Goal: Task Accomplishment & Management: Manage account settings

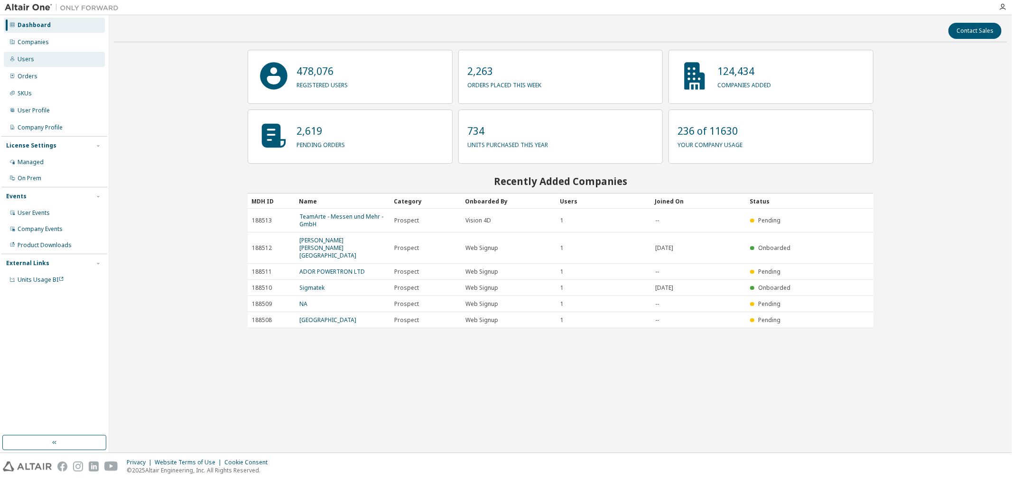
drag, startPoint x: 48, startPoint y: 41, endPoint x: 28, endPoint y: 61, distance: 28.8
click at [48, 41] on div "Companies" at bounding box center [54, 42] width 101 height 15
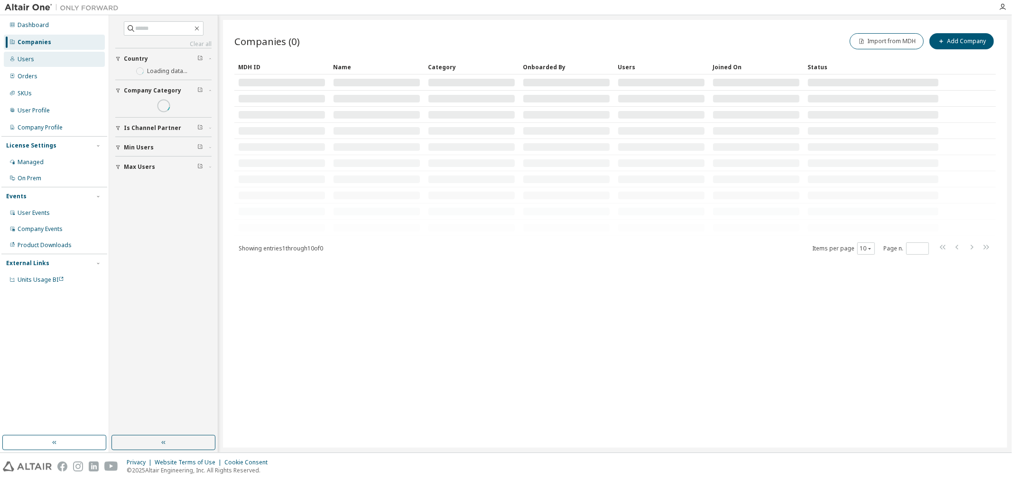
click at [28, 61] on div "Users" at bounding box center [26, 59] width 17 height 8
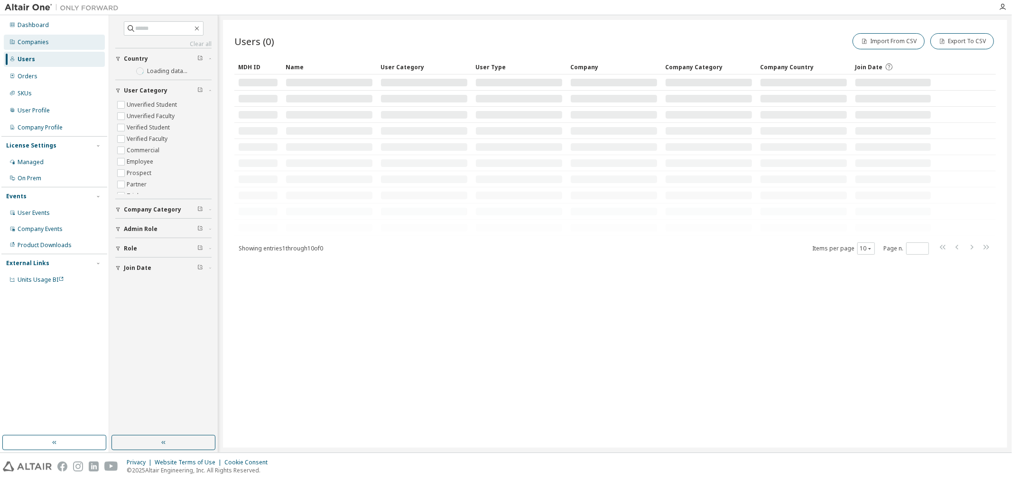
click at [59, 44] on div "Companies" at bounding box center [54, 42] width 101 height 15
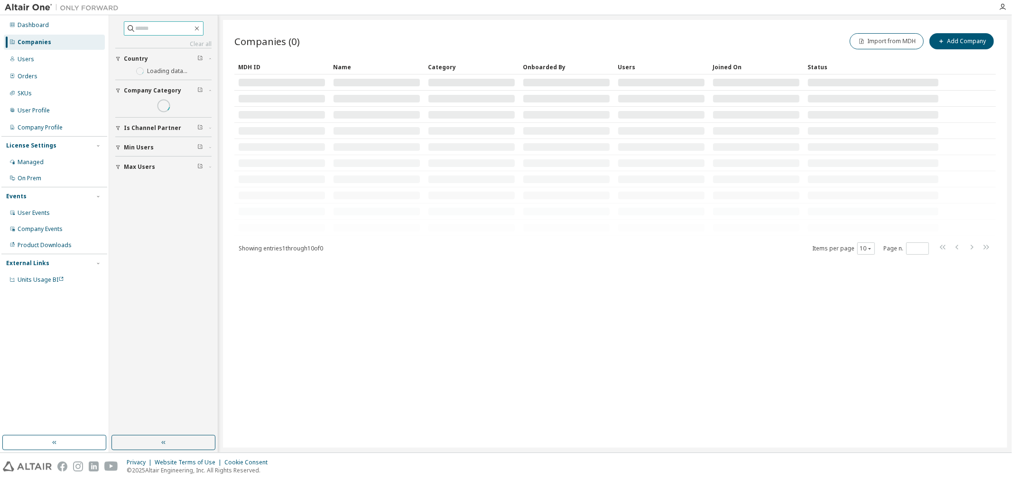
click at [137, 28] on input "text" at bounding box center [164, 28] width 57 height 9
type input "*******"
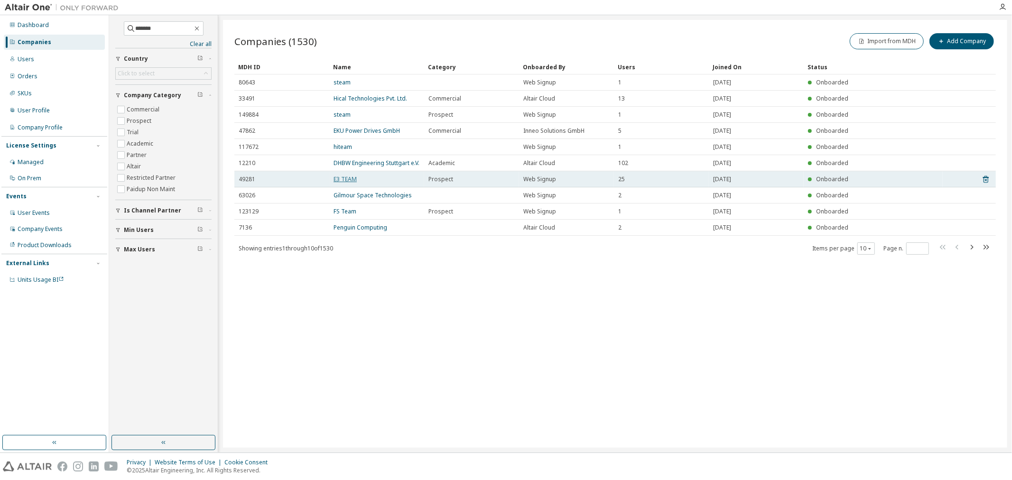
click at [350, 183] on link "E3 TEAM" at bounding box center [344, 179] width 23 height 8
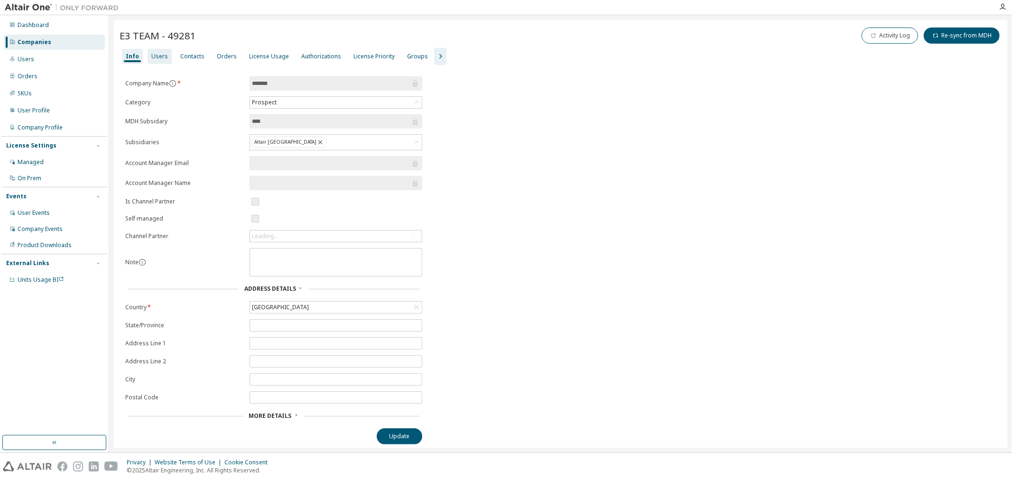
click at [157, 57] on div "Users" at bounding box center [159, 57] width 17 height 8
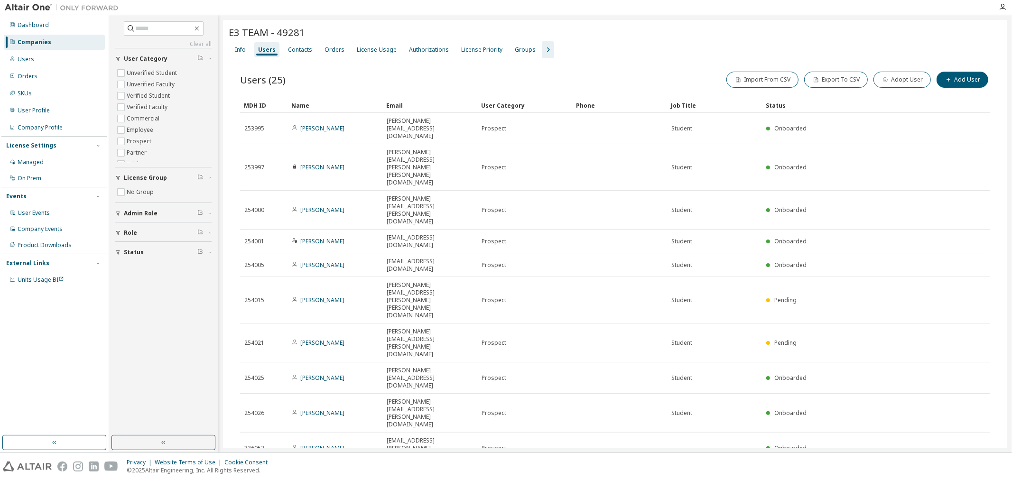
click at [854, 470] on div "10" at bounding box center [860, 476] width 18 height 12
click at [860, 473] on button "10" at bounding box center [860, 477] width 13 height 8
click at [863, 344] on div "100" at bounding box center [890, 344] width 76 height 11
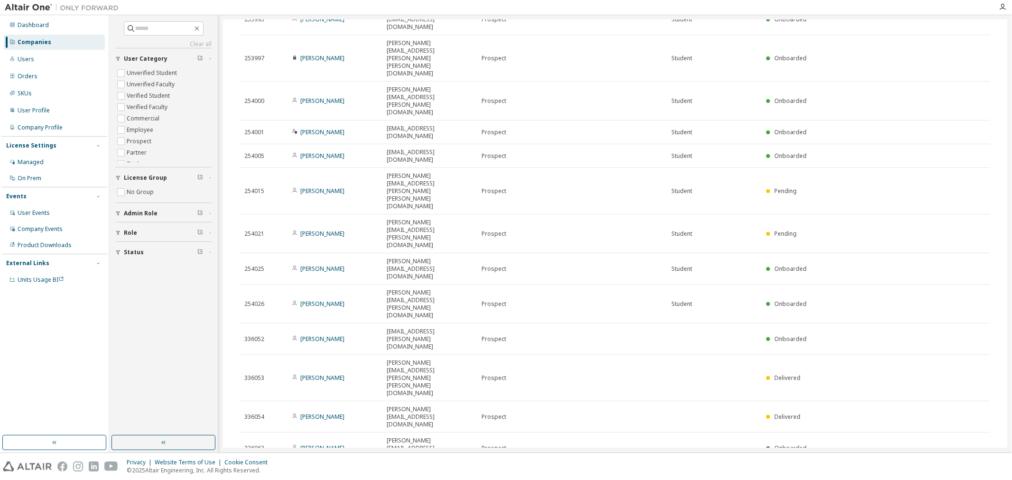
scroll to position [117, 0]
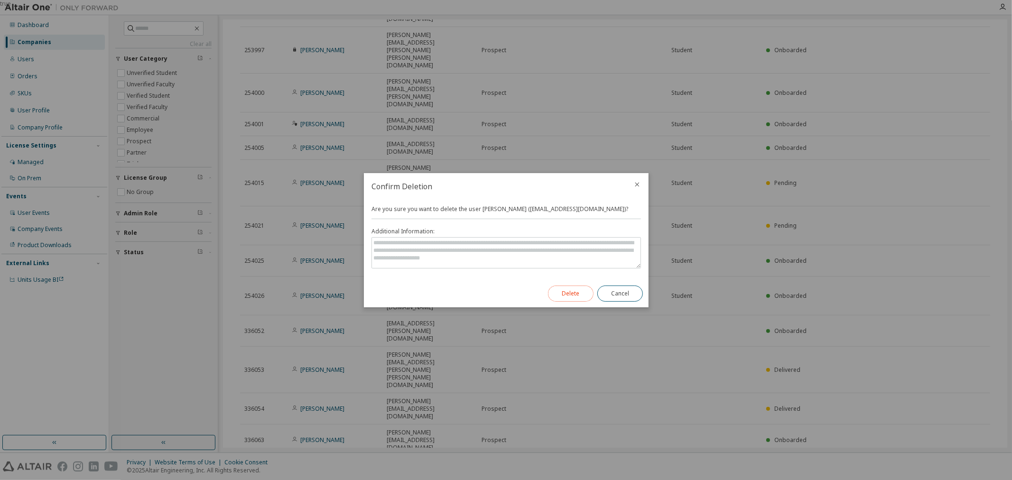
click at [567, 296] on button "Delete" at bounding box center [571, 294] width 46 height 16
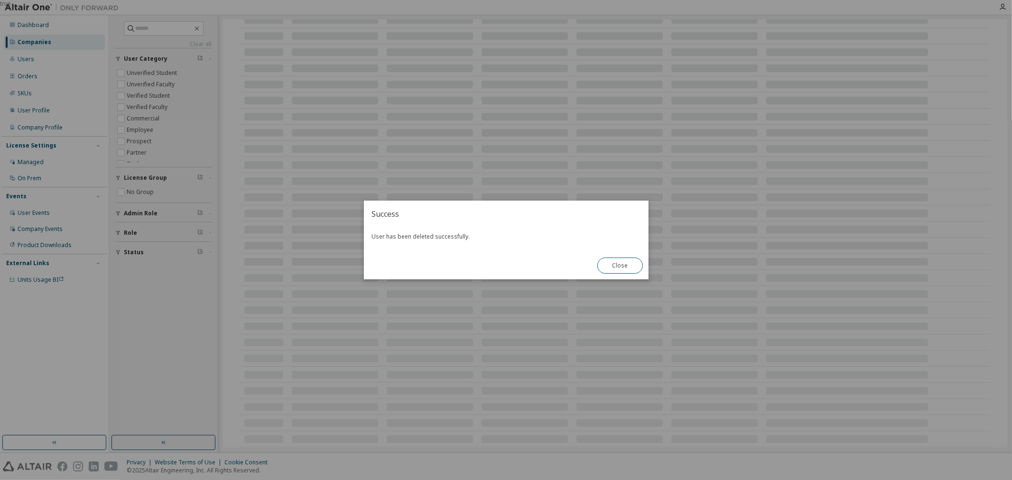
scroll to position [101, 0]
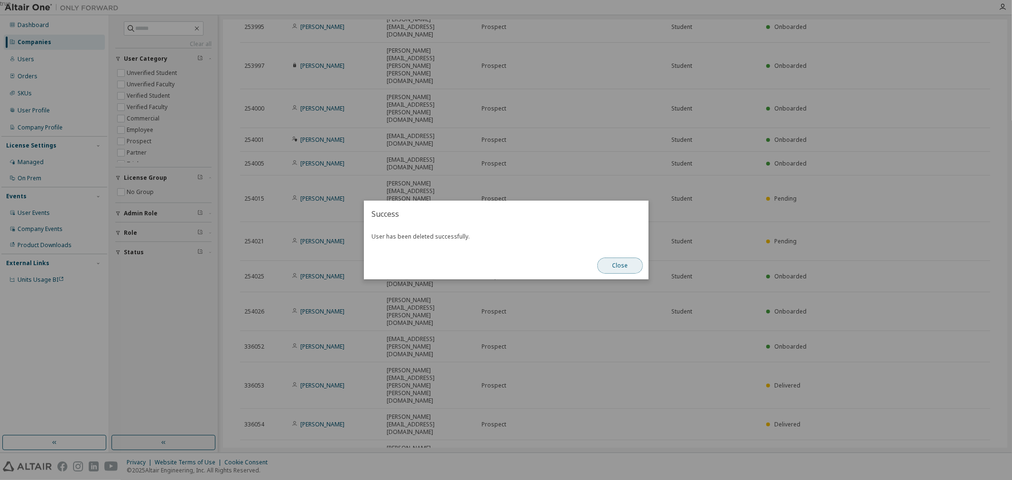
click at [620, 268] on button "Close" at bounding box center [620, 266] width 46 height 16
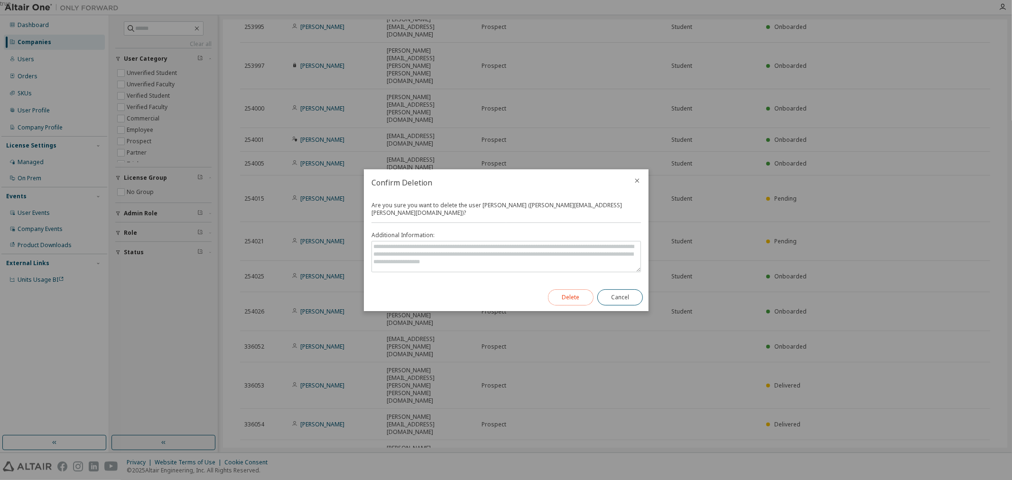
click at [571, 295] on button "Delete" at bounding box center [571, 297] width 46 height 16
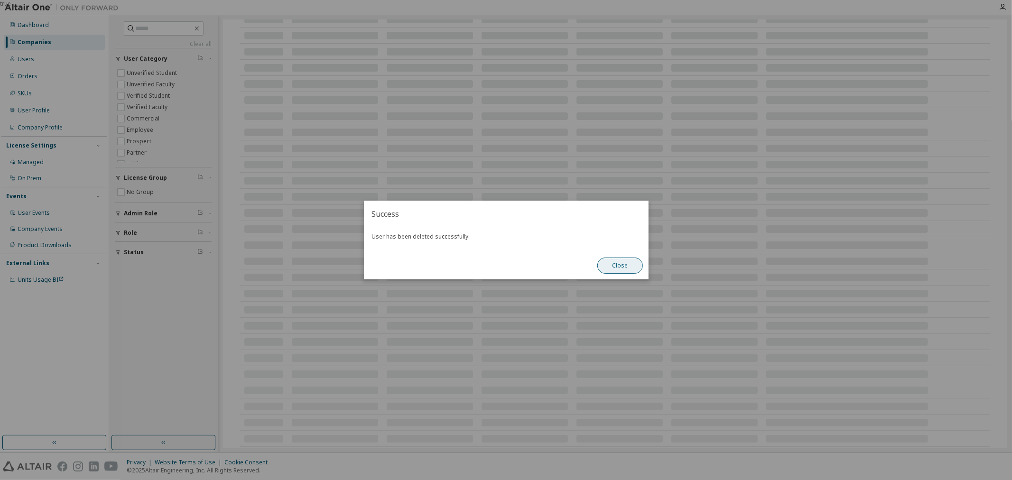
scroll to position [117, 0]
click at [609, 259] on button "Close" at bounding box center [620, 266] width 46 height 16
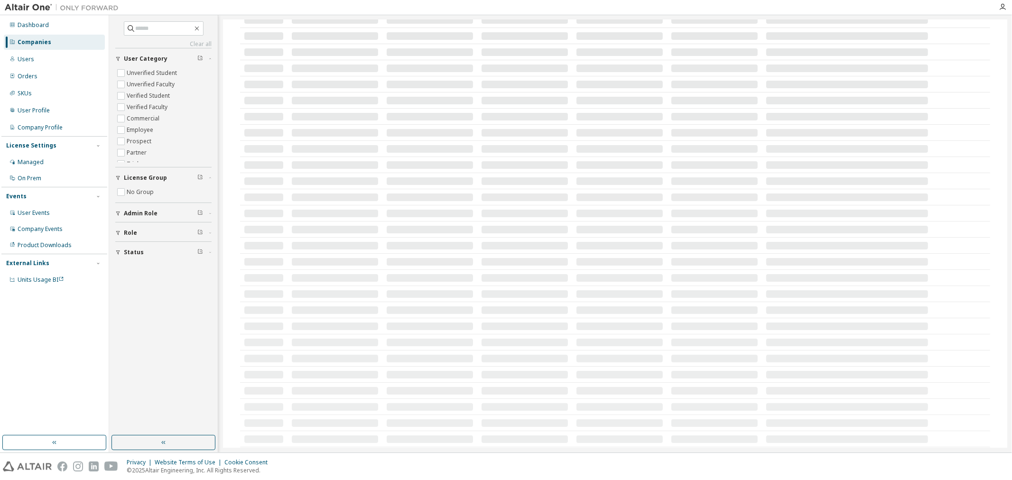
click at [614, 270] on td at bounding box center [619, 278] width 95 height 16
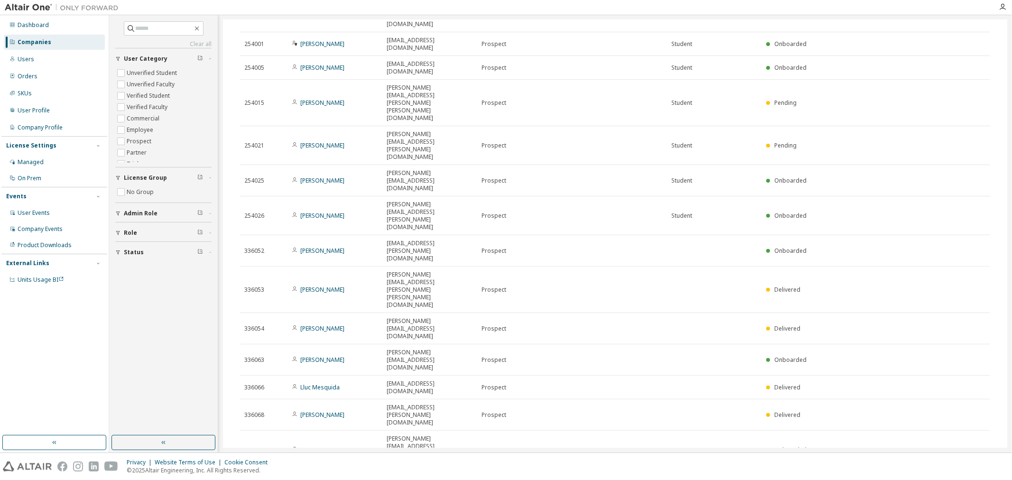
scroll to position [85, 0]
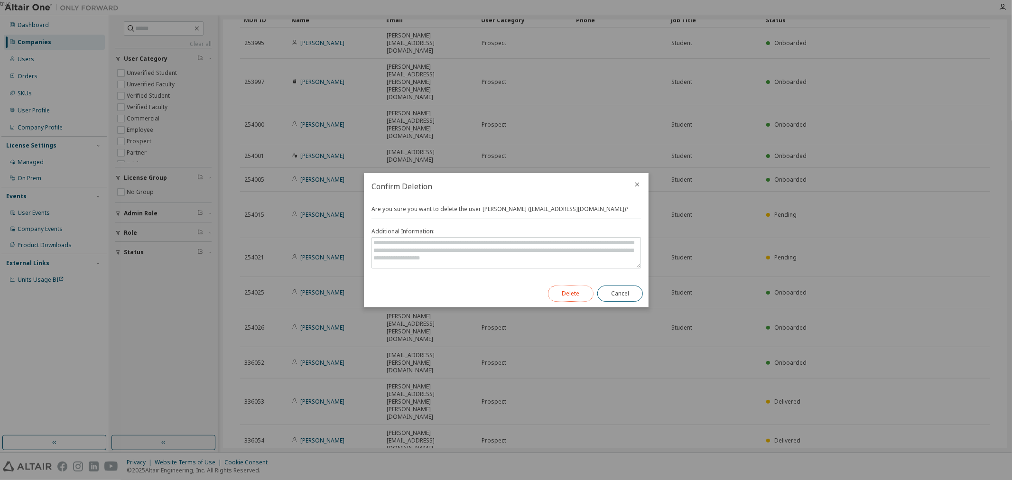
click at [565, 290] on button "Delete" at bounding box center [571, 294] width 46 height 16
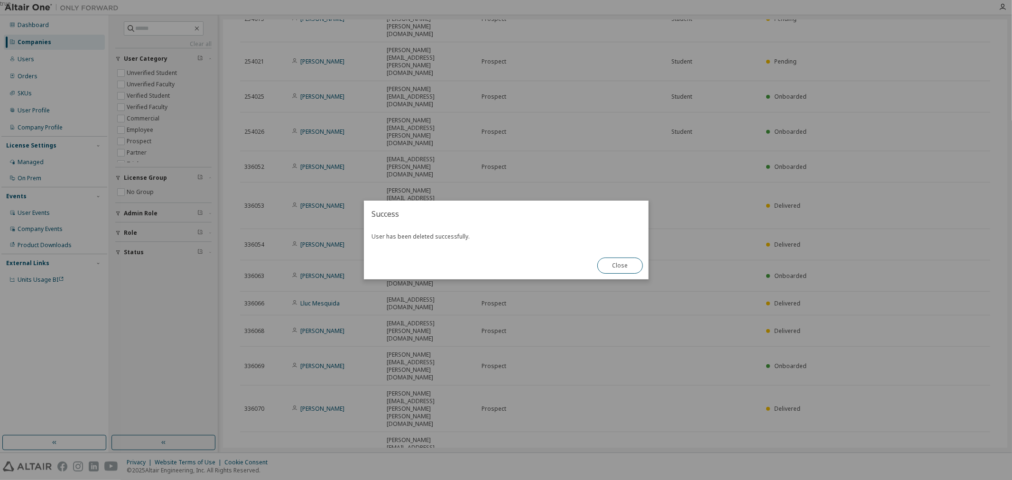
scroll to position [69, 0]
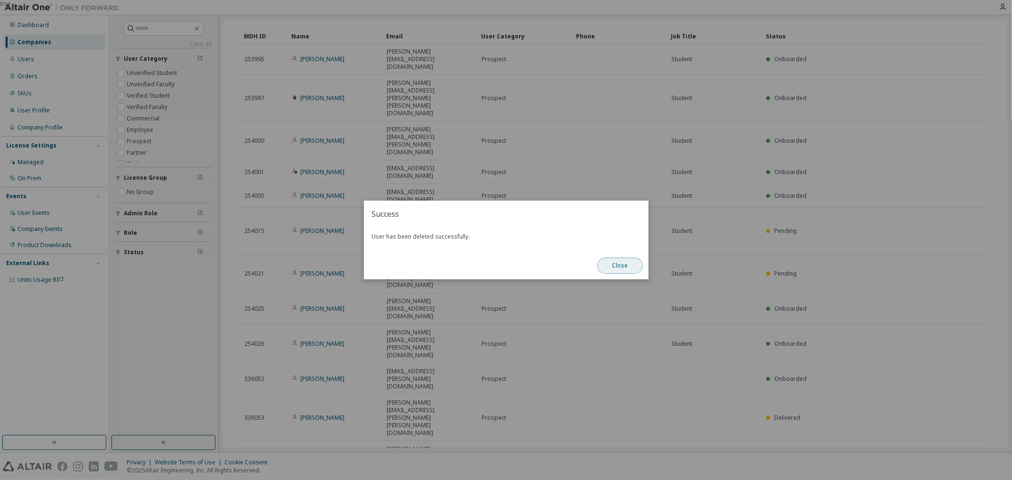
click at [634, 268] on button "Close" at bounding box center [620, 266] width 46 height 16
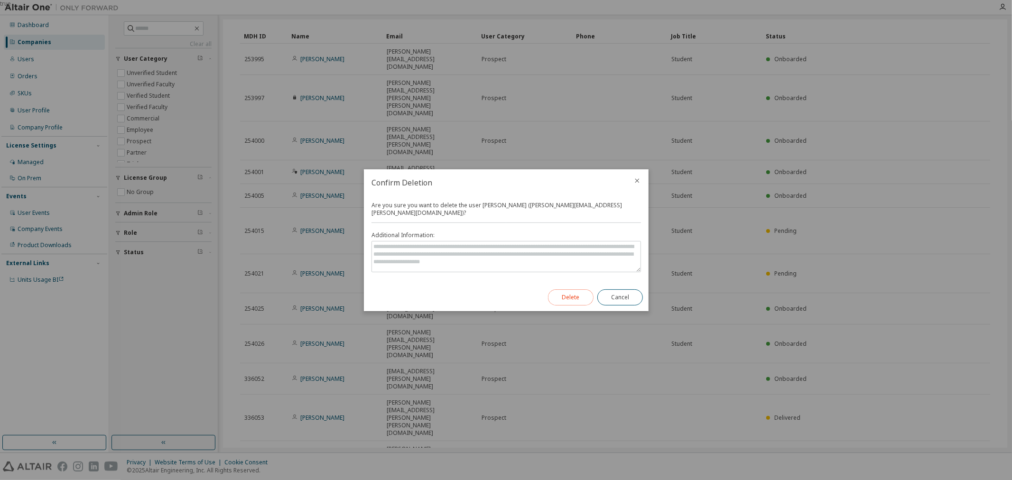
click at [590, 293] on button "Delete" at bounding box center [571, 297] width 46 height 16
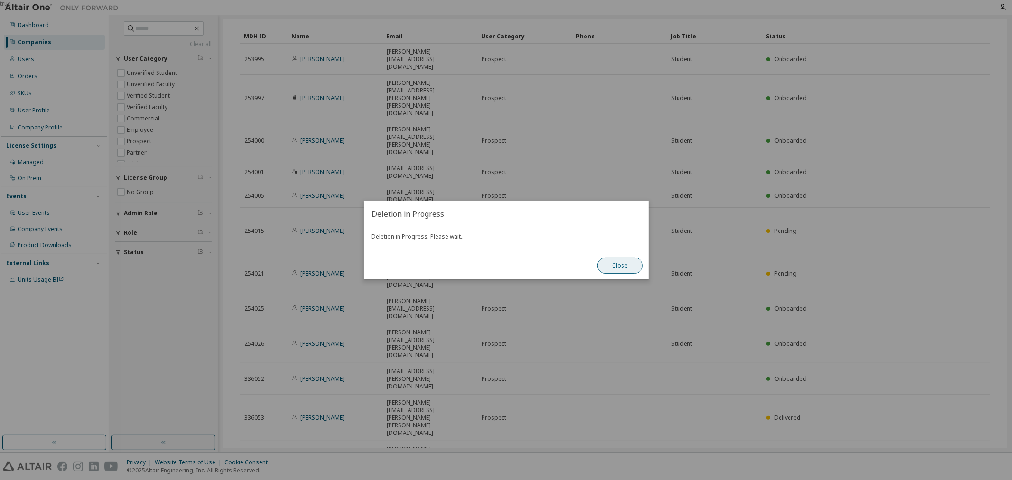
click at [622, 268] on button "Close" at bounding box center [620, 266] width 46 height 16
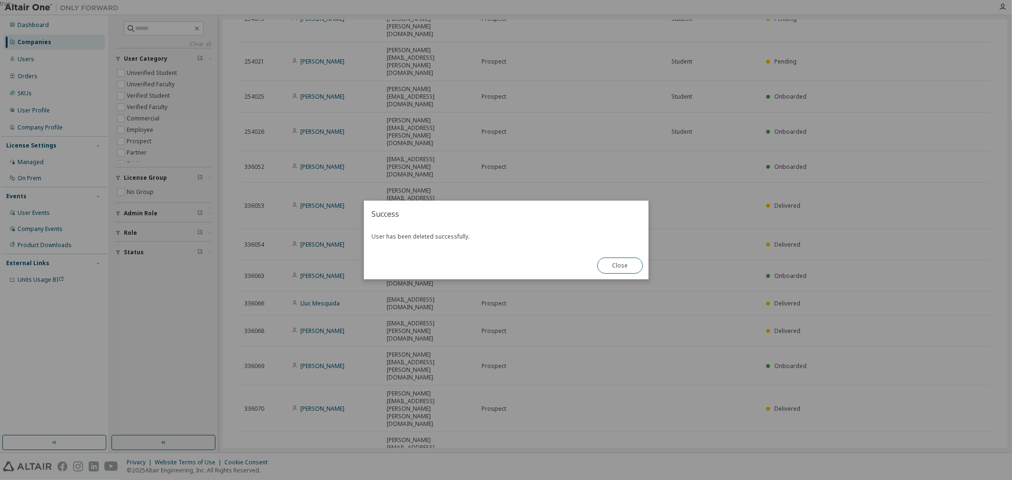
scroll to position [53, 0]
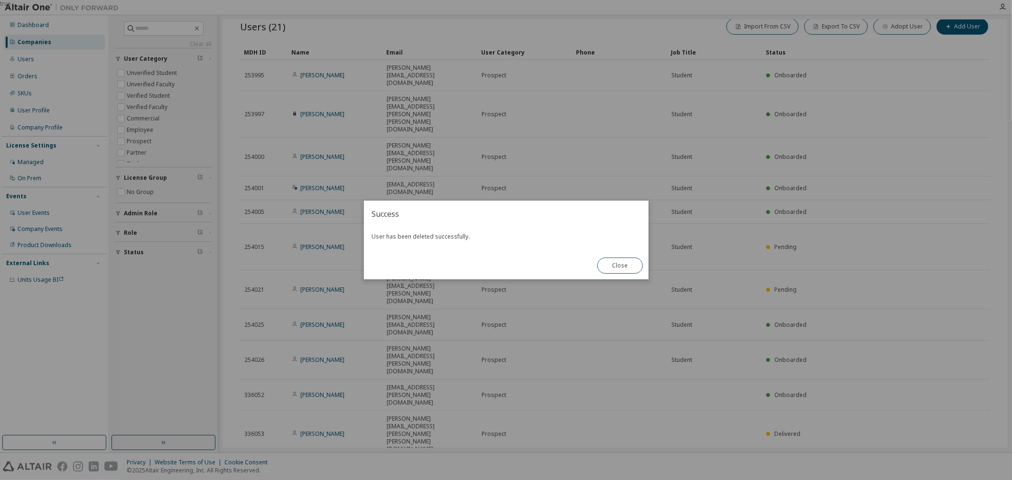
click at [592, 252] on div "Close" at bounding box center [619, 266] width 57 height 28
click at [619, 258] on button "Close" at bounding box center [620, 266] width 46 height 16
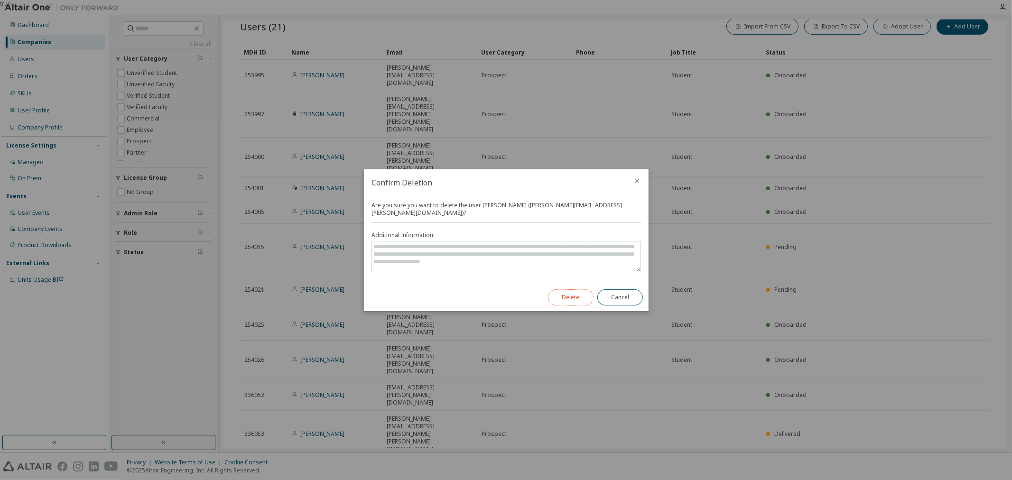
click at [585, 289] on button "Delete" at bounding box center [571, 297] width 46 height 16
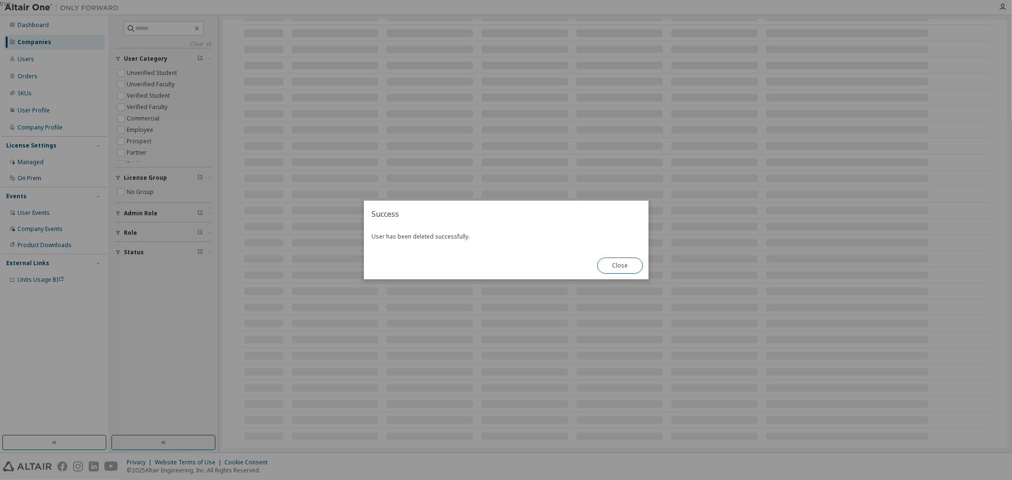
scroll to position [37, 0]
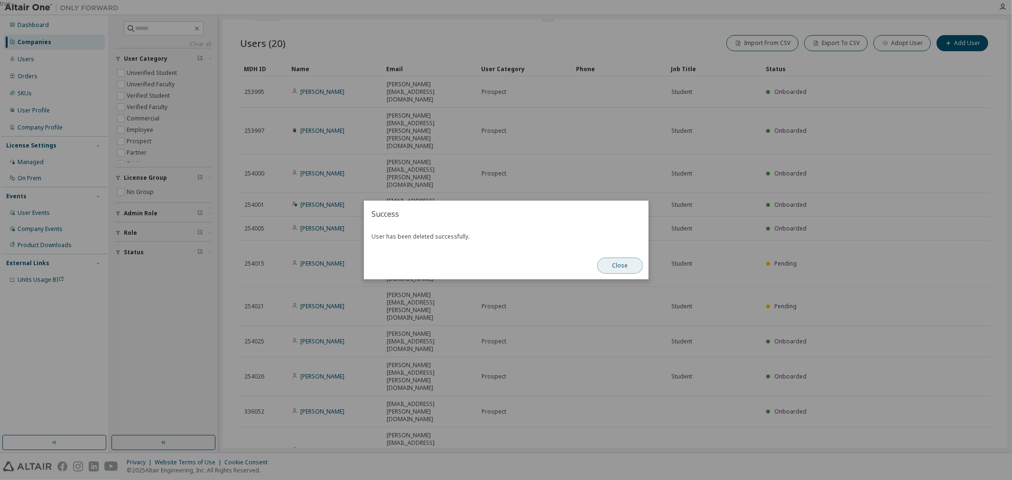
click at [632, 266] on button "Close" at bounding box center [620, 266] width 46 height 16
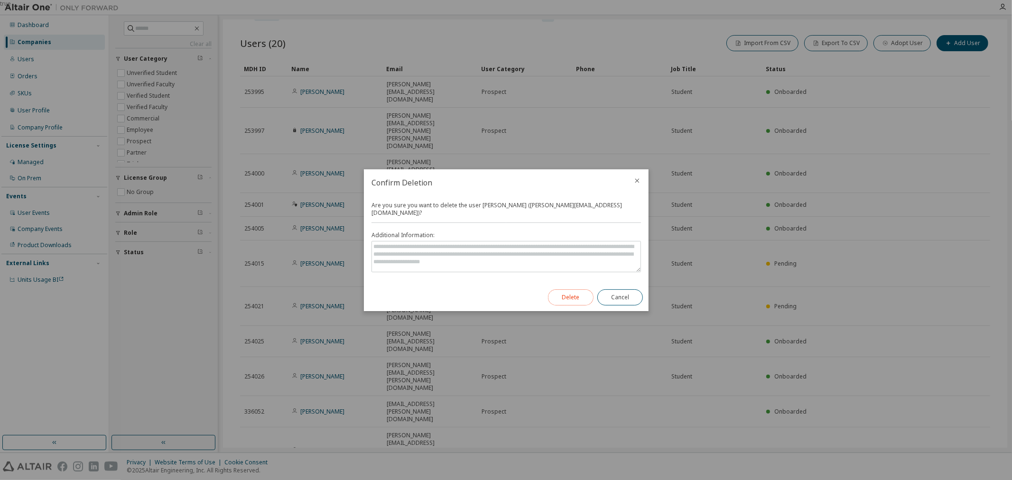
click at [566, 289] on button "Delete" at bounding box center [571, 297] width 46 height 16
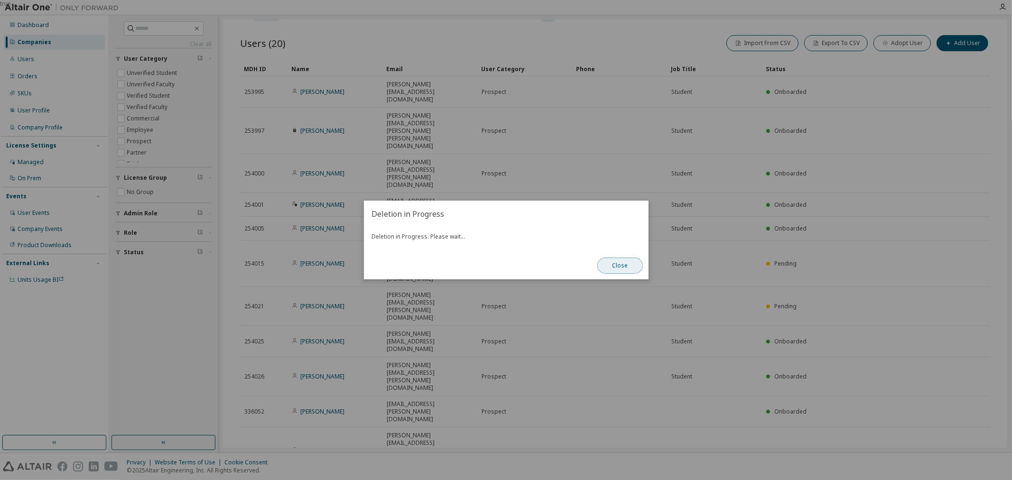
click at [632, 261] on button "Close" at bounding box center [620, 266] width 46 height 16
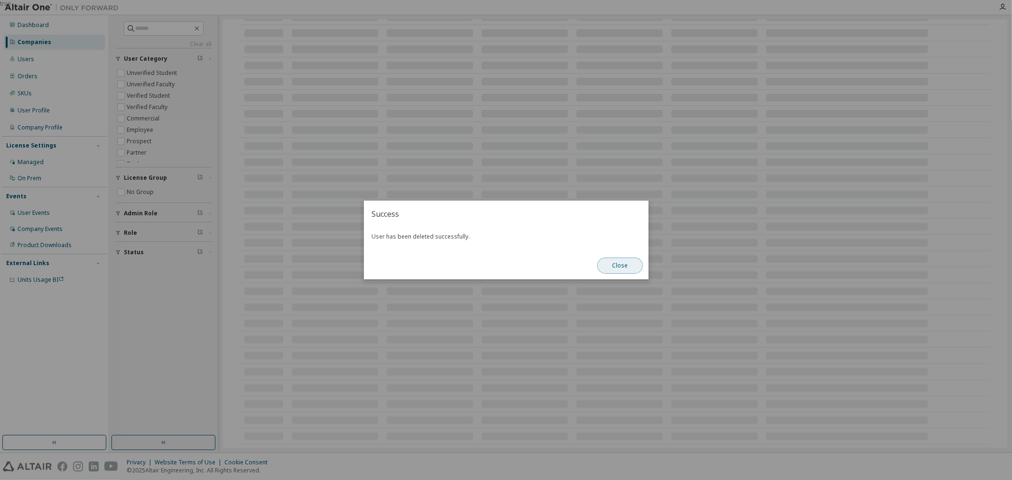
click at [622, 264] on button "Close" at bounding box center [620, 266] width 46 height 16
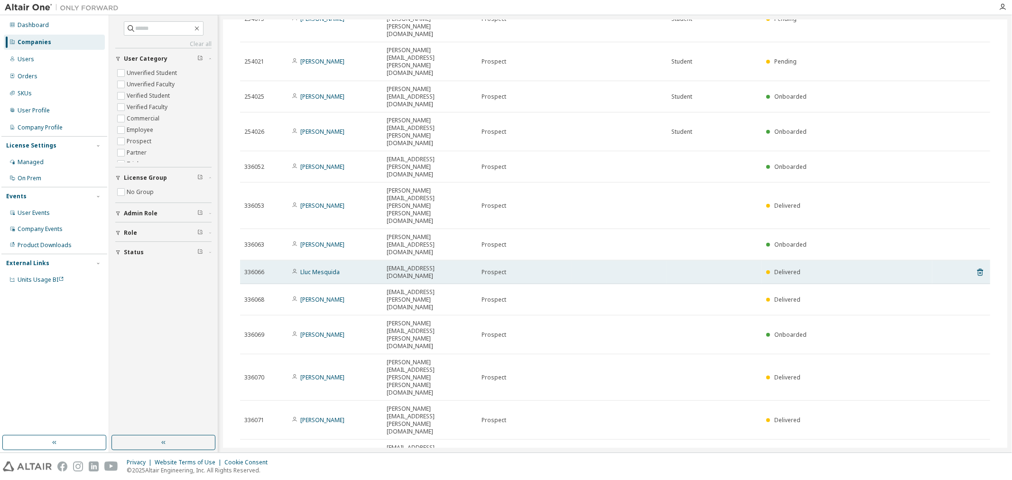
scroll to position [21, 0]
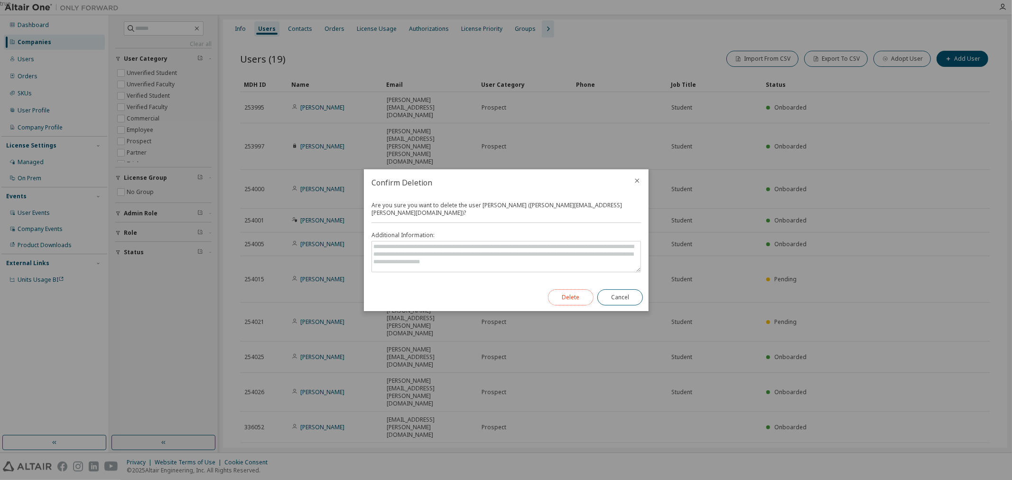
click at [561, 299] on button "Delete" at bounding box center [571, 297] width 46 height 16
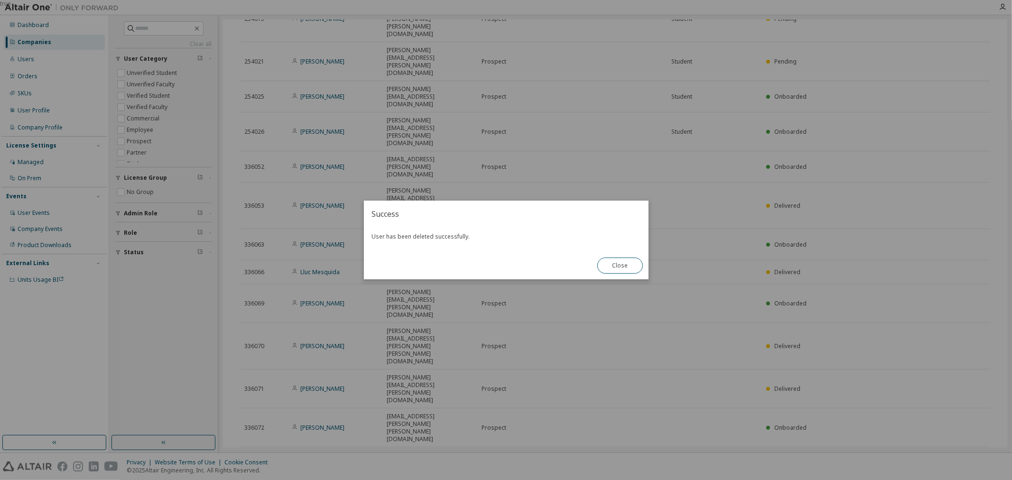
scroll to position [5, 0]
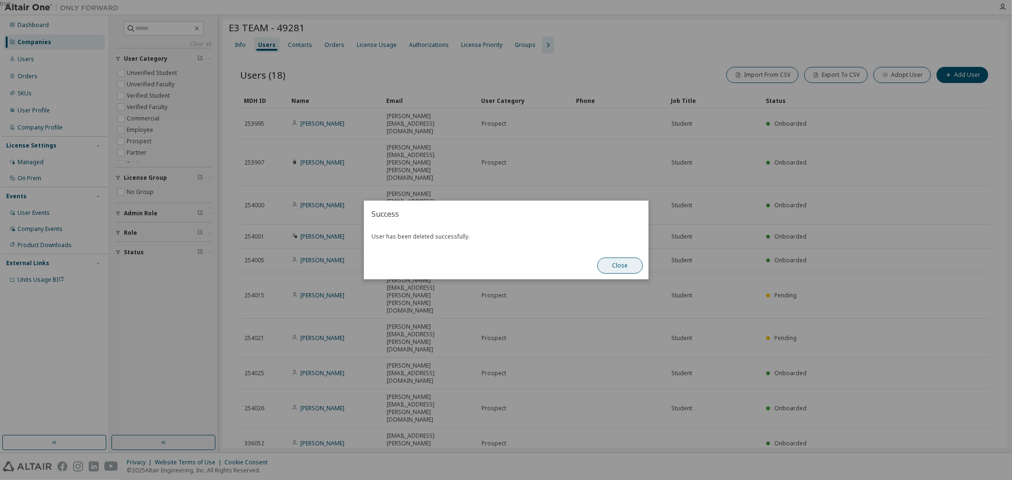
click at [606, 266] on button "Close" at bounding box center [620, 266] width 46 height 16
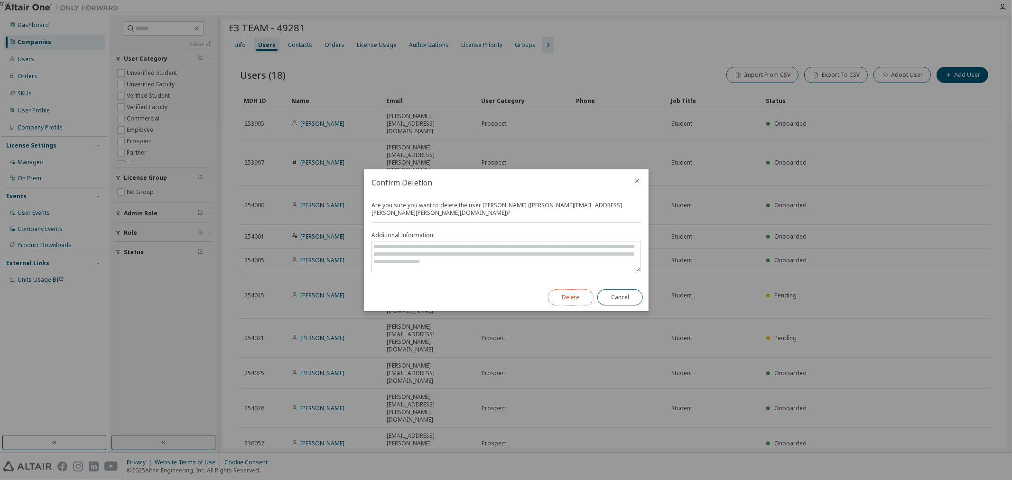
click at [564, 293] on button "Delete" at bounding box center [571, 297] width 46 height 16
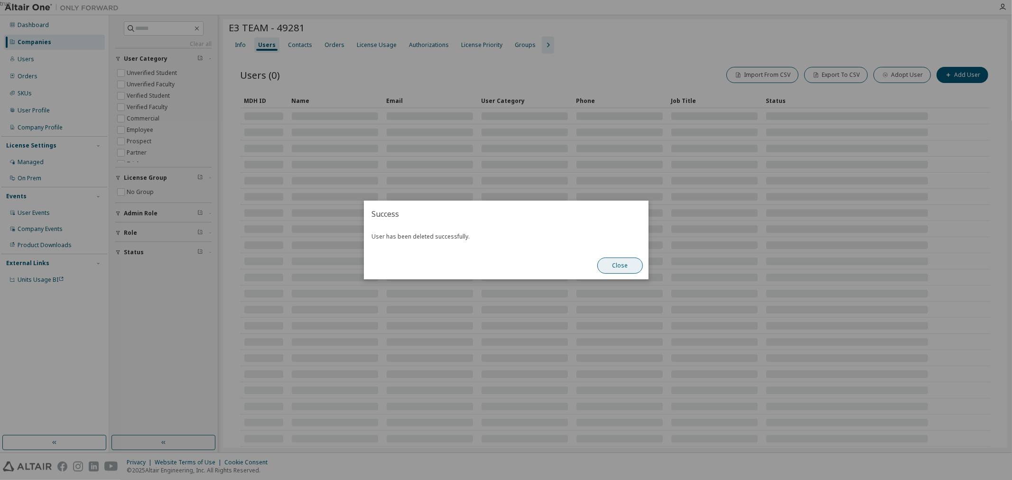
scroll to position [281, 0]
click at [620, 271] on button "Close" at bounding box center [620, 266] width 46 height 16
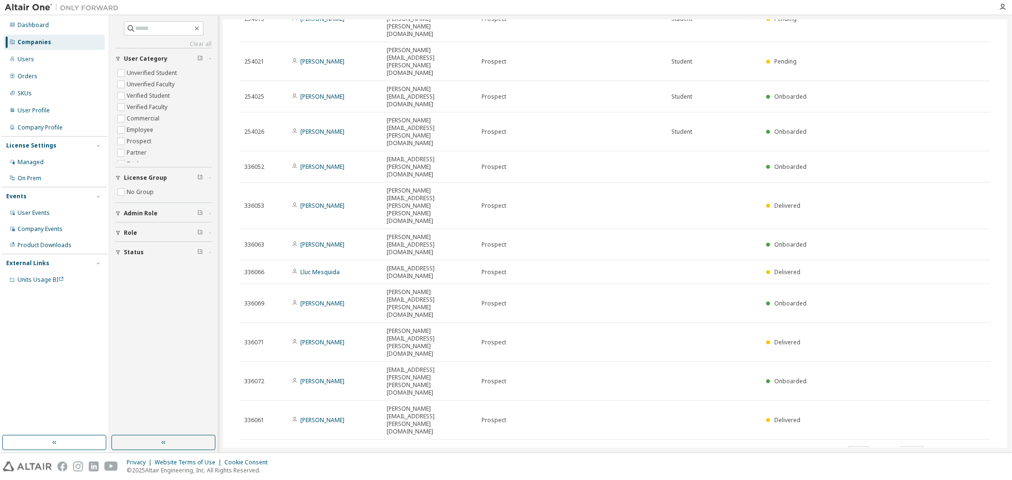
scroll to position [0, 0]
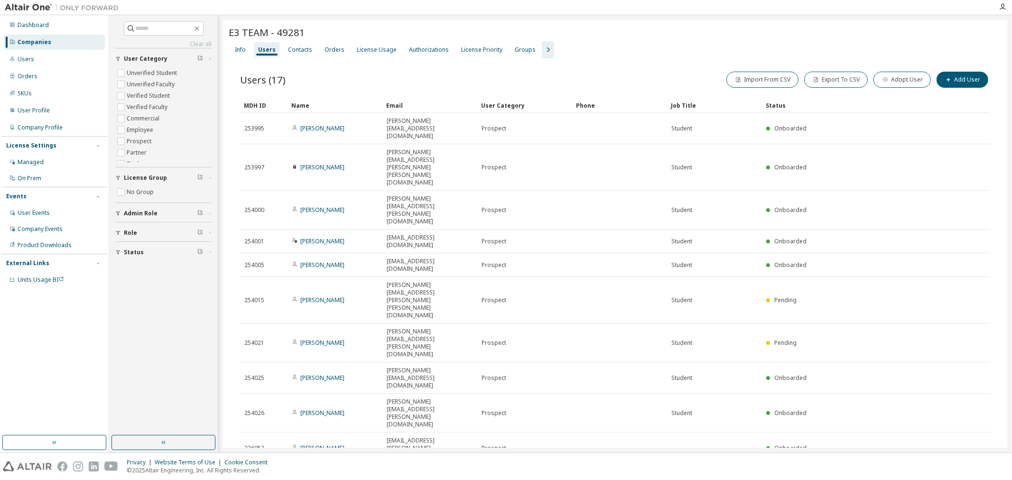
click at [984, 479] on icon at bounding box center [980, 486] width 9 height 11
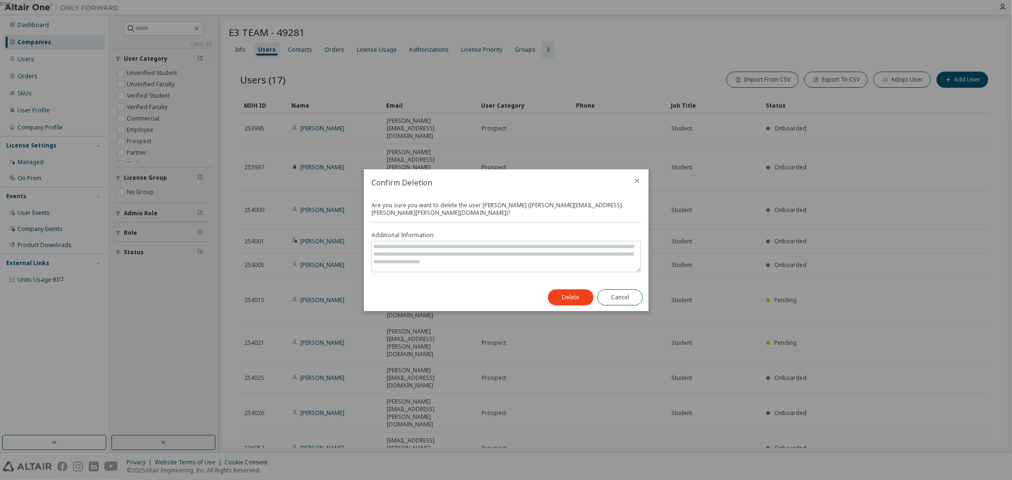
click at [546, 300] on div "Delete Cancel" at bounding box center [595, 298] width 106 height 28
click at [568, 298] on button "Delete" at bounding box center [571, 297] width 46 height 16
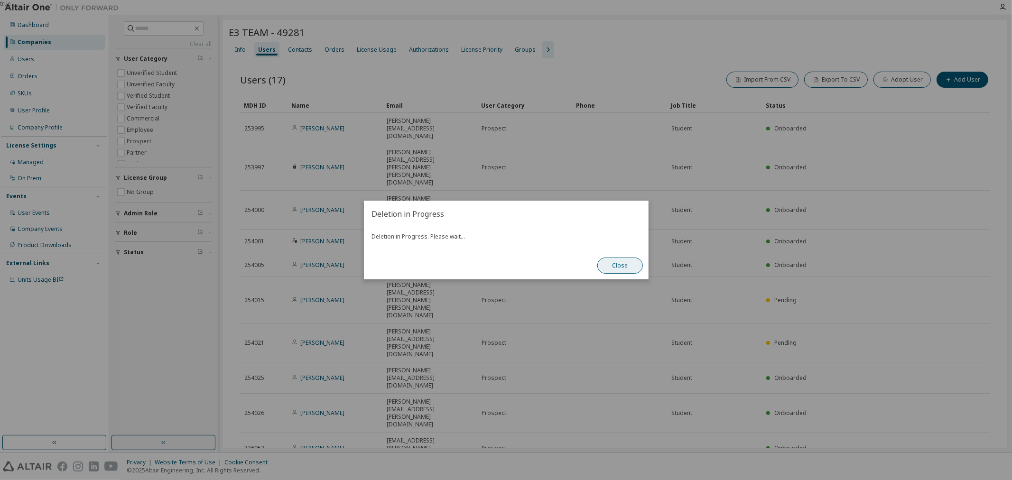
click at [631, 269] on button "Close" at bounding box center [620, 266] width 46 height 16
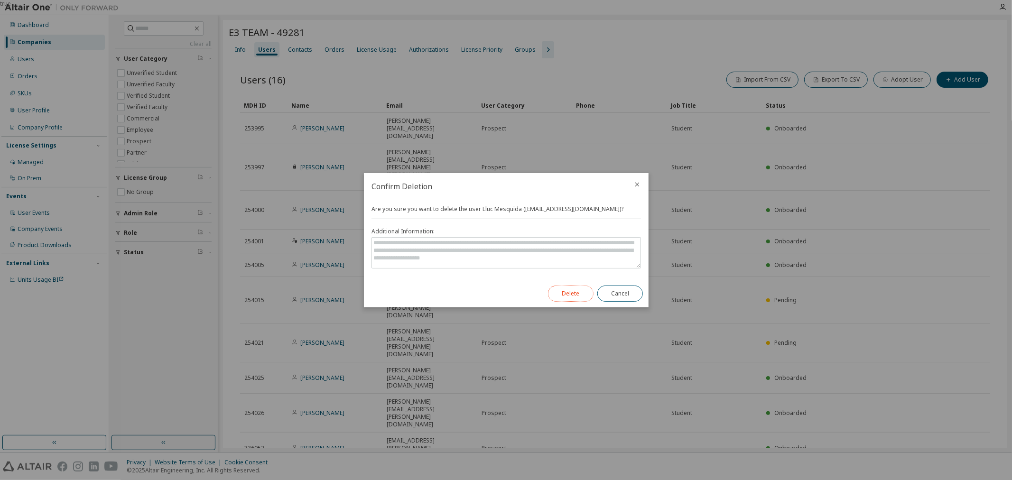
click at [582, 296] on button "Delete" at bounding box center [571, 294] width 46 height 16
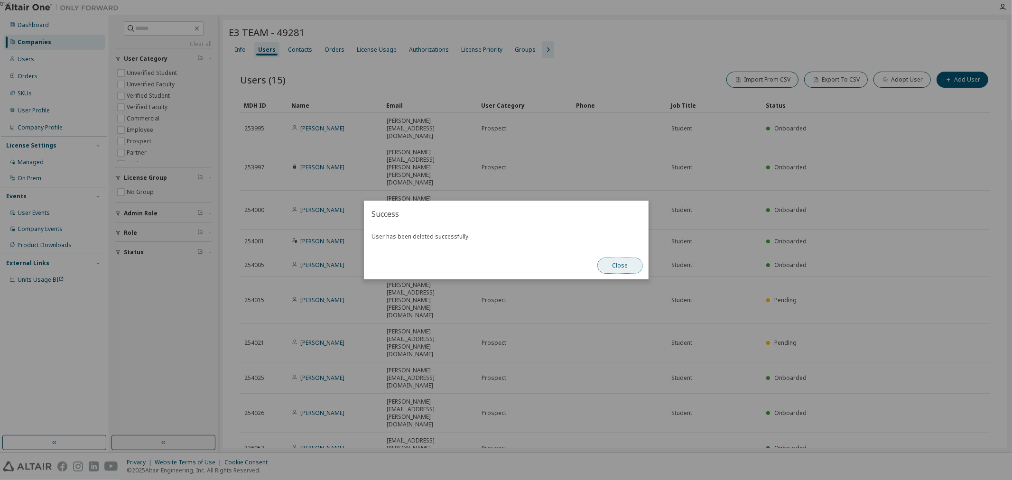
click at [631, 262] on button "Close" at bounding box center [620, 266] width 46 height 16
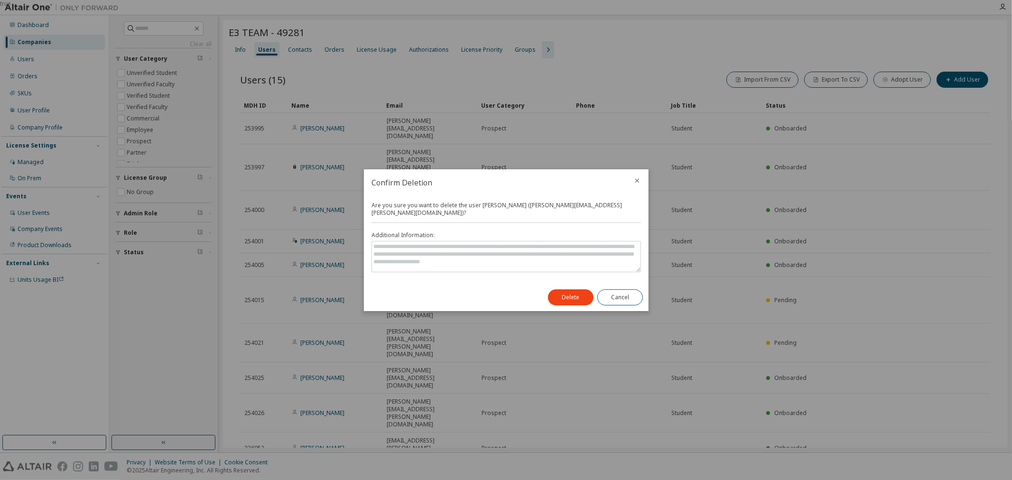
drag, startPoint x: 593, startPoint y: 296, endPoint x: 568, endPoint y: 290, distance: 26.0
click at [592, 296] on div "Delete Cancel" at bounding box center [595, 298] width 106 height 28
click at [562, 289] on button "Delete" at bounding box center [571, 297] width 46 height 16
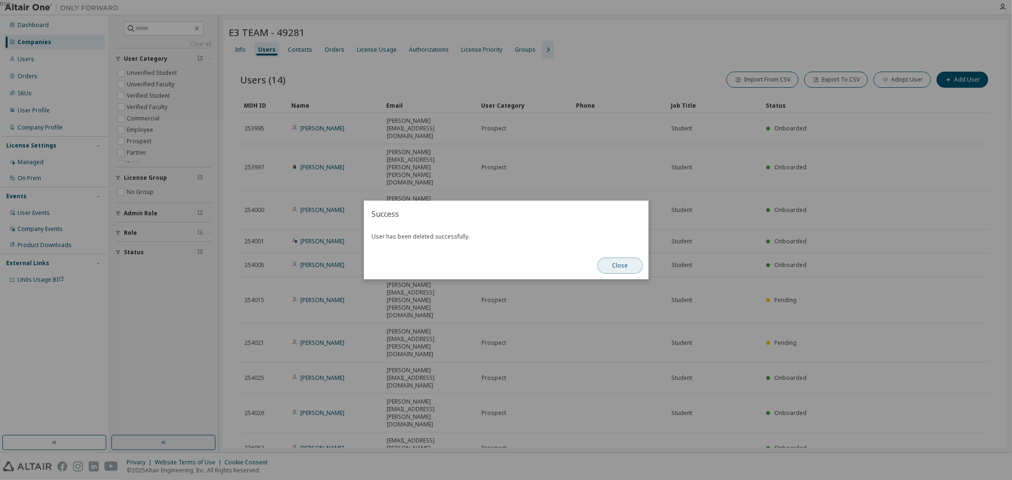
click at [625, 268] on button "Close" at bounding box center [620, 266] width 46 height 16
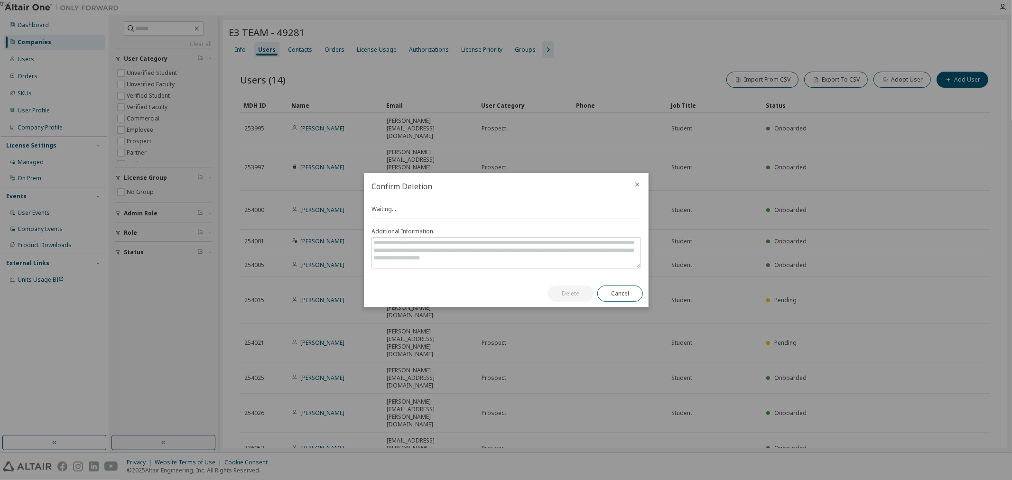
click at [563, 295] on button "Delete" at bounding box center [571, 294] width 46 height 16
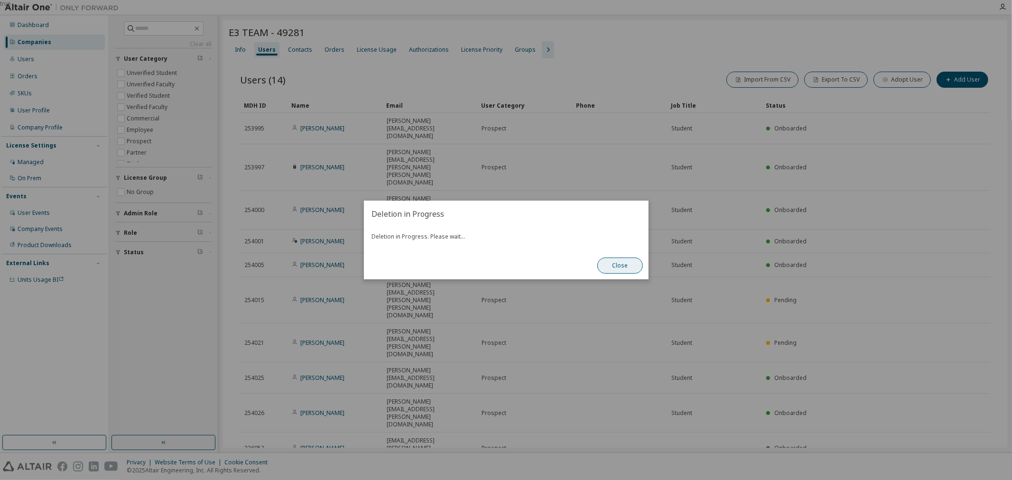
click at [616, 259] on button "Close" at bounding box center [620, 266] width 46 height 16
click at [629, 268] on button "Close" at bounding box center [620, 266] width 46 height 16
click at [605, 273] on button "Close" at bounding box center [620, 266] width 46 height 16
click at [623, 269] on button "Close" at bounding box center [620, 266] width 46 height 16
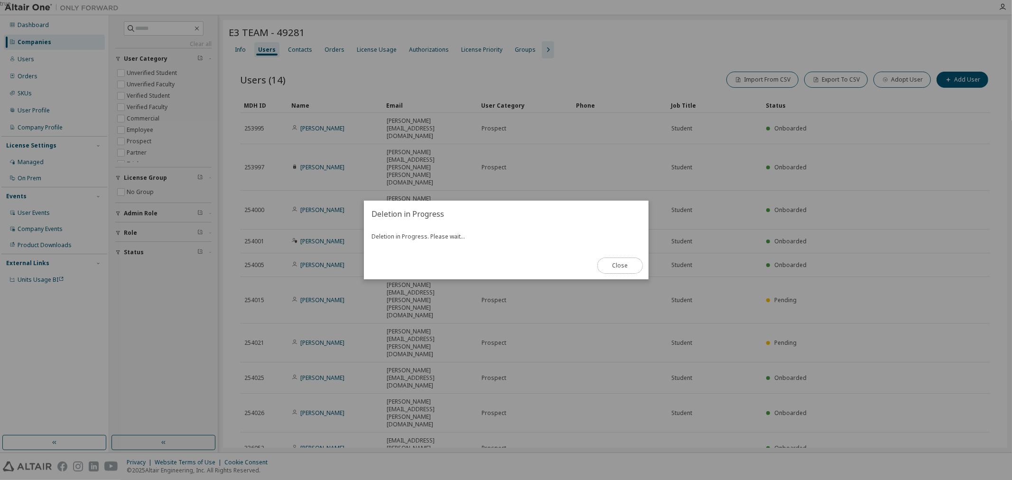
click at [623, 272] on button "Close" at bounding box center [620, 266] width 46 height 16
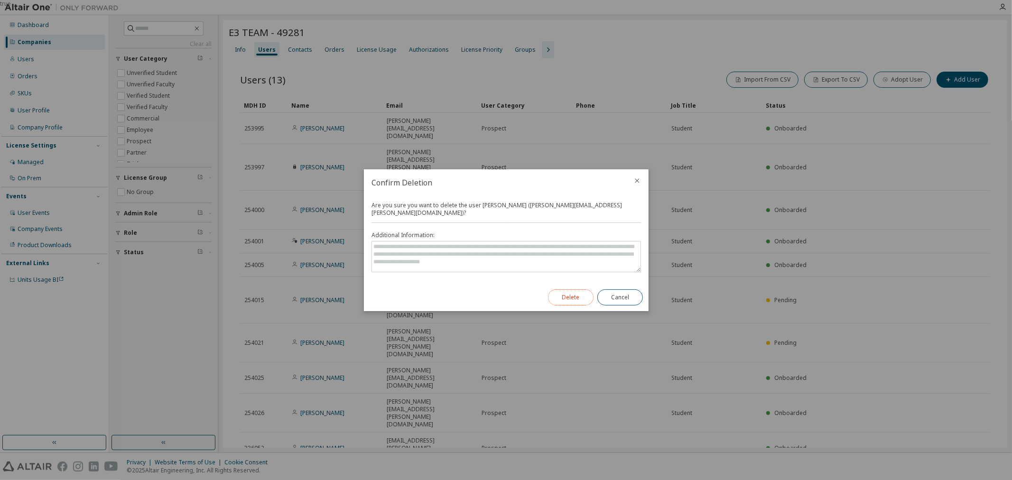
click at [554, 292] on button "Delete" at bounding box center [571, 297] width 46 height 16
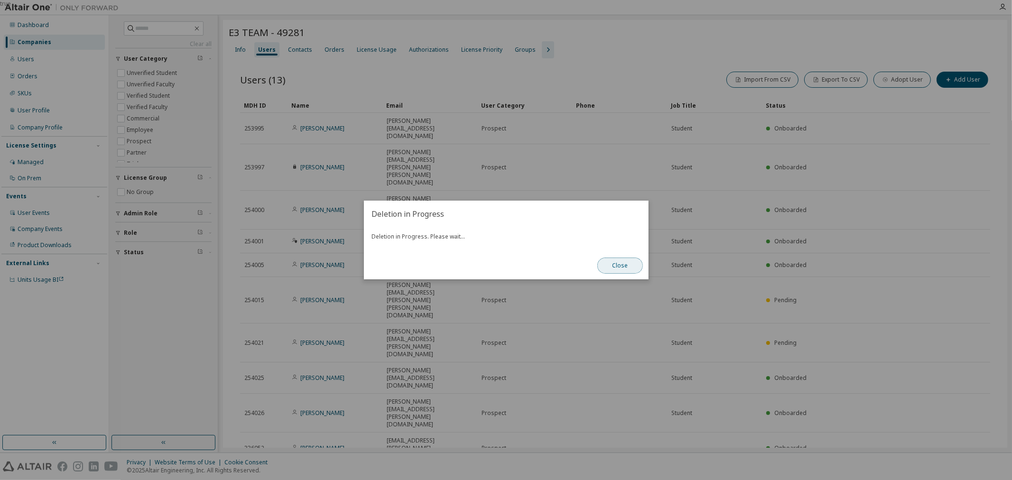
click at [624, 267] on button "Close" at bounding box center [620, 266] width 46 height 16
click at [624, 272] on button "Close" at bounding box center [620, 266] width 46 height 16
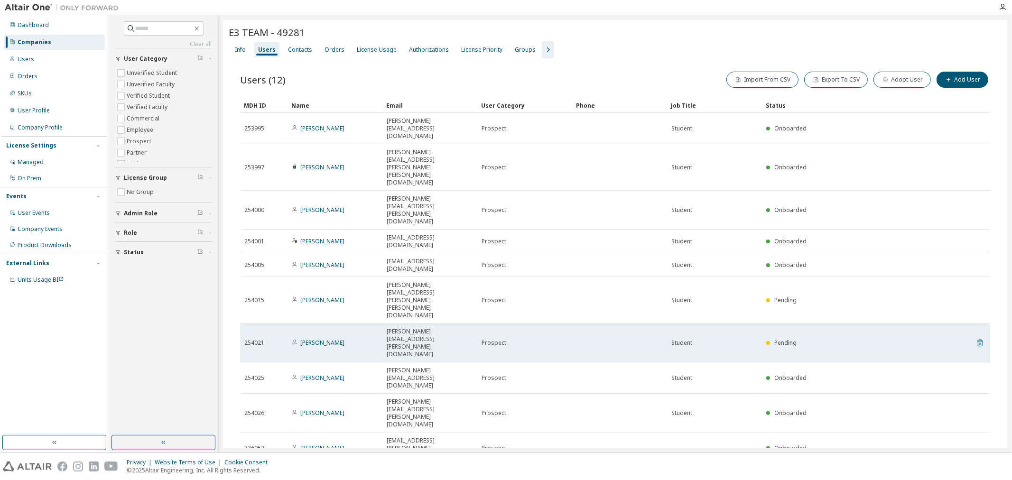
click at [980, 340] on icon at bounding box center [980, 343] width 6 height 7
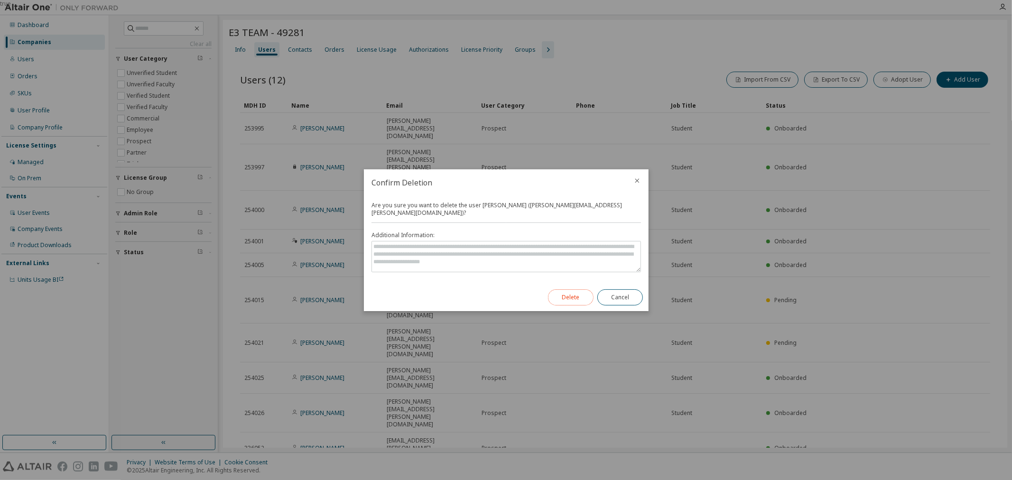
click at [557, 294] on button "Delete" at bounding box center [571, 297] width 46 height 16
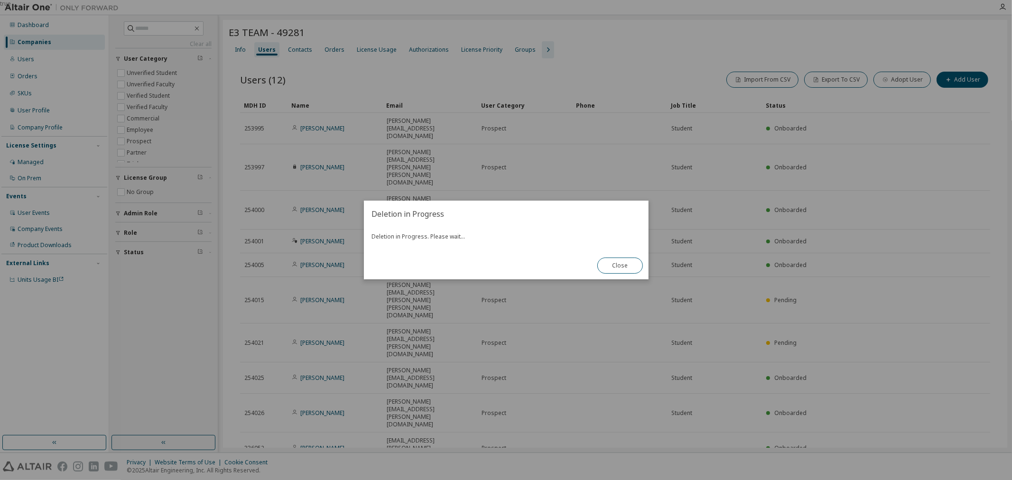
click at [970, 197] on div "true" at bounding box center [506, 240] width 1012 height 480
click at [613, 260] on button "Close" at bounding box center [620, 266] width 46 height 16
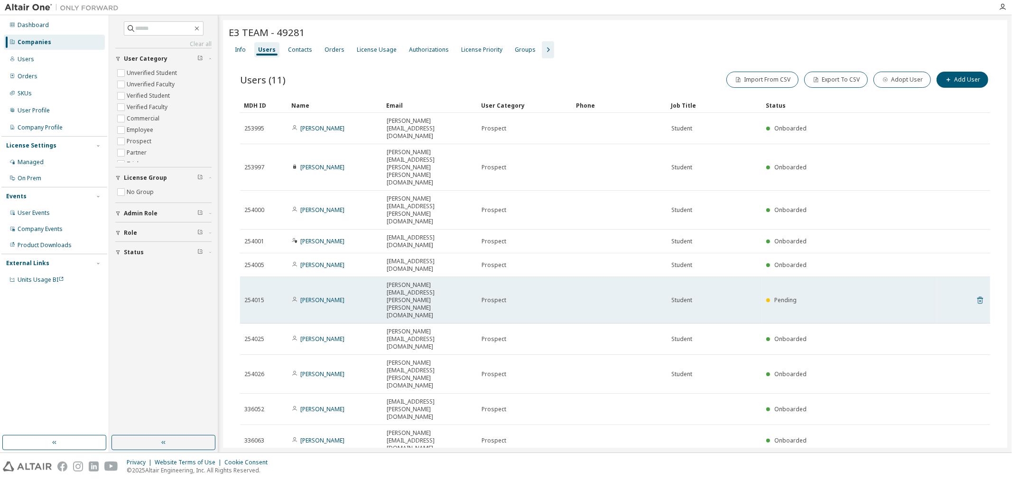
click at [978, 295] on icon at bounding box center [980, 300] width 9 height 11
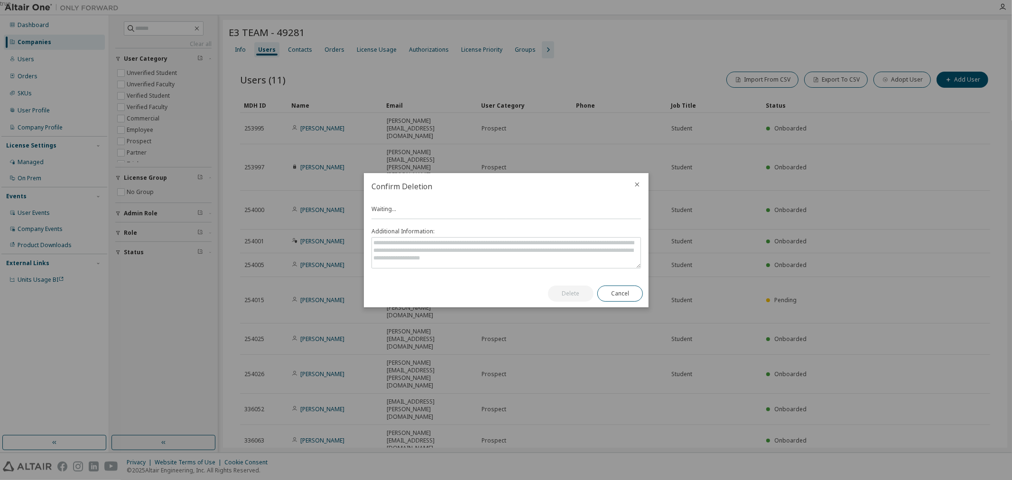
click at [563, 295] on button "Delete" at bounding box center [571, 294] width 46 height 16
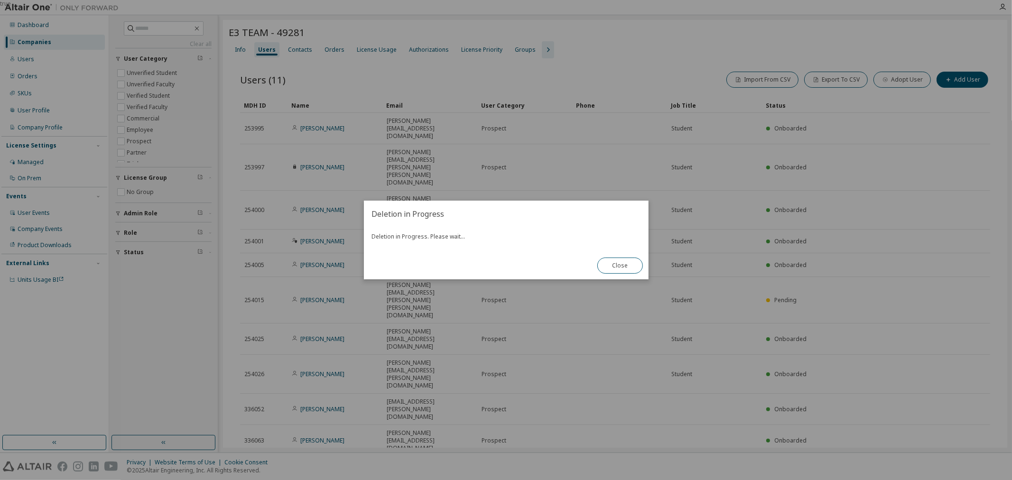
drag, startPoint x: 634, startPoint y: 264, endPoint x: 651, endPoint y: 262, distance: 17.1
click at [633, 263] on button "Close" at bounding box center [620, 266] width 46 height 16
click at [617, 263] on button "Close" at bounding box center [620, 266] width 46 height 16
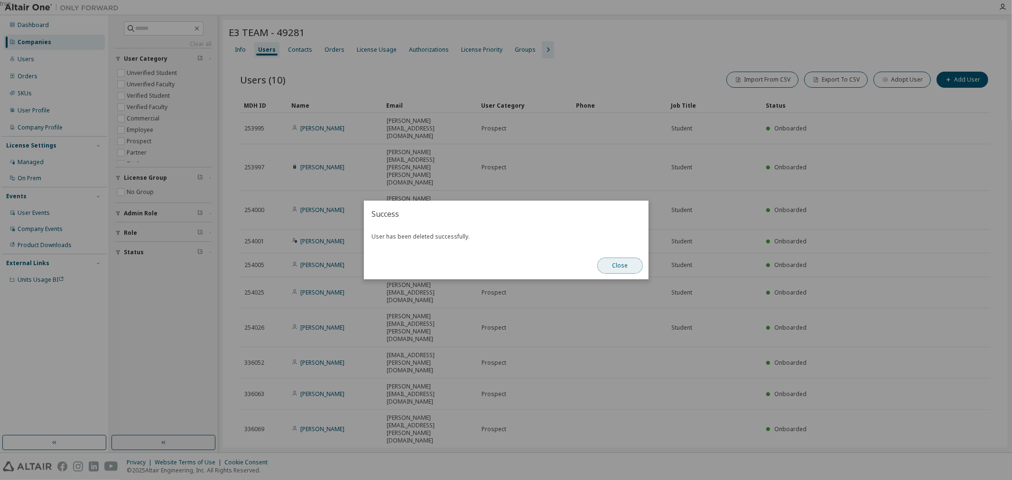
click at [599, 269] on button "Close" at bounding box center [620, 266] width 46 height 16
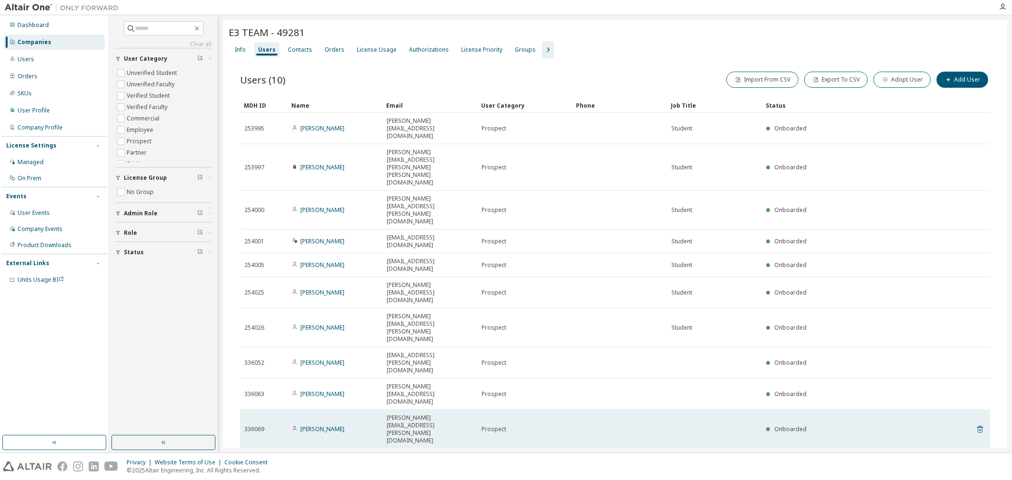
click at [979, 424] on icon at bounding box center [980, 429] width 9 height 11
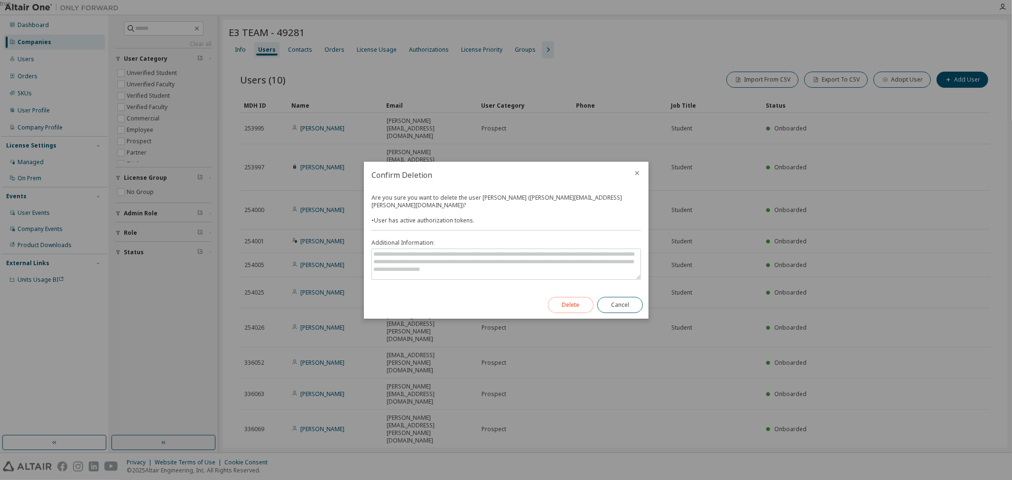
click at [563, 297] on button "Delete" at bounding box center [571, 305] width 46 height 16
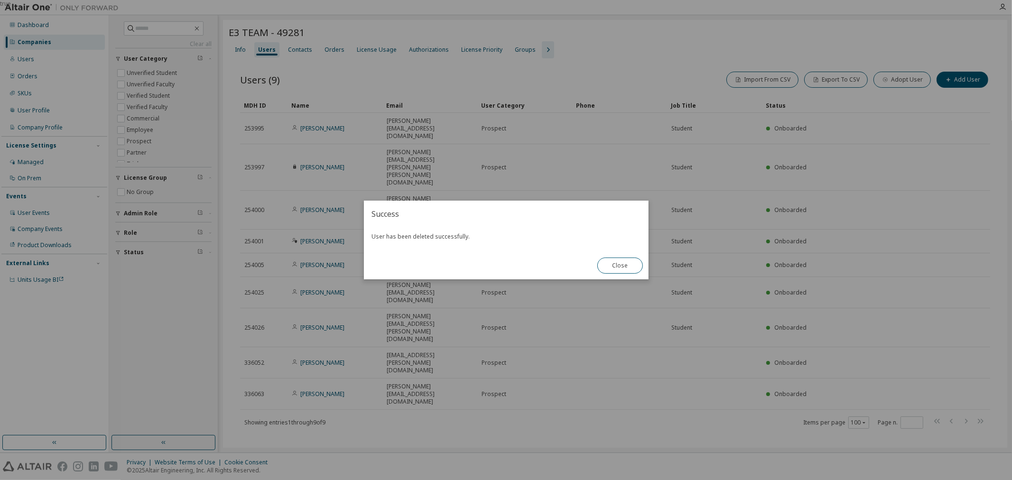
click at [598, 258] on div "Close" at bounding box center [619, 266] width 57 height 28
click at [631, 262] on button "Close" at bounding box center [620, 266] width 46 height 16
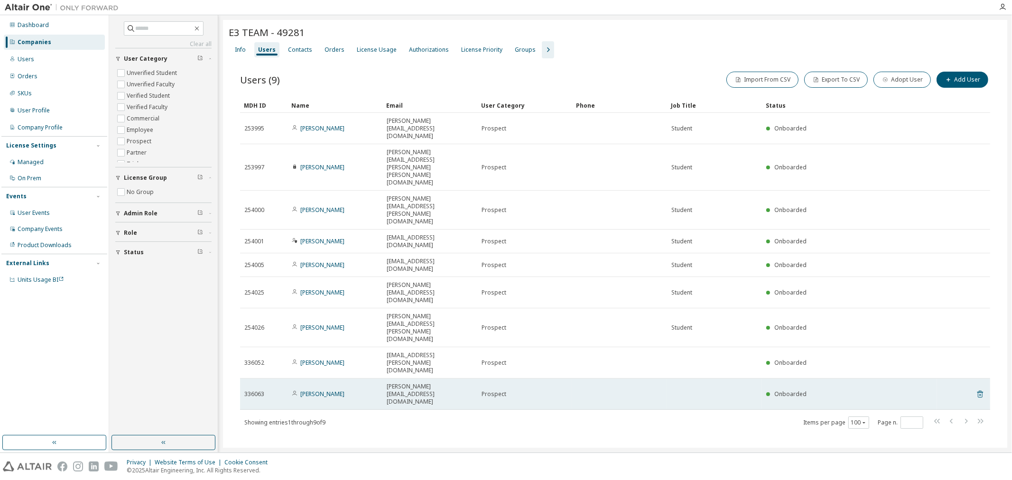
click at [981, 388] on icon at bounding box center [980, 393] width 9 height 11
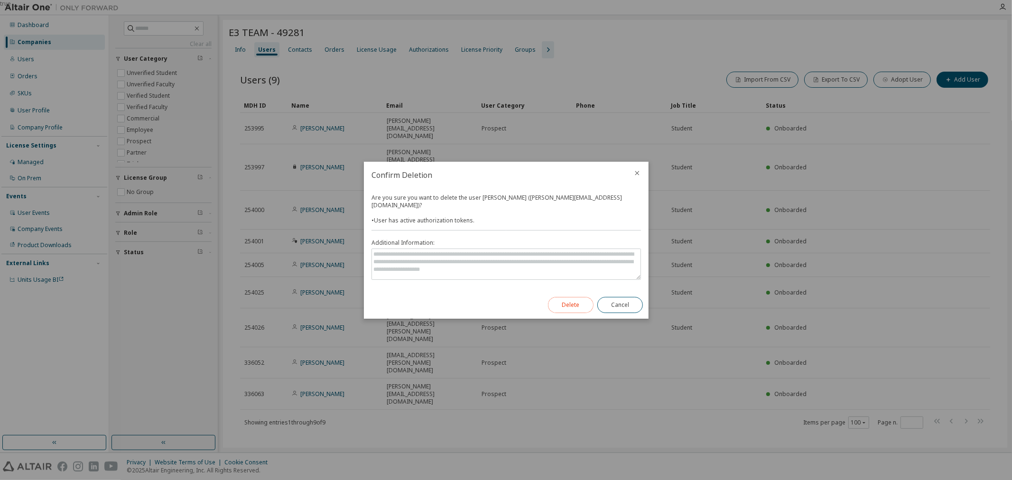
click at [562, 304] on button "Delete" at bounding box center [571, 305] width 46 height 16
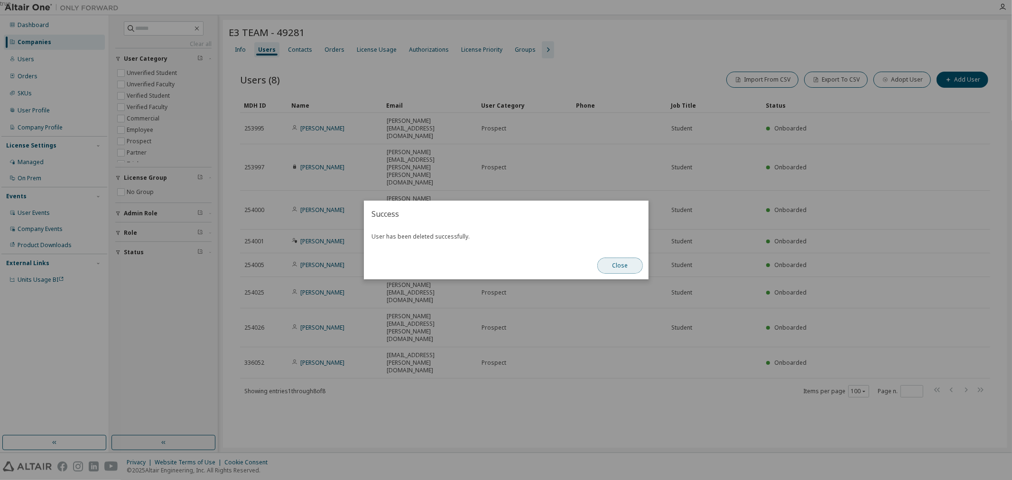
click at [617, 272] on button "Close" at bounding box center [620, 266] width 46 height 16
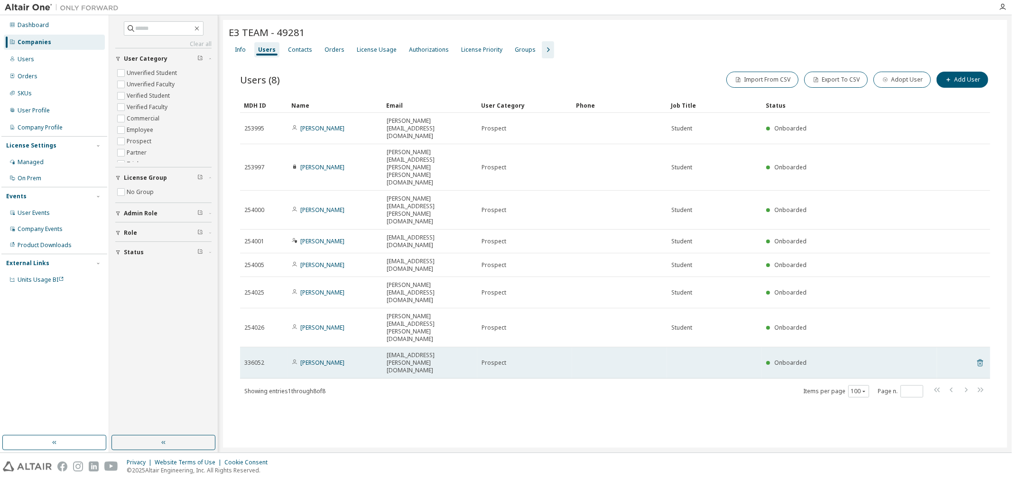
click at [981, 357] on icon at bounding box center [980, 362] width 9 height 11
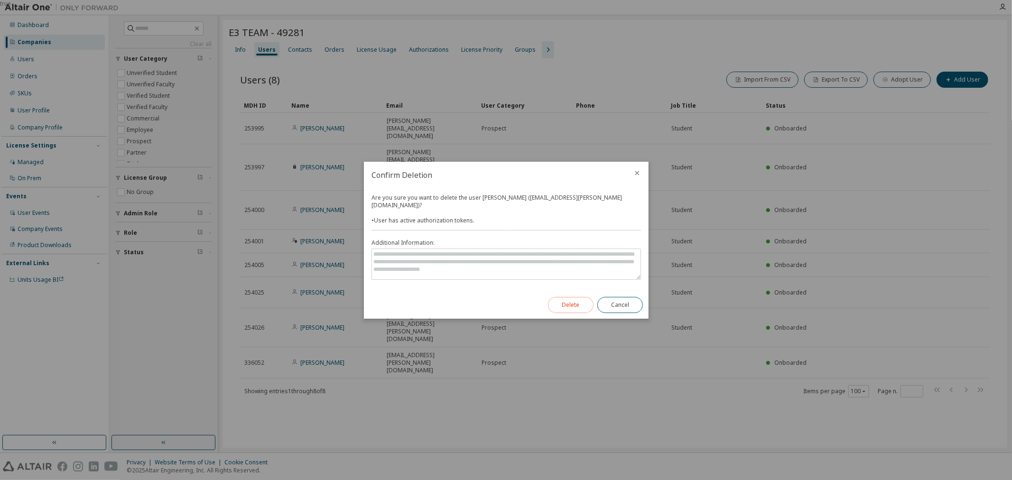
click at [571, 301] on button "Delete" at bounding box center [571, 305] width 46 height 16
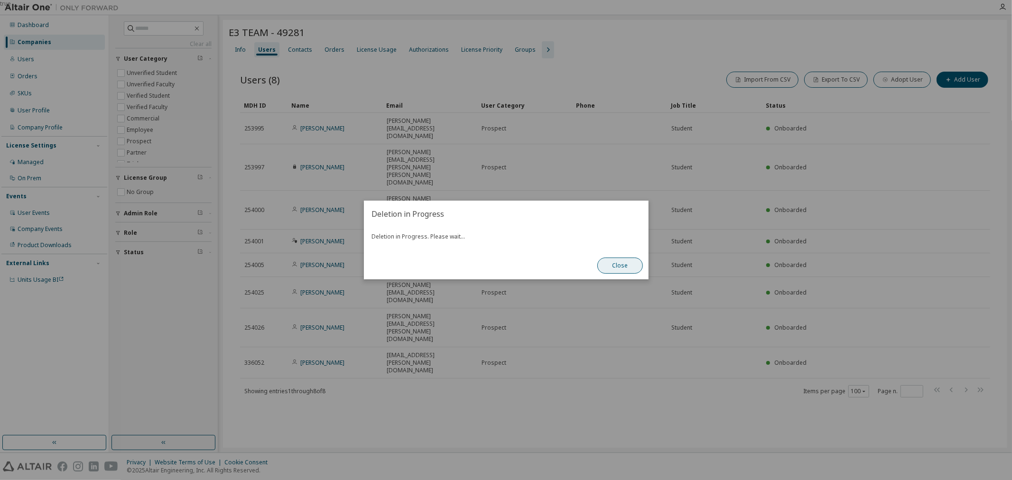
click at [626, 266] on button "Close" at bounding box center [620, 266] width 46 height 16
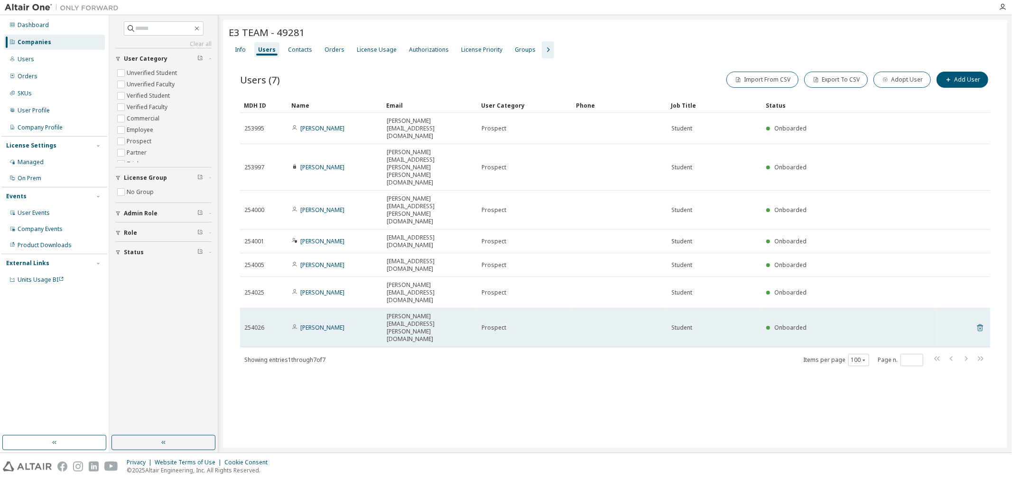
click at [979, 327] on icon at bounding box center [979, 328] width 2 height 2
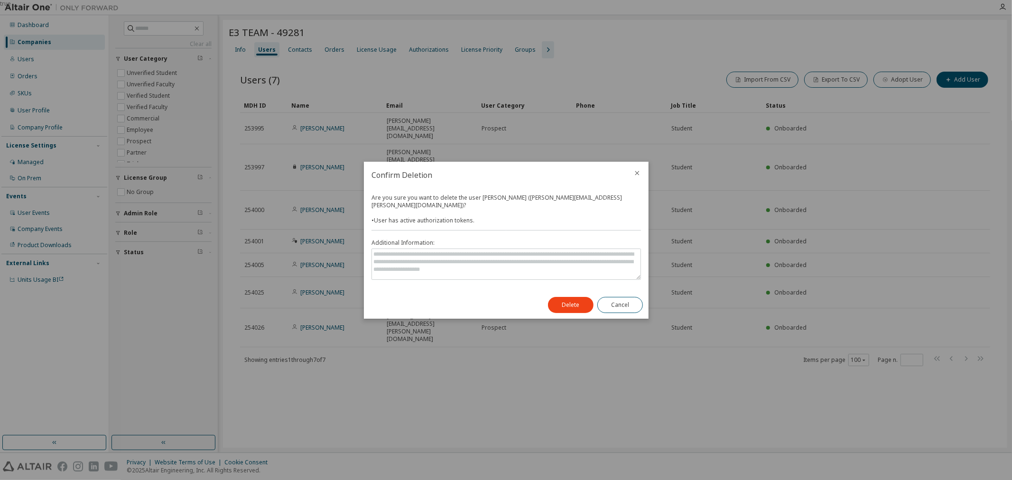
click at [584, 292] on div "Delete Cancel" at bounding box center [595, 305] width 106 height 28
click at [583, 299] on button "Delete" at bounding box center [571, 305] width 46 height 16
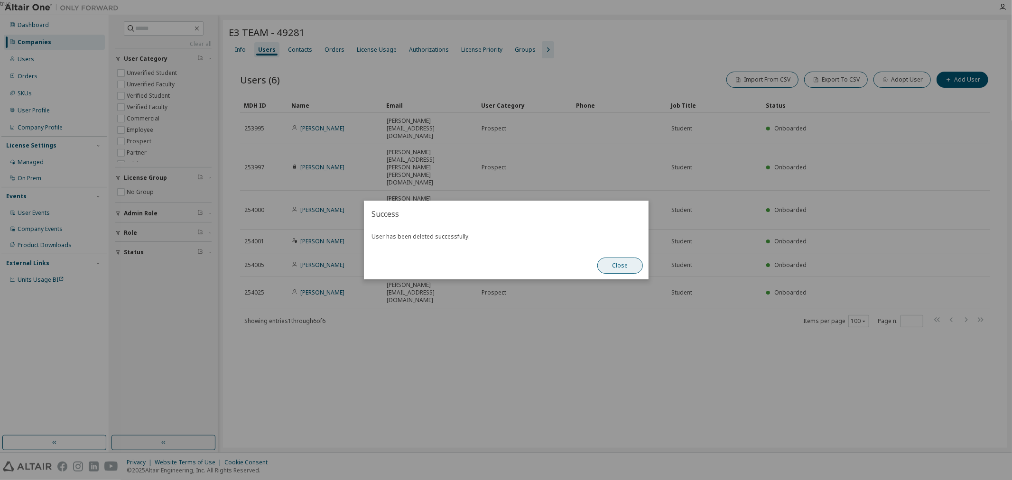
click at [632, 273] on button "Close" at bounding box center [620, 266] width 46 height 16
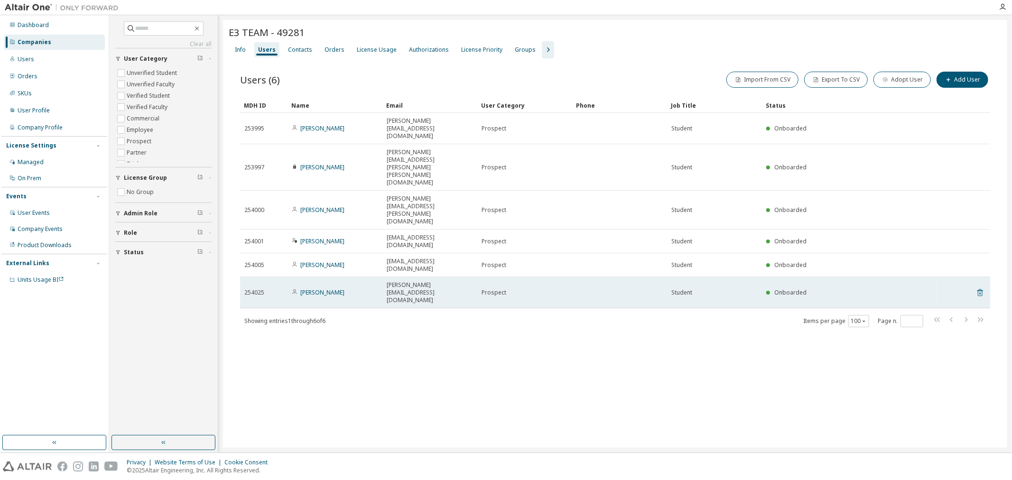
click at [980, 287] on icon at bounding box center [980, 292] width 9 height 11
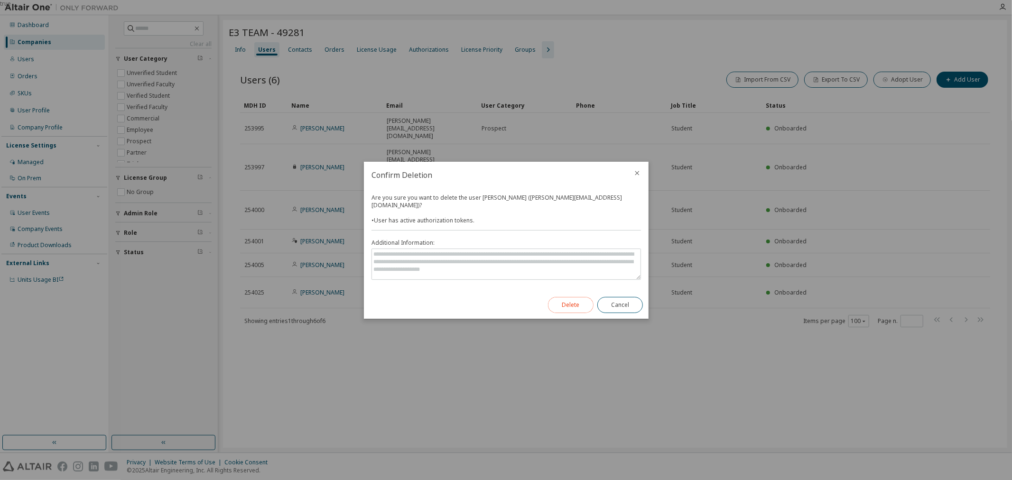
click at [563, 300] on button "Delete" at bounding box center [571, 305] width 46 height 16
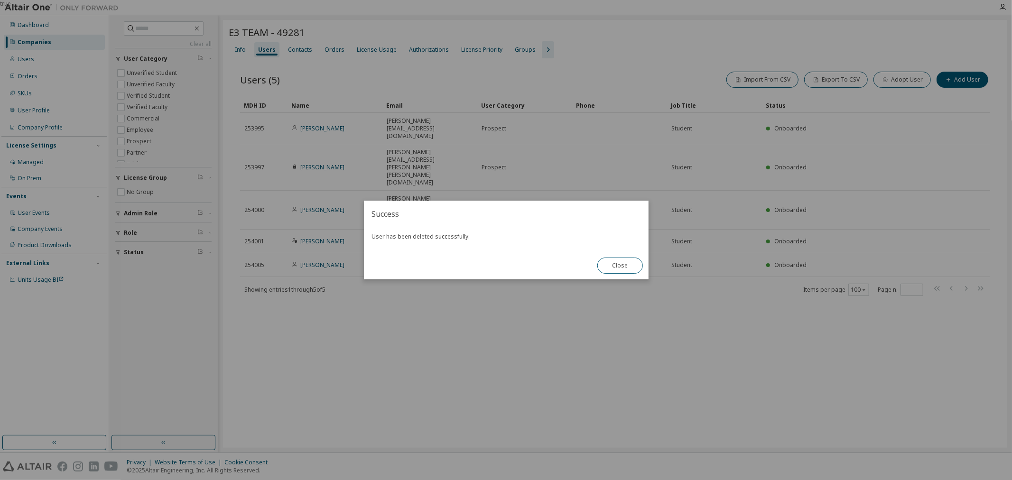
click at [608, 267] on button "Close" at bounding box center [620, 266] width 46 height 16
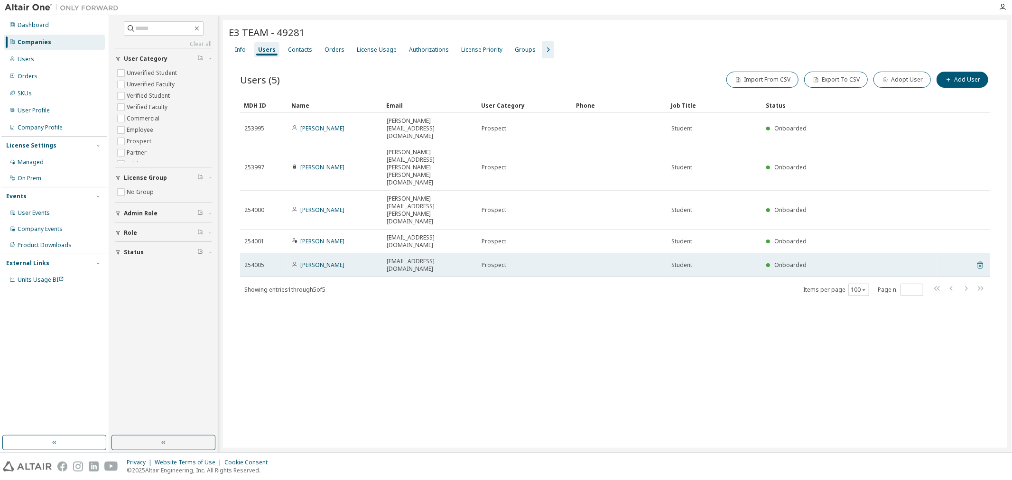
click at [980, 265] on icon at bounding box center [979, 266] width 2 height 2
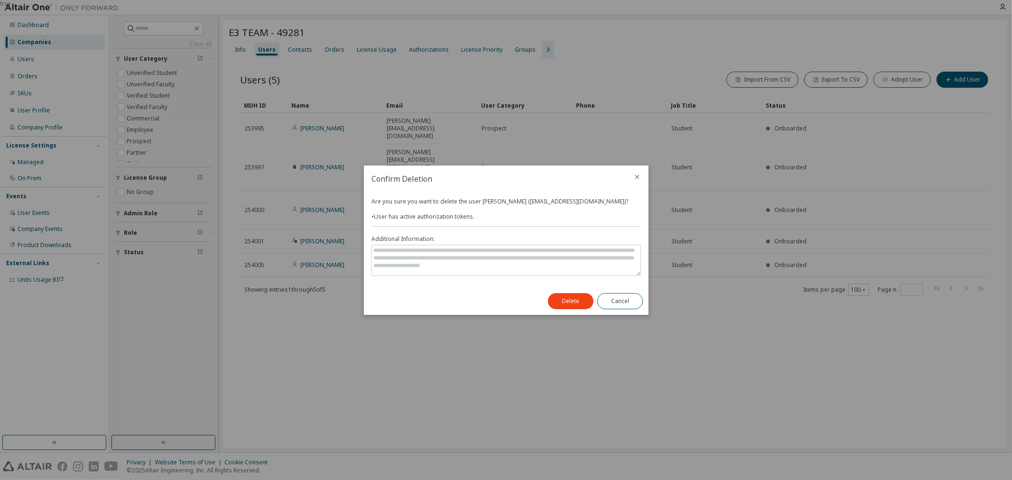
click at [567, 315] on div "true" at bounding box center [506, 240] width 1012 height 480
click at [571, 304] on button "Delete" at bounding box center [571, 301] width 46 height 16
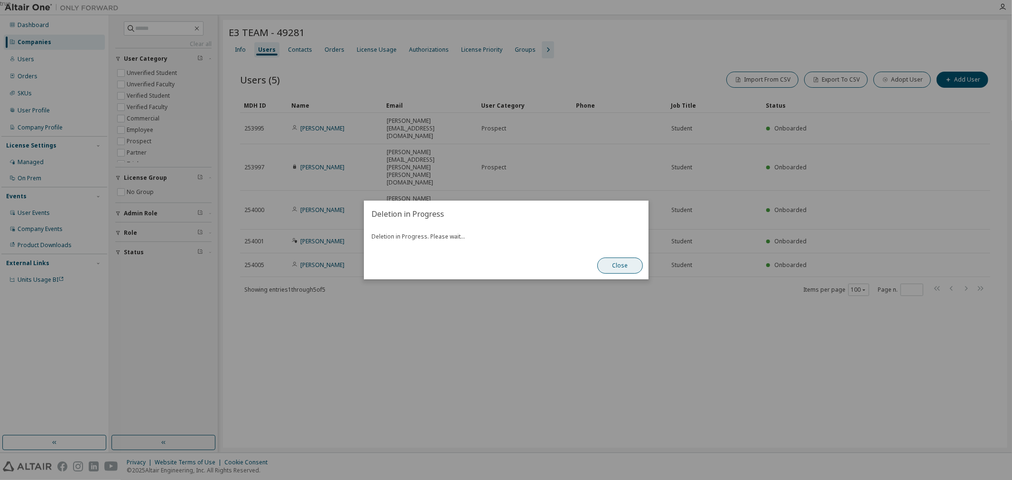
click at [626, 262] on button "Close" at bounding box center [620, 266] width 46 height 16
click at [613, 271] on button "Close" at bounding box center [620, 266] width 46 height 16
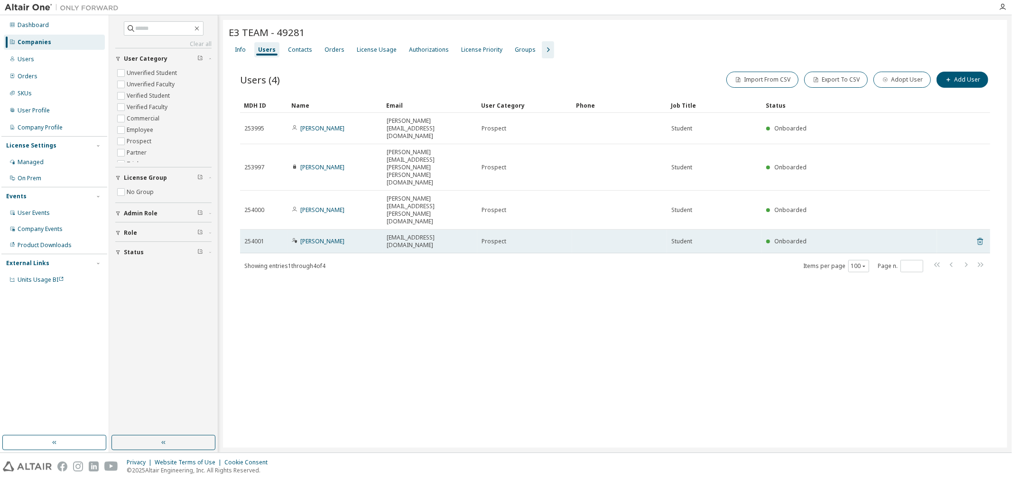
click at [977, 236] on icon at bounding box center [980, 241] width 9 height 11
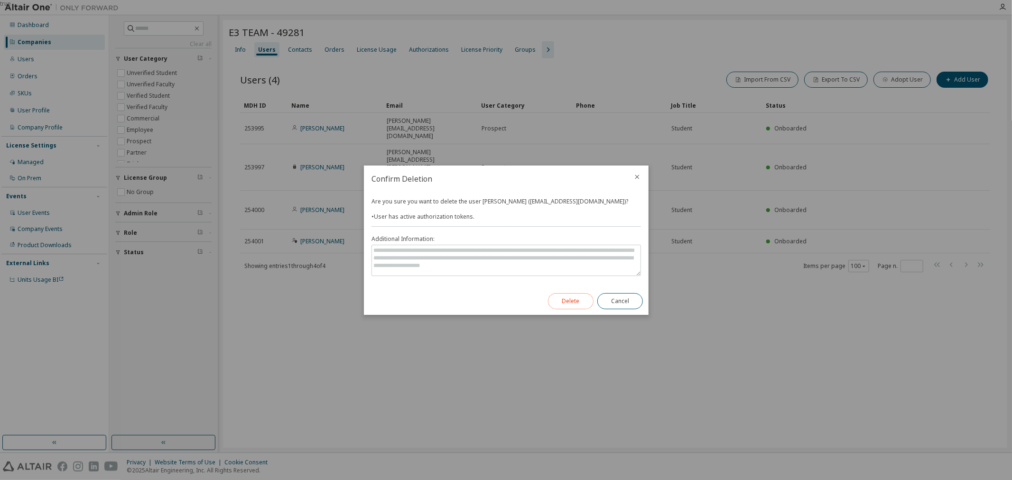
click at [567, 306] on button "Delete" at bounding box center [571, 301] width 46 height 16
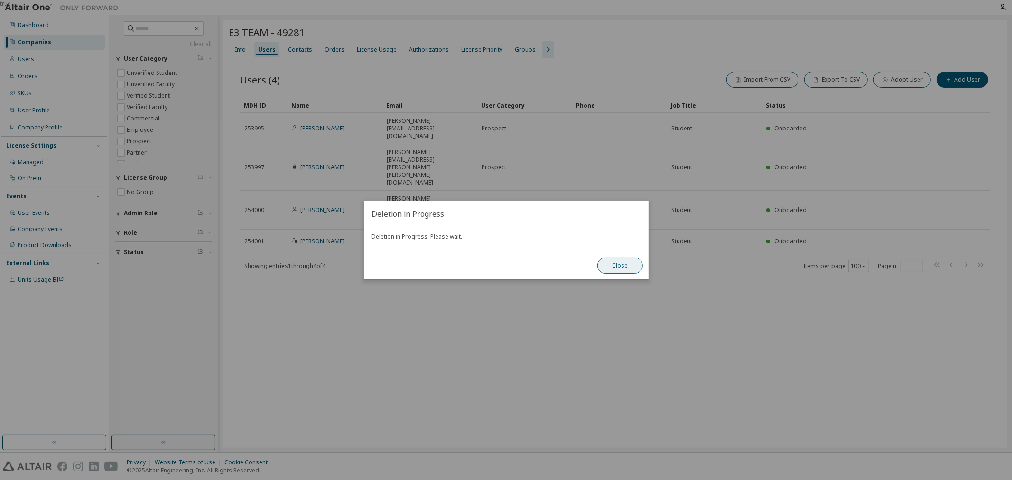
click at [621, 267] on button "Close" at bounding box center [620, 266] width 46 height 16
click at [613, 263] on button "Close" at bounding box center [620, 266] width 46 height 16
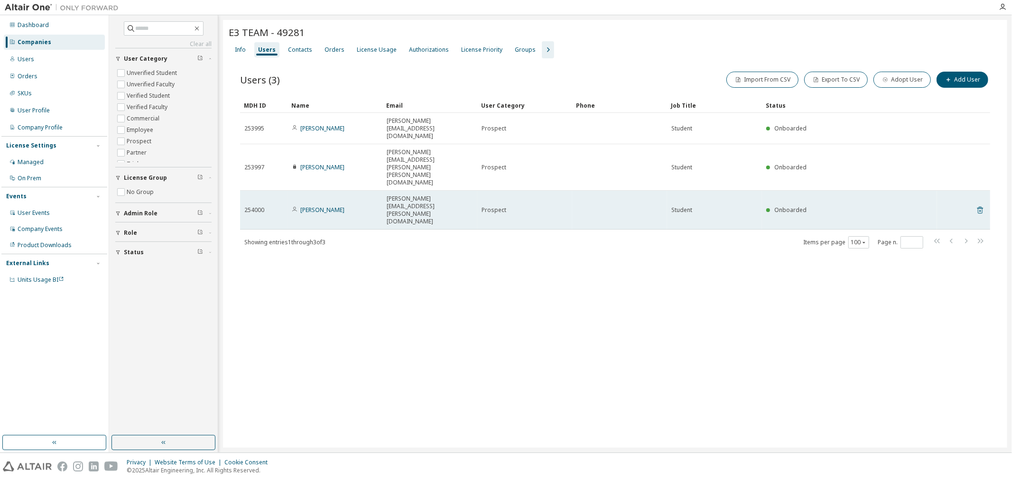
click at [981, 204] on icon at bounding box center [980, 209] width 9 height 11
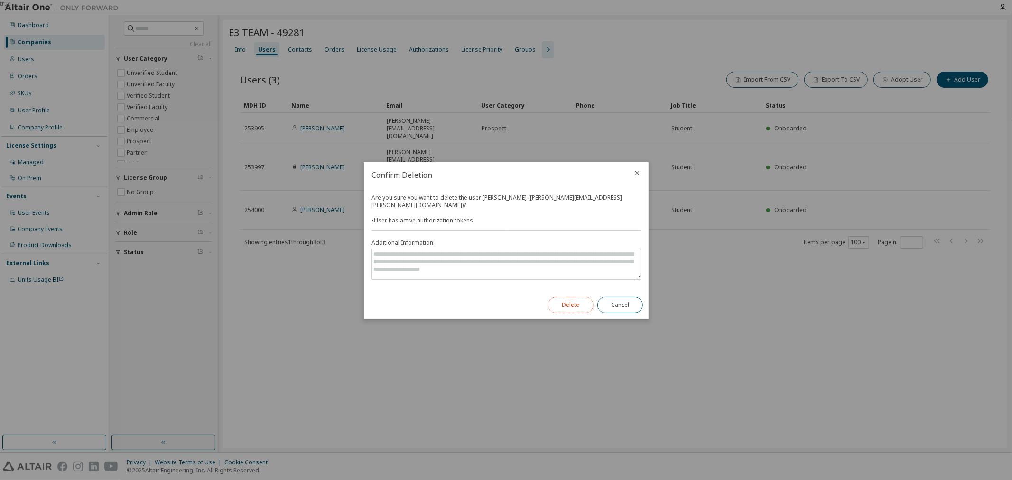
click at [569, 300] on button "Delete" at bounding box center [571, 305] width 46 height 16
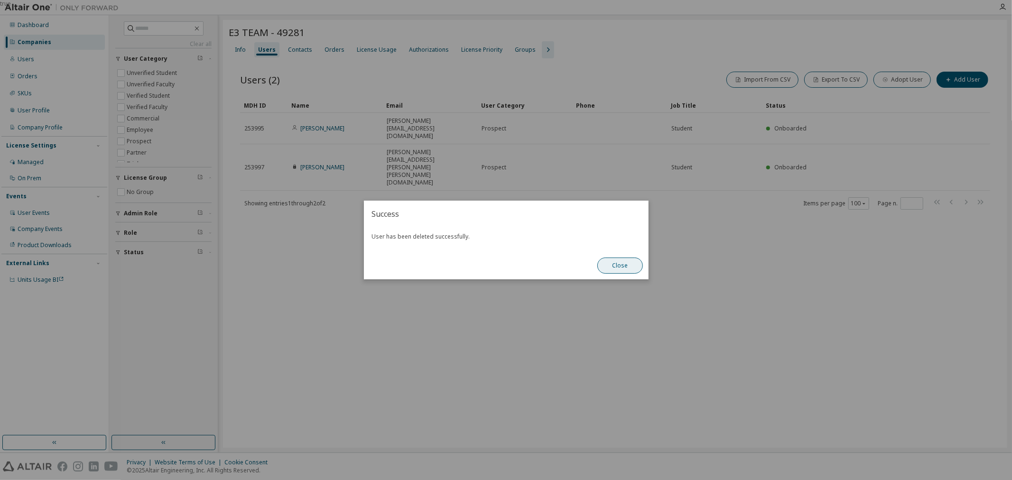
click at [619, 273] on button "Close" at bounding box center [620, 266] width 46 height 16
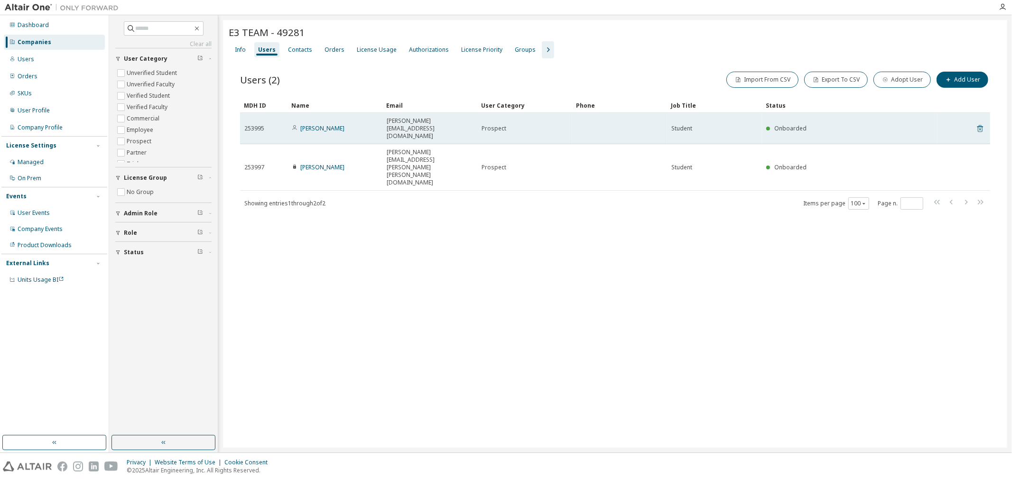
click at [980, 123] on icon at bounding box center [980, 128] width 9 height 11
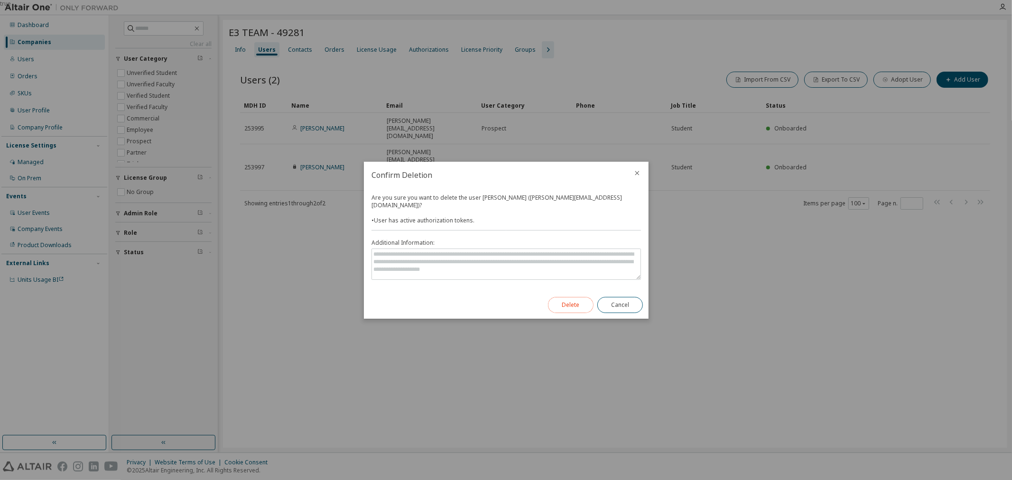
click at [566, 301] on button "Delete" at bounding box center [571, 305] width 46 height 16
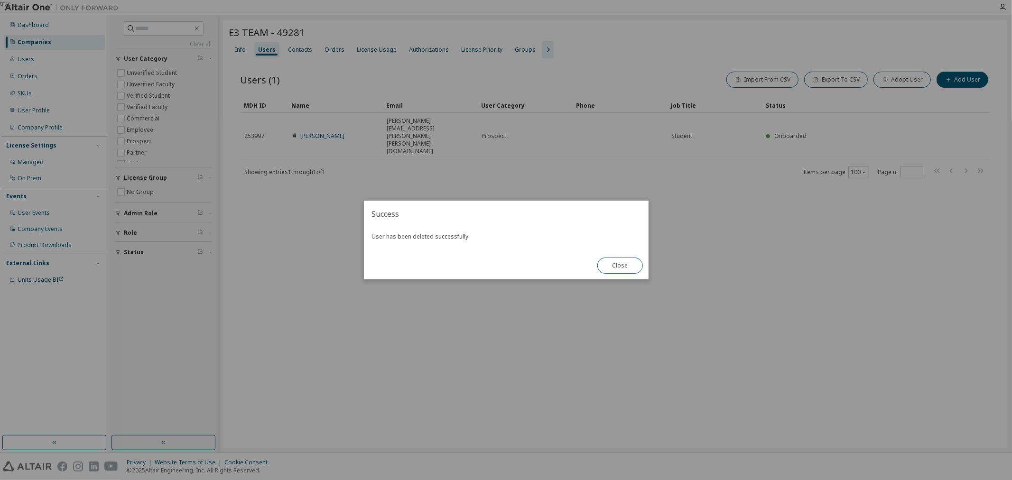
click at [624, 275] on div "Close" at bounding box center [619, 266] width 57 height 28
click at [624, 273] on button "Close" at bounding box center [620, 266] width 46 height 16
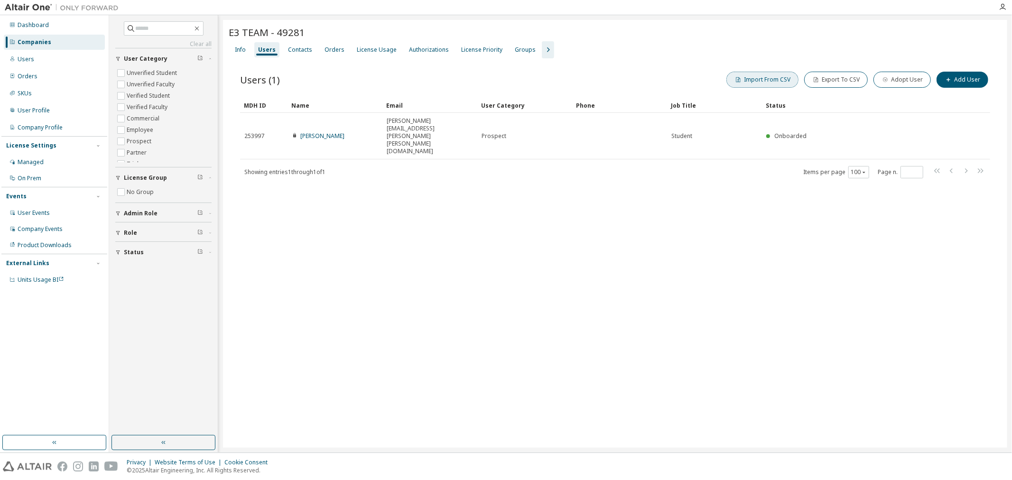
click at [776, 82] on button "Import From CSV" at bounding box center [762, 80] width 72 height 16
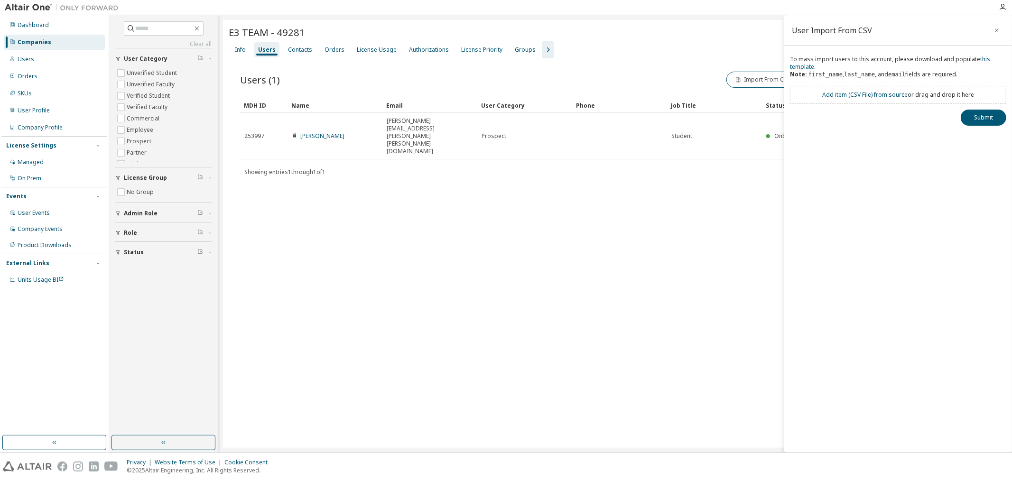
drag, startPoint x: 855, startPoint y: 98, endPoint x: 857, endPoint y: 103, distance: 5.3
click at [855, 99] on div "Add item ( CSV File ) from source or drag and drop it here" at bounding box center [898, 95] width 152 height 8
click at [838, 99] on div "Add item ( CSV File ) from source or drag and drop it here" at bounding box center [898, 95] width 152 height 8
click at [846, 98] on link "Add item ( CSV File ) from source" at bounding box center [864, 95] width 85 height 8
click at [984, 139] on button "Submit" at bounding box center [983, 135] width 46 height 16
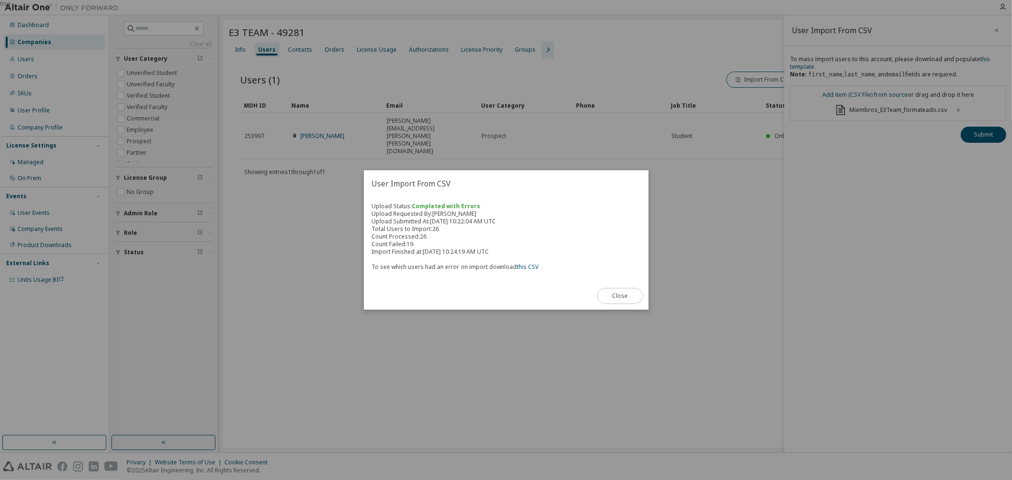
click at [624, 295] on button "Close" at bounding box center [620, 296] width 46 height 16
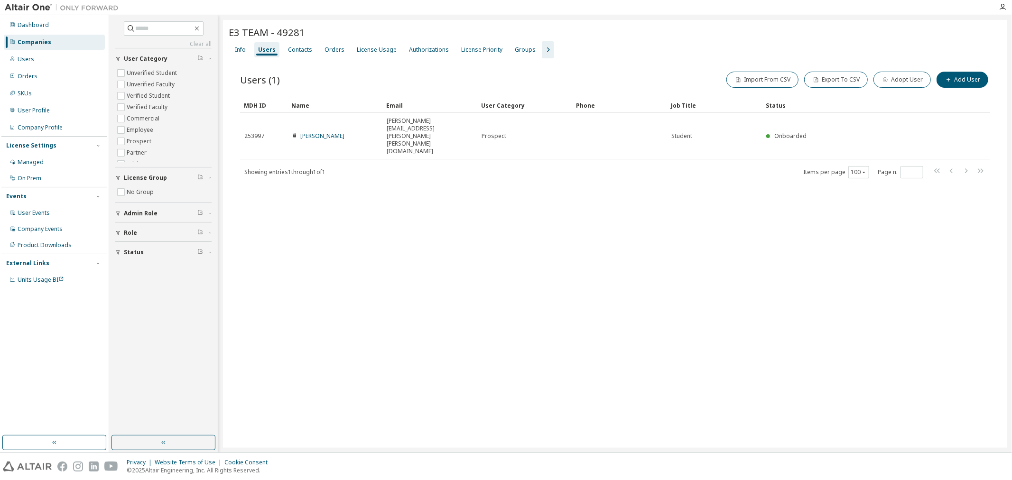
click at [818, 250] on div "E3 TEAM - 49281 Clear Load Save Save As Field Operator Value Select filter Sele…" at bounding box center [615, 234] width 784 height 428
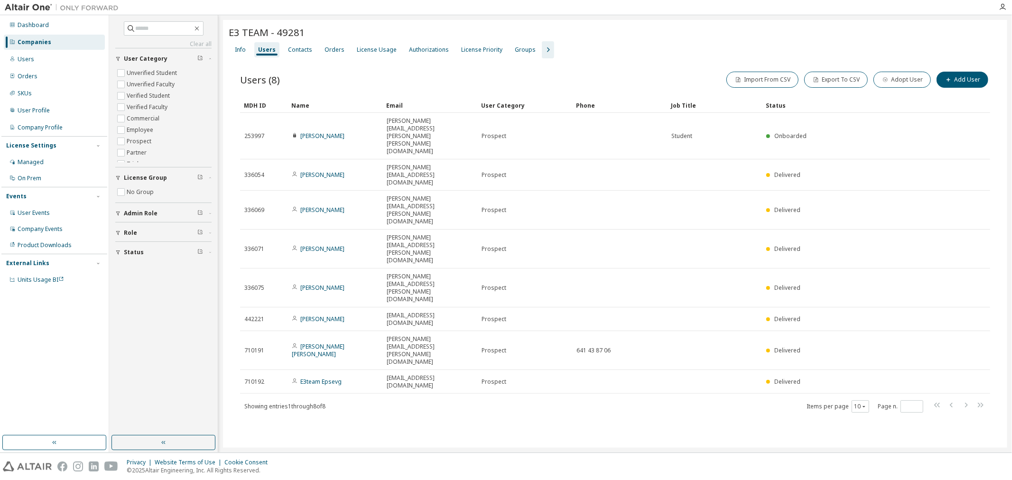
click at [513, 345] on div "E3 TEAM - 49281 Clear Load Save Save As Field Operator Value Select filter Sele…" at bounding box center [615, 234] width 784 height 428
click at [611, 383] on div "E3 TEAM - 49281 Clear Load Save Save As Field Operator Value Select filter Sele…" at bounding box center [615, 234] width 784 height 428
click at [702, 343] on div "E3 TEAM - 49281 Clear Load Save Save As Field Operator Value Select filter Sele…" at bounding box center [615, 234] width 784 height 428
click at [39, 39] on div "Companies" at bounding box center [35, 42] width 34 height 8
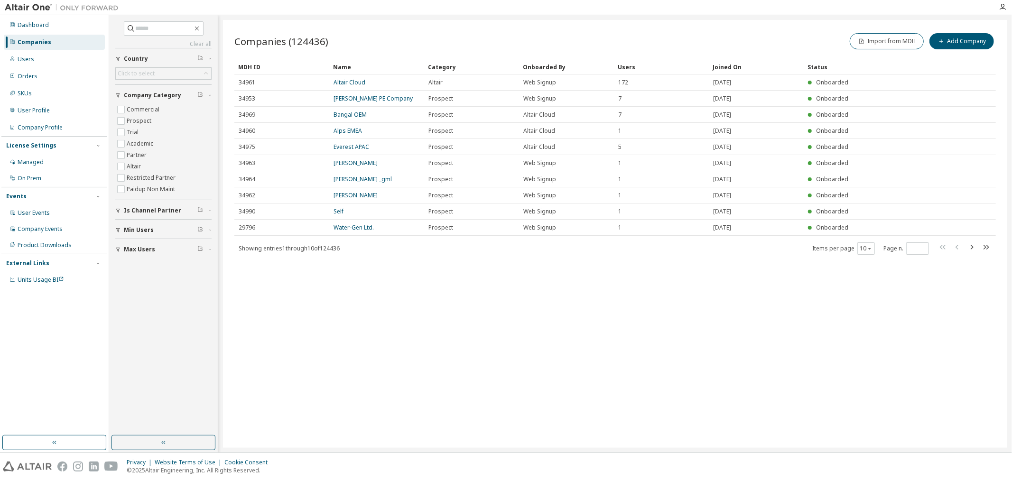
drag, startPoint x: 164, startPoint y: 17, endPoint x: 168, endPoint y: 13, distance: 5.4
click at [166, 15] on div "Clear all Max Users Min Users Is Channel Partner Company Category Commercial Pr…" at bounding box center [163, 233] width 109 height 437
click at [166, 33] on input "text" at bounding box center [164, 28] width 57 height 9
click at [600, 298] on div "Companies (124436) Import from MDH Add Company Clear Load Save Save As Field Op…" at bounding box center [615, 234] width 784 height 428
click at [146, 32] on input "text" at bounding box center [164, 28] width 57 height 9
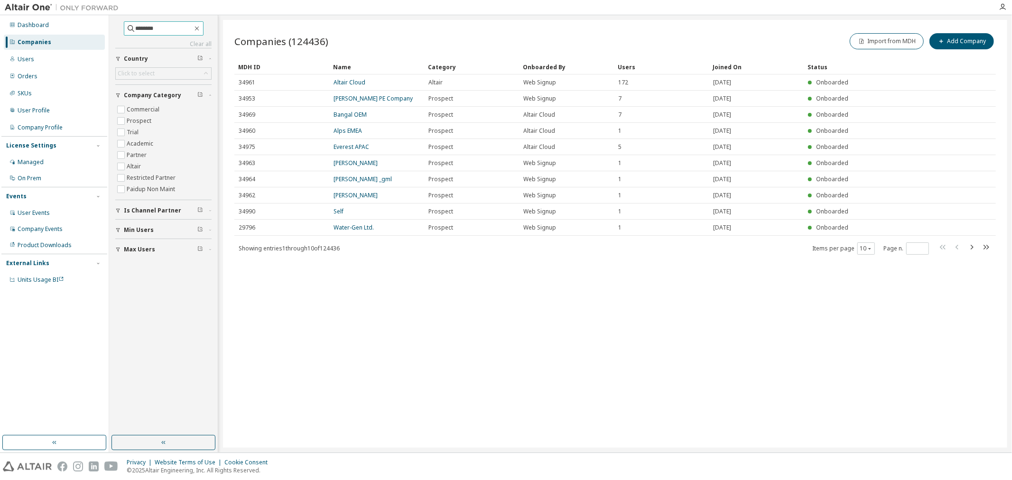
type input "*******"
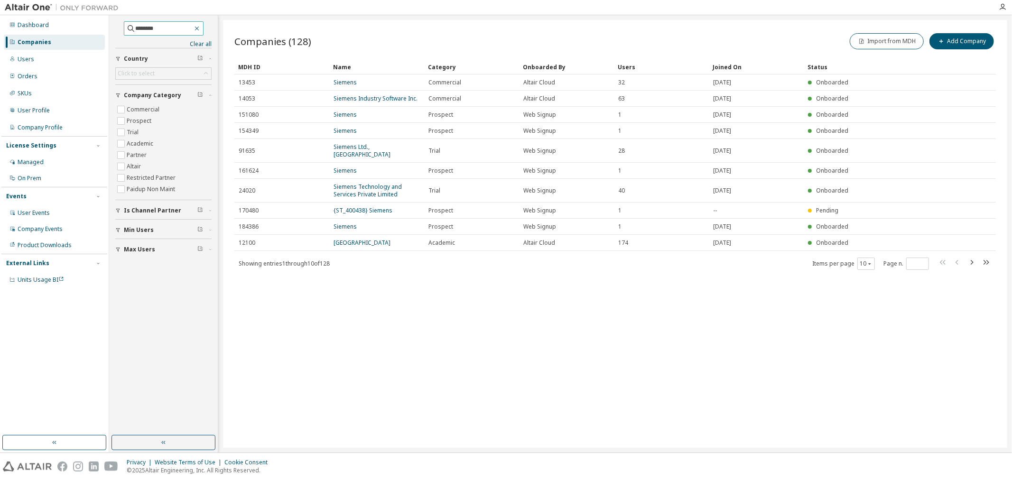
click at [201, 27] on icon "button" at bounding box center [197, 29] width 8 height 8
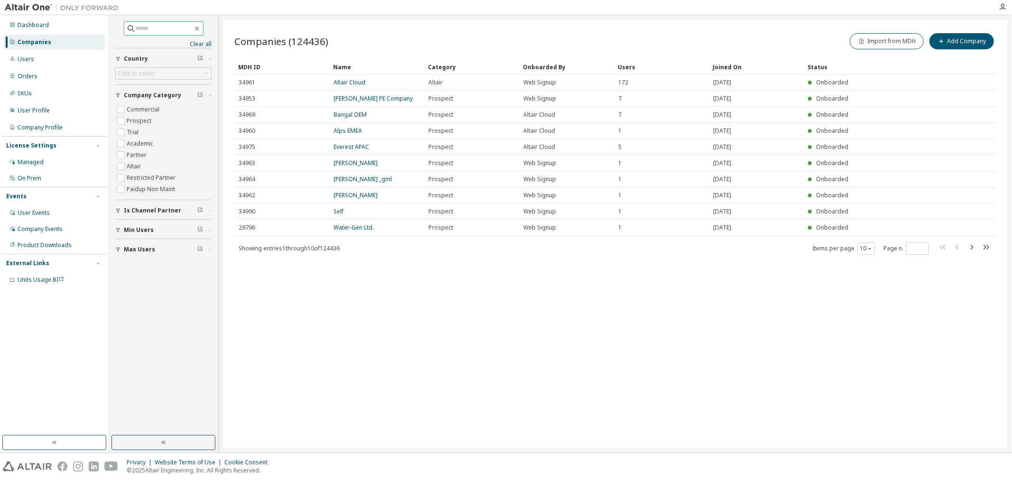
click at [155, 28] on input "text" at bounding box center [164, 28] width 57 height 9
type input "*"
type input "**********"
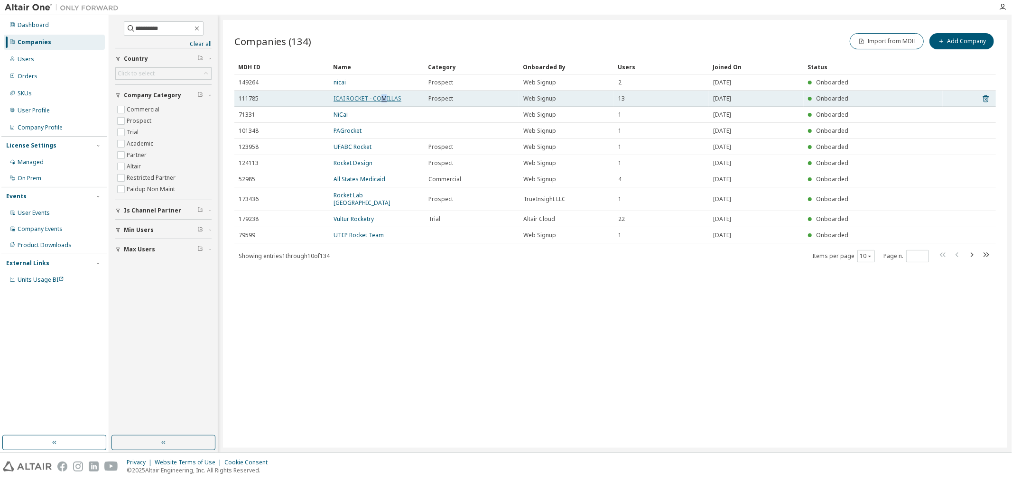
click at [383, 101] on link "ICAI ROCKET - COMILLAS" at bounding box center [367, 98] width 68 height 8
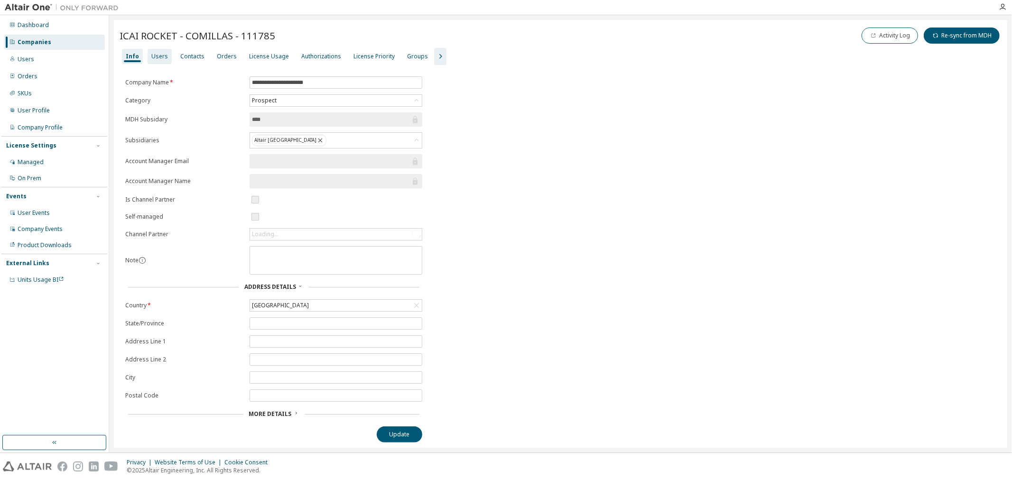
click at [150, 62] on div "Users" at bounding box center [159, 56] width 24 height 15
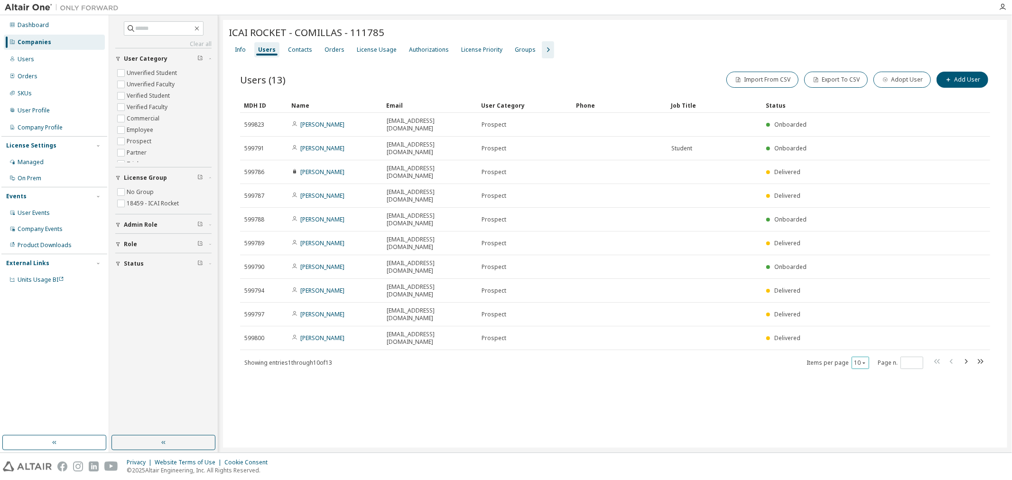
click at [866, 357] on div "10" at bounding box center [860, 363] width 18 height 12
click at [859, 359] on button "10" at bounding box center [860, 363] width 13 height 8
click at [864, 311] on div "20" at bounding box center [890, 310] width 76 height 11
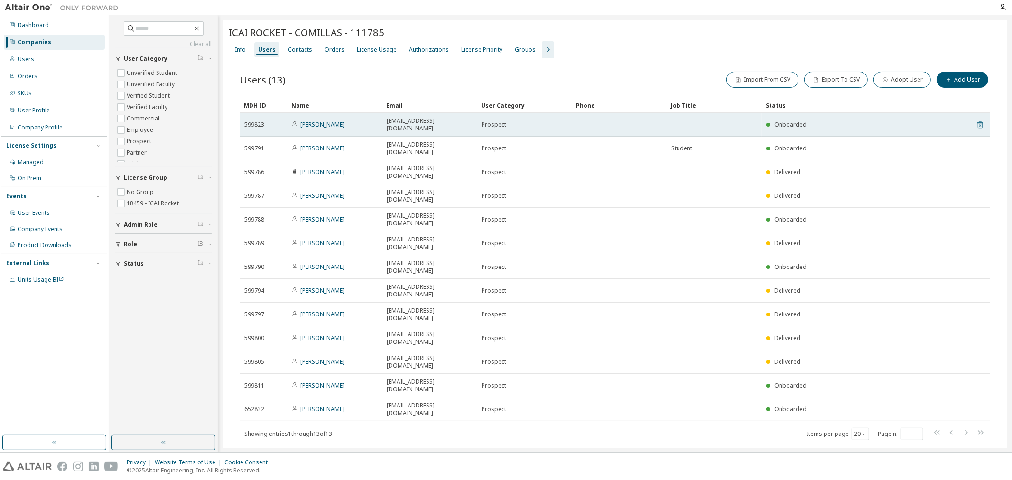
click at [978, 121] on icon at bounding box center [980, 124] width 6 height 7
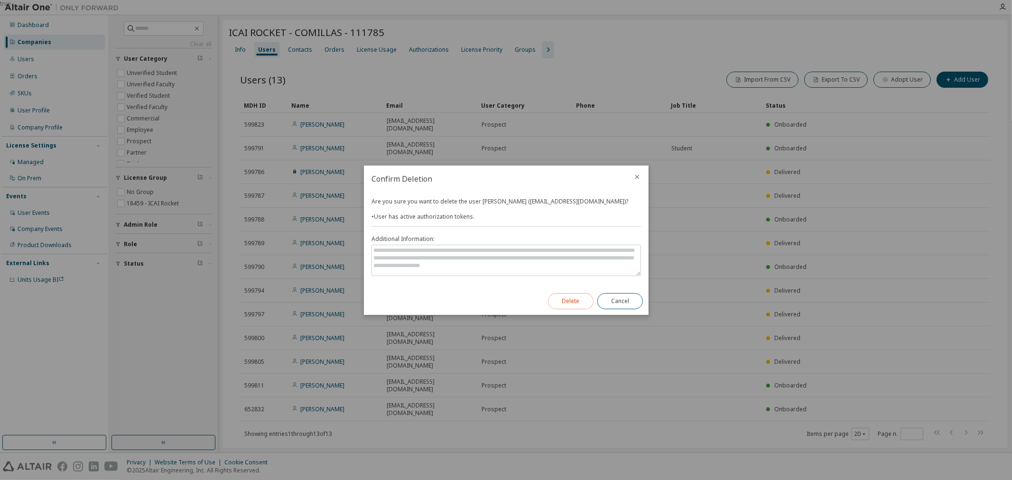
click at [559, 299] on button "Delete" at bounding box center [571, 301] width 46 height 16
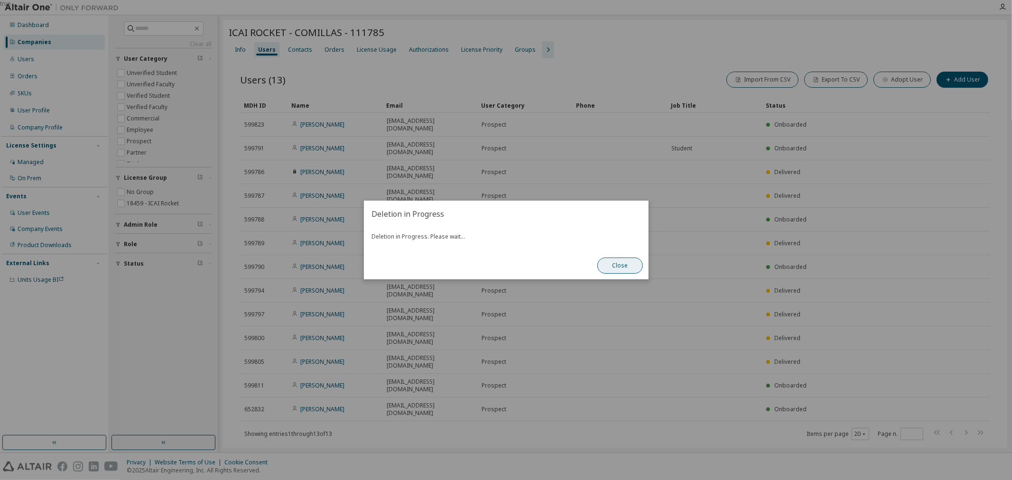
click at [629, 263] on button "Close" at bounding box center [620, 266] width 46 height 16
click at [610, 267] on button "Close" at bounding box center [620, 266] width 46 height 16
click at [609, 267] on button "Close" at bounding box center [620, 266] width 46 height 16
click at [612, 267] on button "Close" at bounding box center [620, 266] width 46 height 16
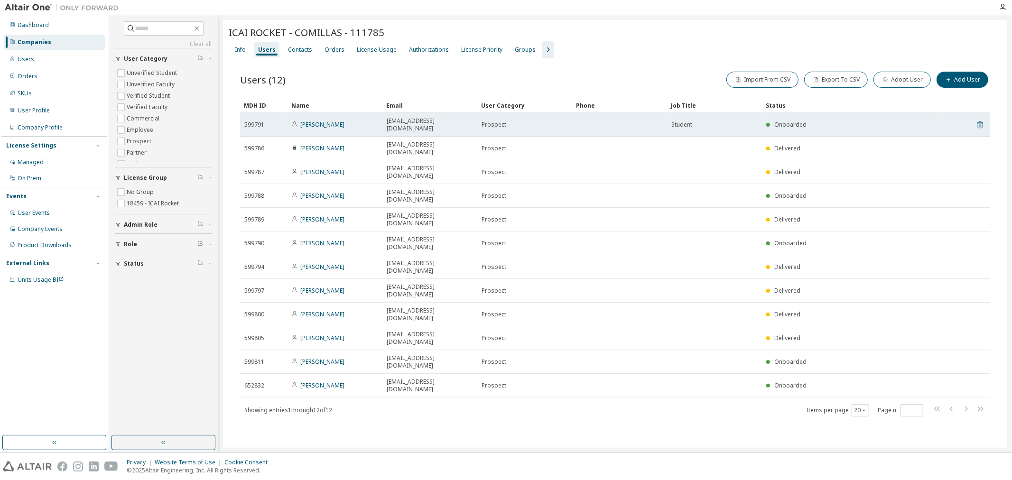
click at [984, 120] on icon at bounding box center [980, 124] width 9 height 11
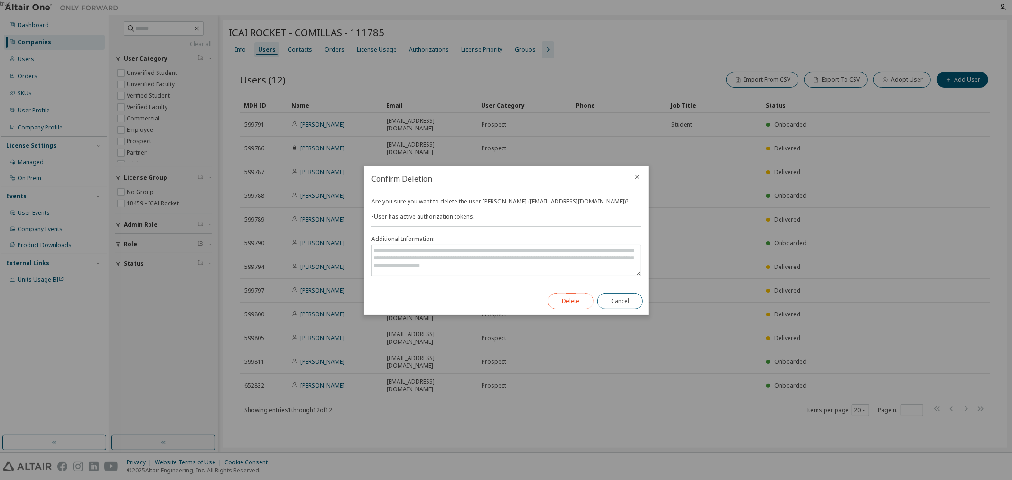
click at [571, 296] on button "Delete" at bounding box center [571, 301] width 46 height 16
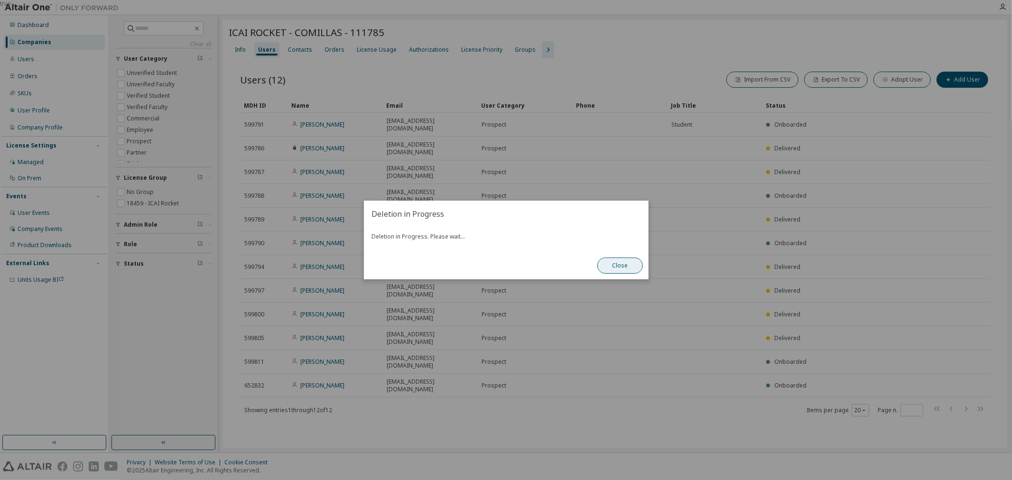
click at [607, 269] on button "Close" at bounding box center [620, 266] width 46 height 16
click at [608, 270] on button "Close" at bounding box center [620, 266] width 46 height 16
click at [608, 266] on button "Close" at bounding box center [620, 266] width 46 height 16
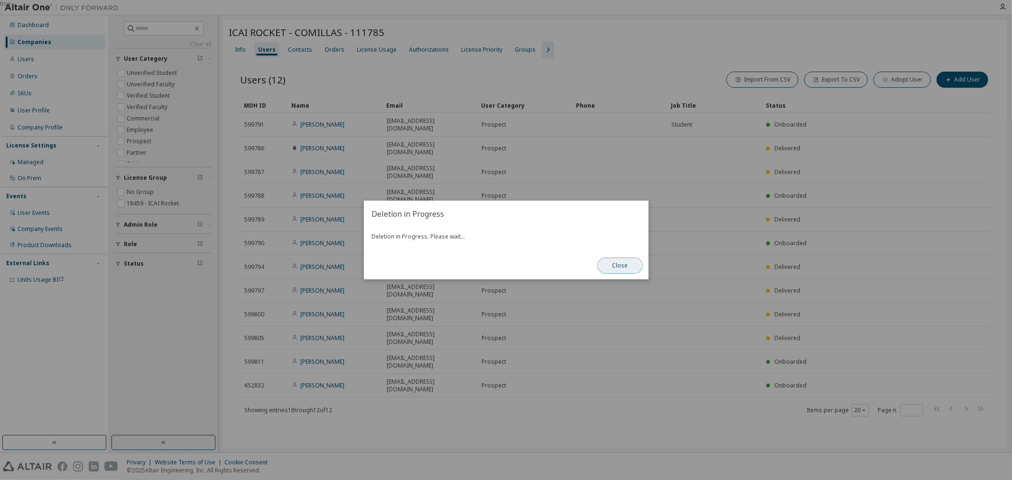
click at [622, 263] on button "Close" at bounding box center [620, 266] width 46 height 16
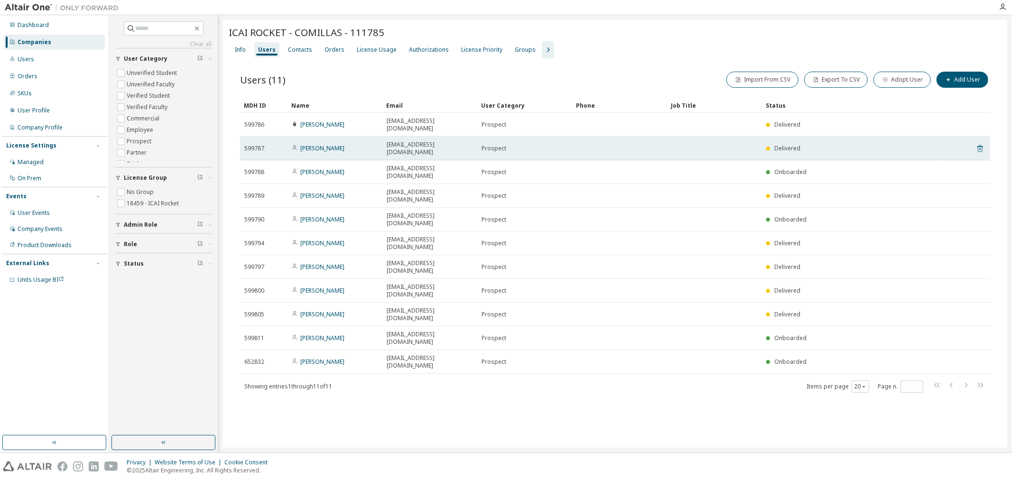
click at [979, 148] on icon at bounding box center [979, 149] width 2 height 2
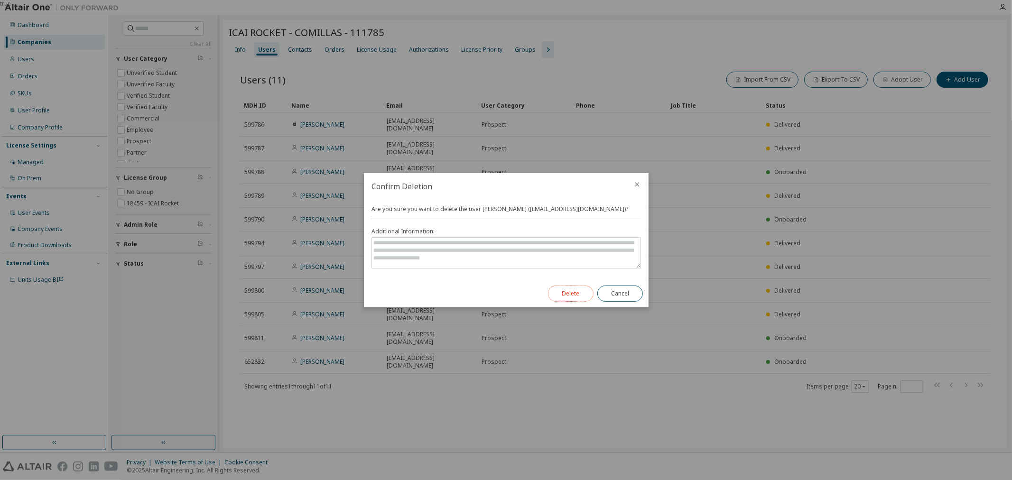
click at [565, 293] on button "Delete" at bounding box center [571, 294] width 46 height 16
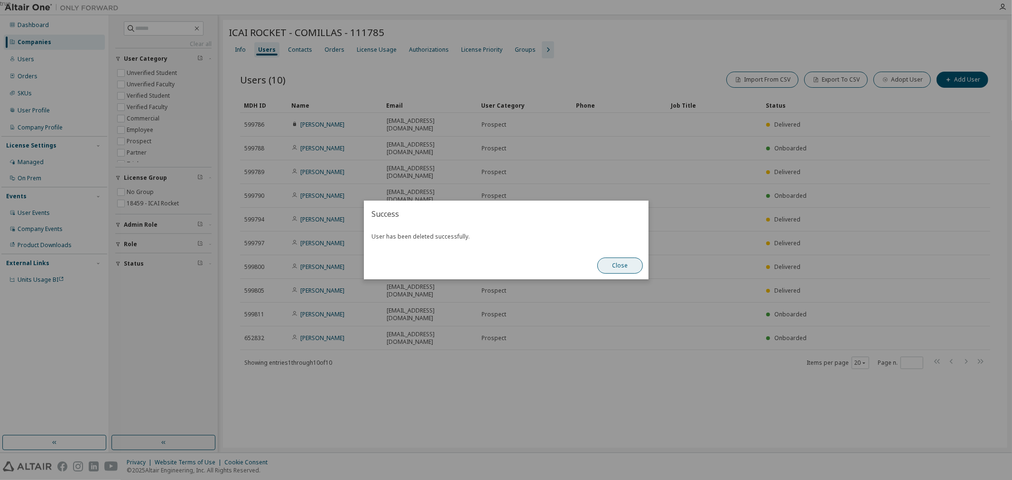
click at [623, 268] on button "Close" at bounding box center [620, 266] width 46 height 16
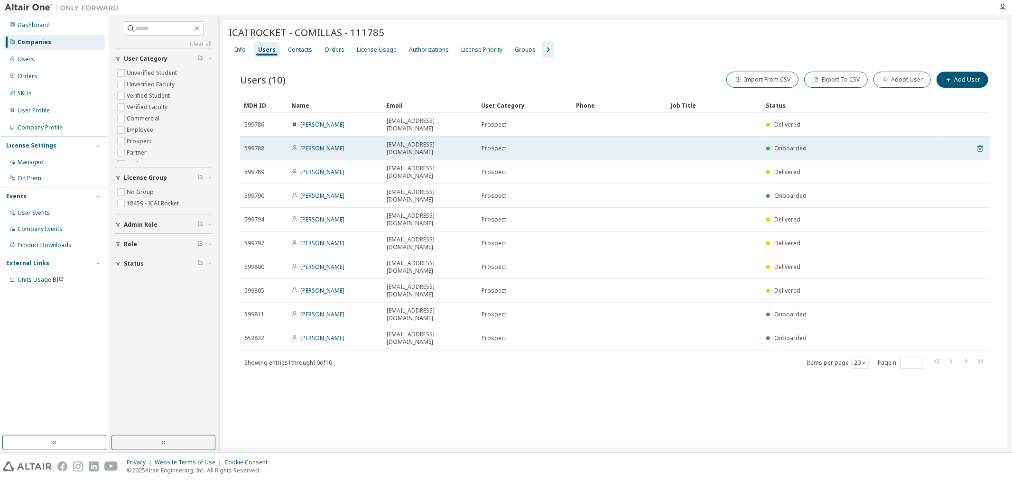
click at [979, 143] on icon at bounding box center [980, 148] width 9 height 11
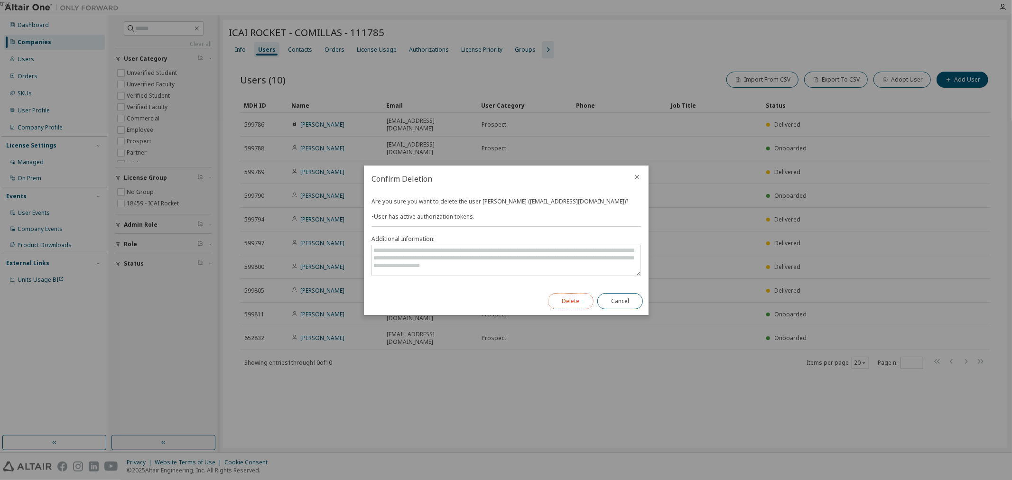
click at [588, 298] on button "Delete" at bounding box center [571, 301] width 46 height 16
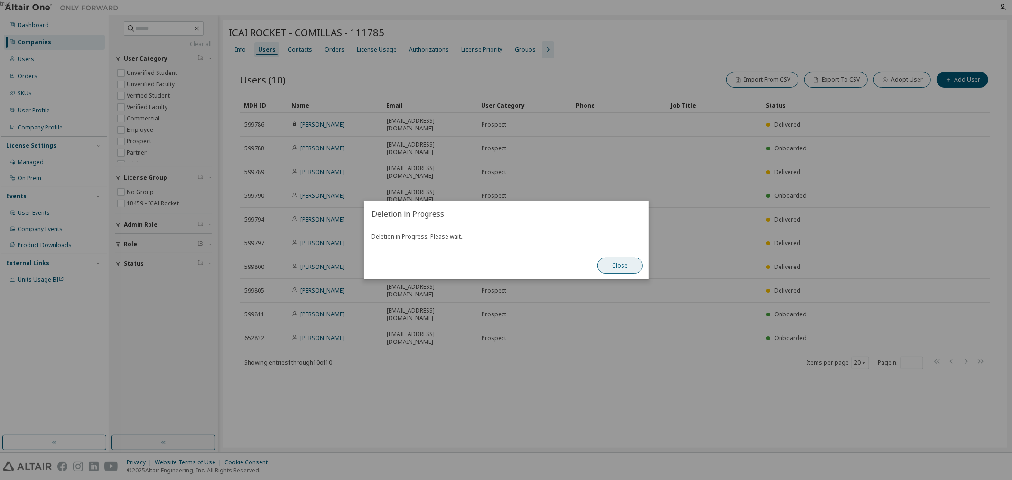
click at [630, 260] on button "Close" at bounding box center [620, 266] width 46 height 16
click at [622, 263] on button "Close" at bounding box center [620, 266] width 46 height 16
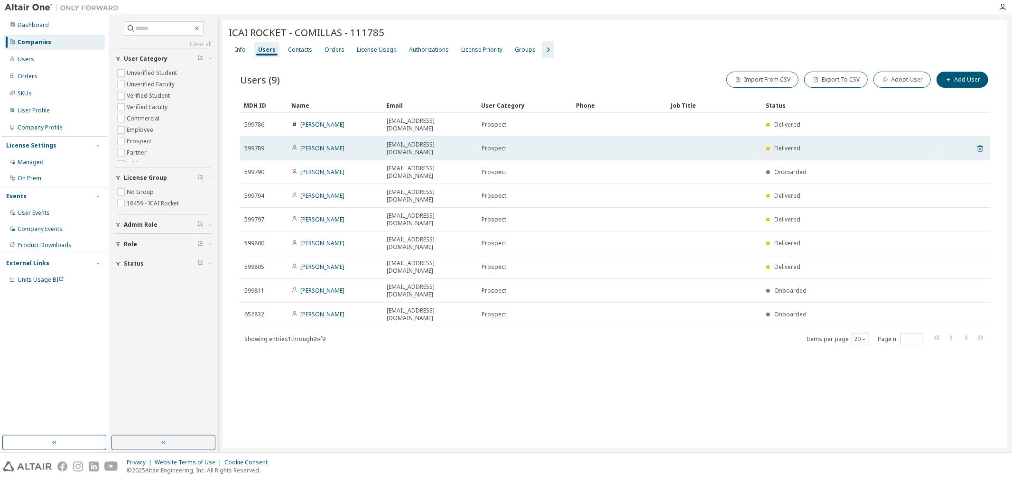
click at [982, 143] on icon at bounding box center [980, 148] width 9 height 11
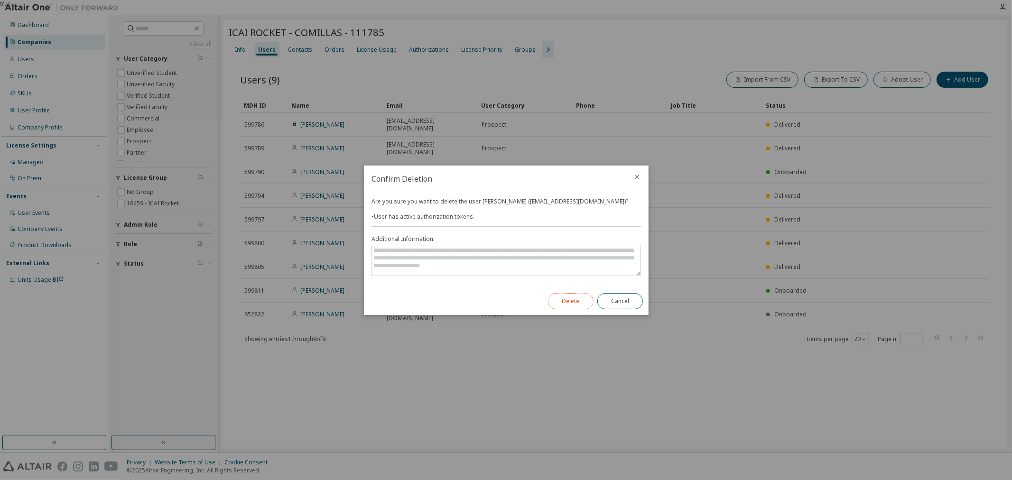
click at [579, 300] on button "Delete" at bounding box center [571, 301] width 46 height 16
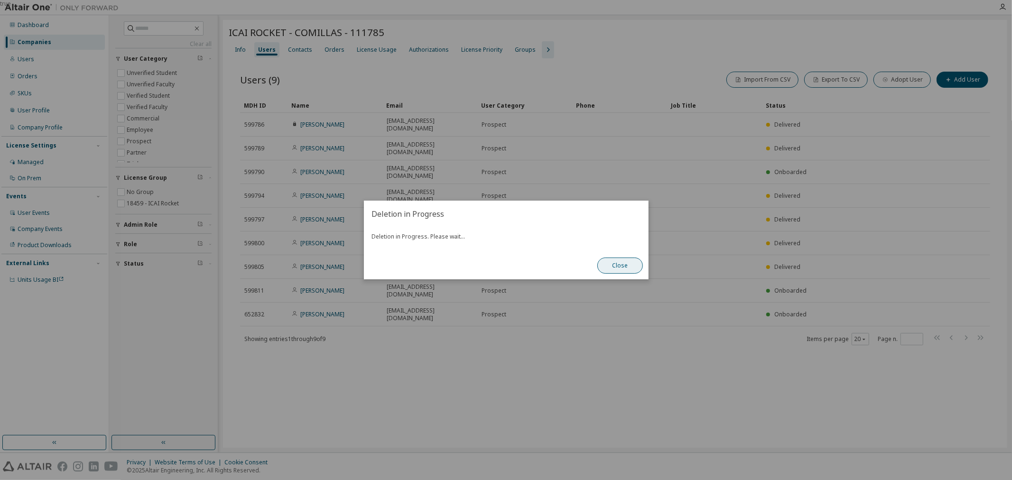
click at [613, 266] on button "Close" at bounding box center [620, 266] width 46 height 16
click at [615, 268] on button "Close" at bounding box center [620, 266] width 46 height 16
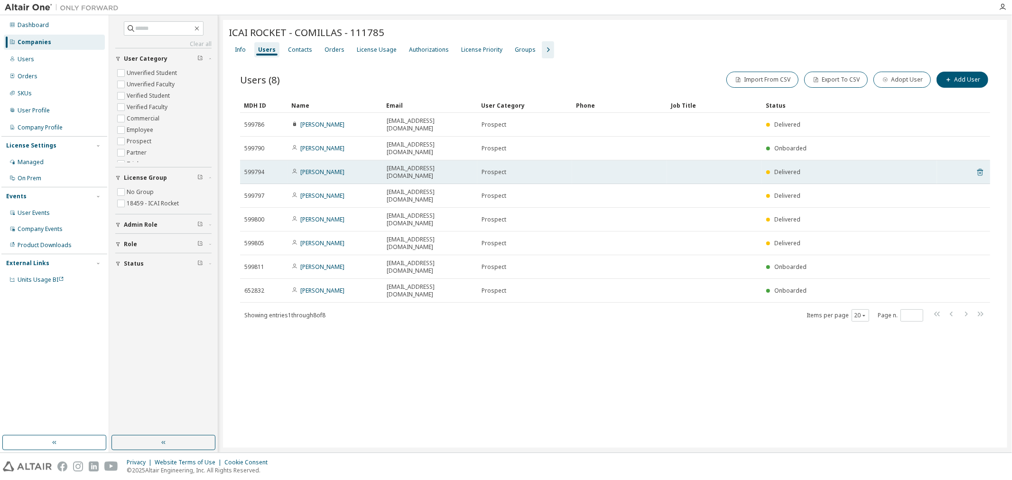
click at [980, 172] on icon at bounding box center [979, 173] width 2 height 2
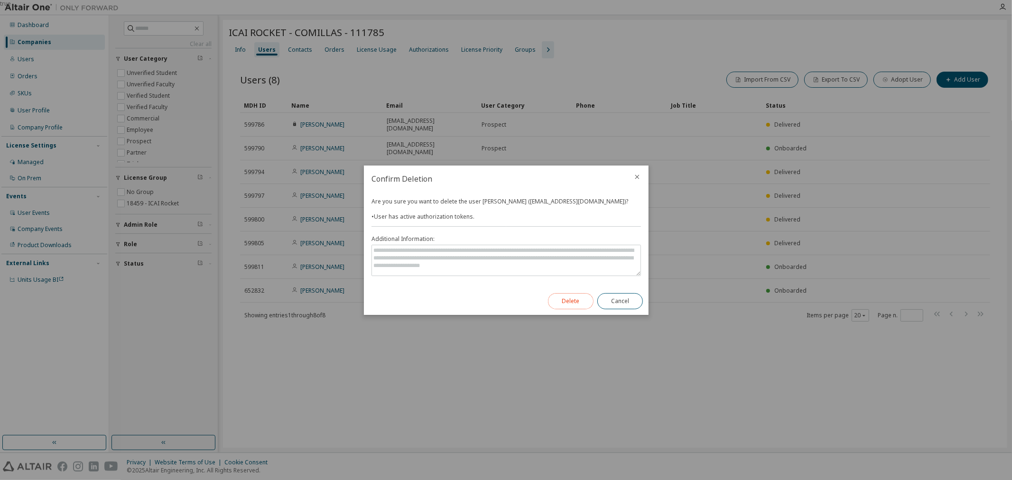
click at [575, 297] on button "Delete" at bounding box center [571, 301] width 46 height 16
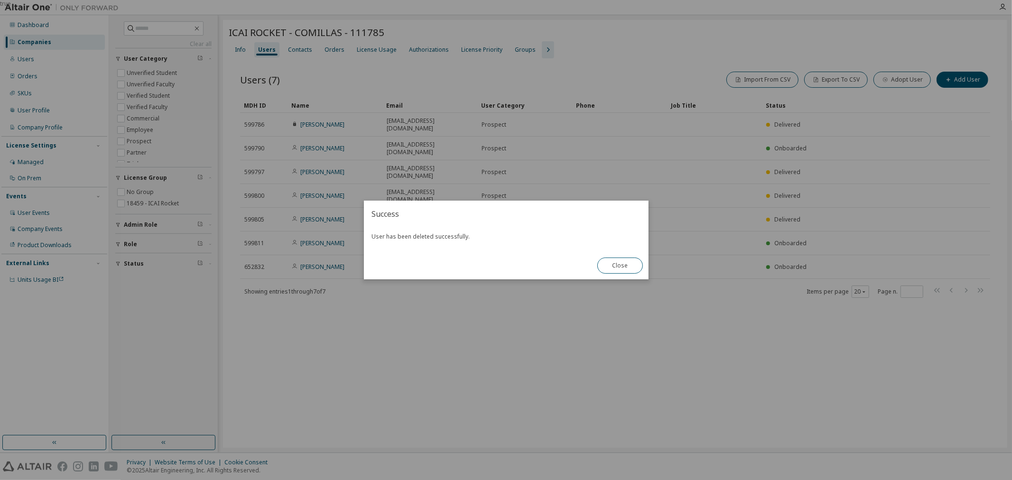
click at [651, 253] on div "true" at bounding box center [506, 240] width 1012 height 480
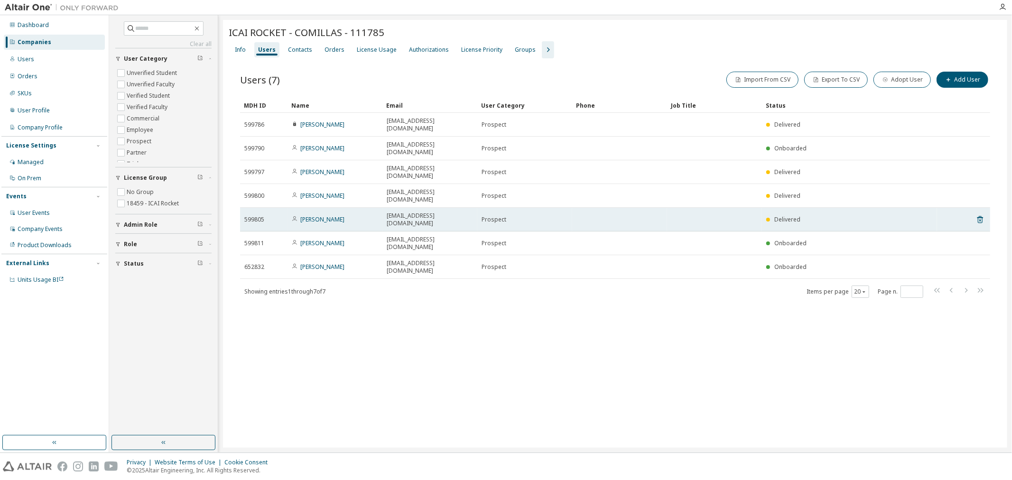
click at [972, 208] on tr "599805 Teresa Xiao 202105183@alu.comillas.edu Prospect Delivered" at bounding box center [615, 220] width 750 height 24
click at [977, 214] on icon at bounding box center [980, 219] width 9 height 11
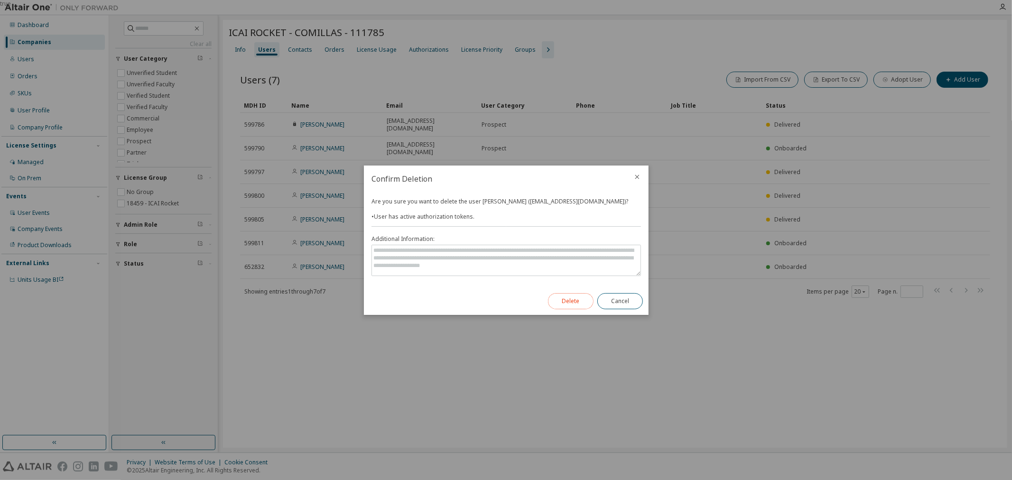
click at [570, 300] on button "Delete" at bounding box center [571, 301] width 46 height 16
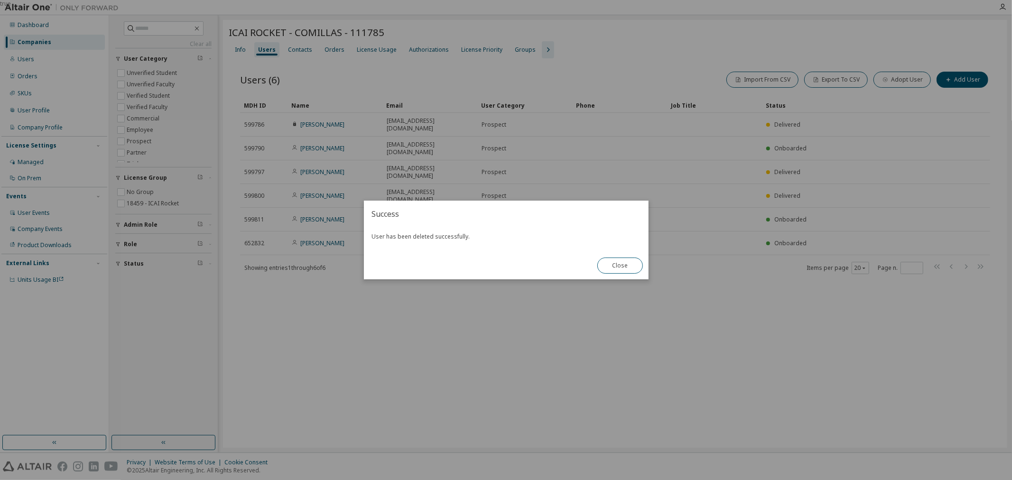
click at [649, 258] on div "true" at bounding box center [506, 240] width 1012 height 480
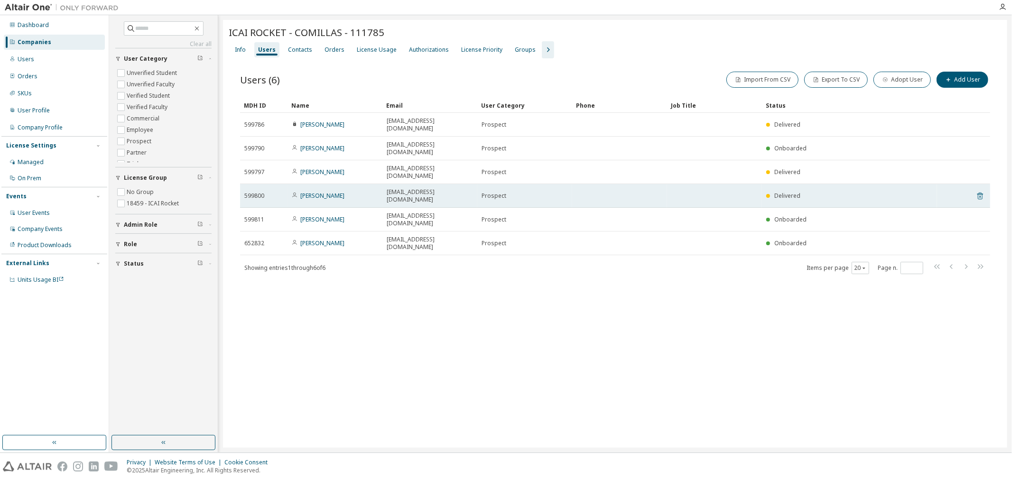
click at [977, 190] on icon at bounding box center [980, 195] width 9 height 11
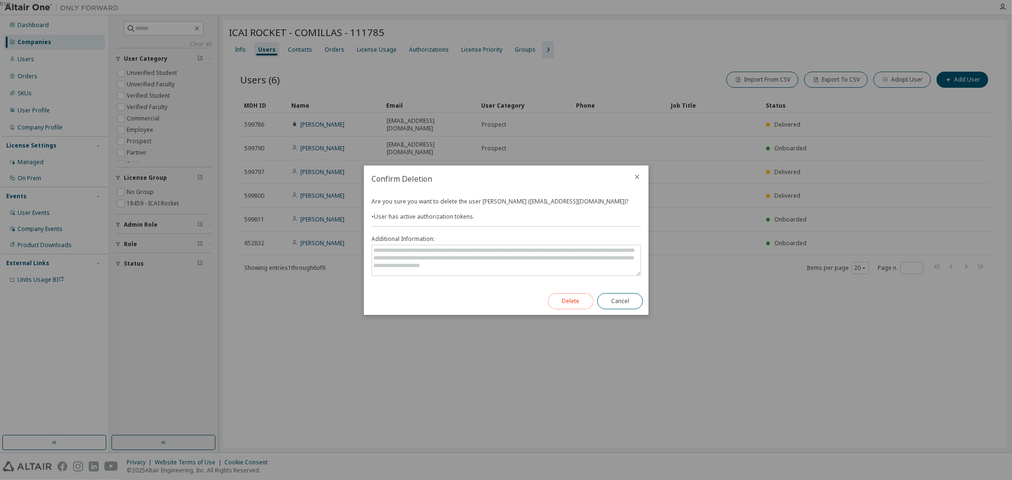
click at [565, 299] on button "Delete" at bounding box center [571, 301] width 46 height 16
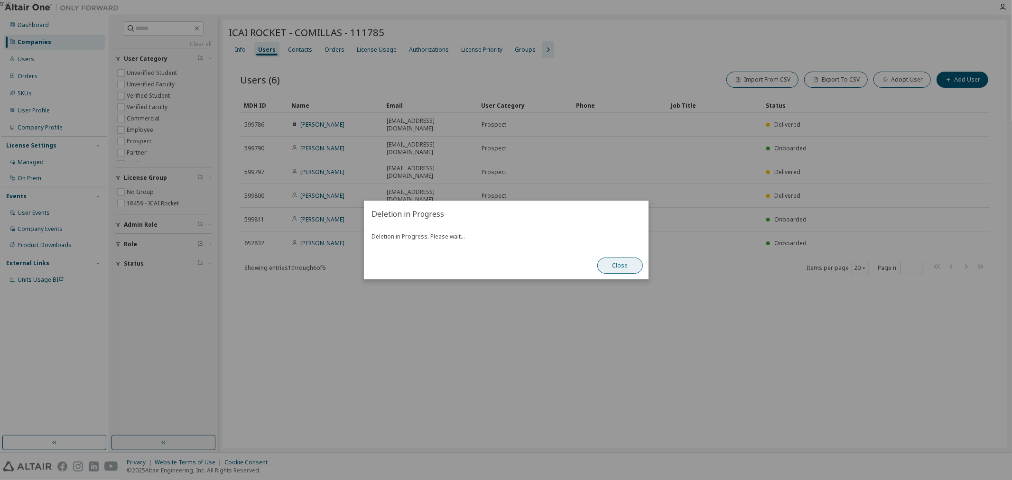
click at [622, 265] on button "Close" at bounding box center [620, 266] width 46 height 16
click at [615, 267] on button "Close" at bounding box center [620, 266] width 46 height 16
click at [622, 273] on button "Close" at bounding box center [620, 266] width 46 height 16
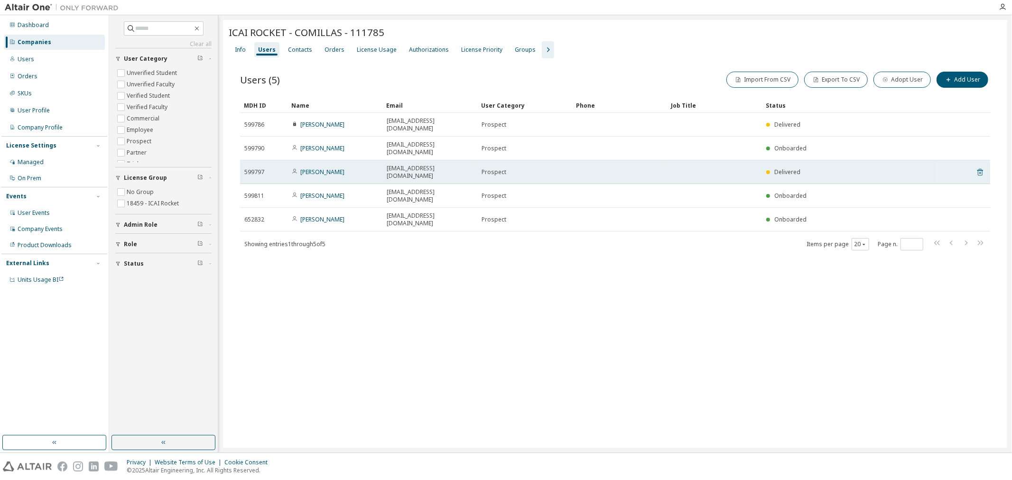
click at [982, 169] on icon at bounding box center [980, 172] width 6 height 7
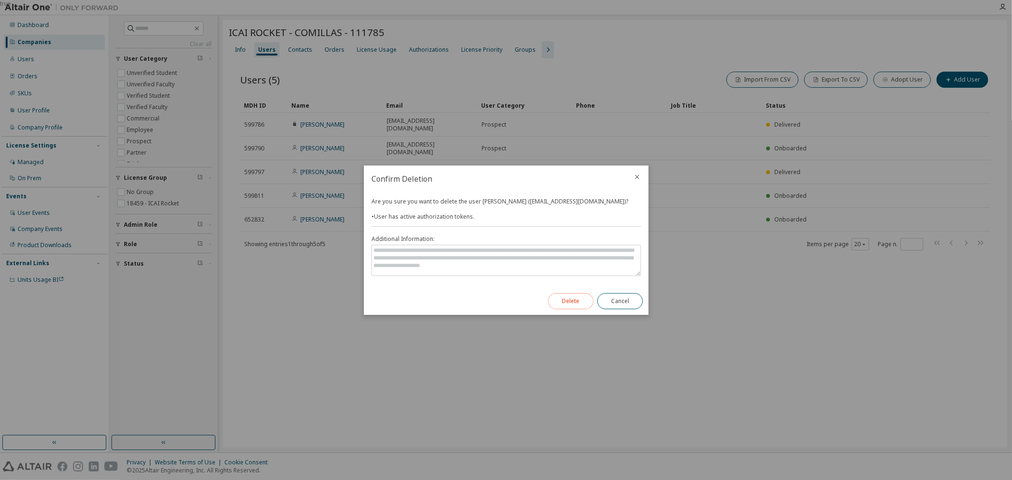
click at [589, 296] on button "Delete" at bounding box center [571, 301] width 46 height 16
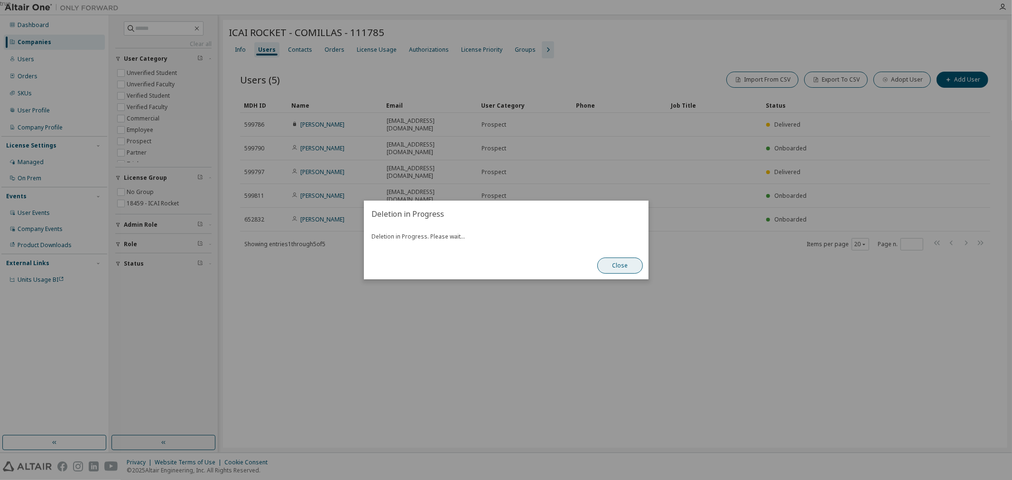
click at [619, 268] on button "Close" at bounding box center [620, 266] width 46 height 16
click at [775, 151] on div "true" at bounding box center [506, 240] width 1012 height 480
click at [628, 264] on button "Close" at bounding box center [620, 266] width 46 height 16
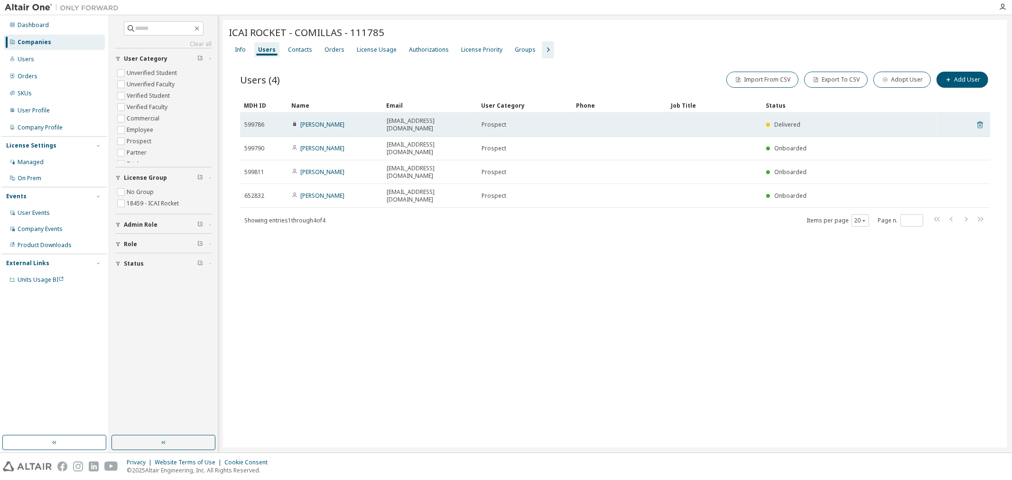
click at [979, 121] on icon at bounding box center [980, 124] width 6 height 7
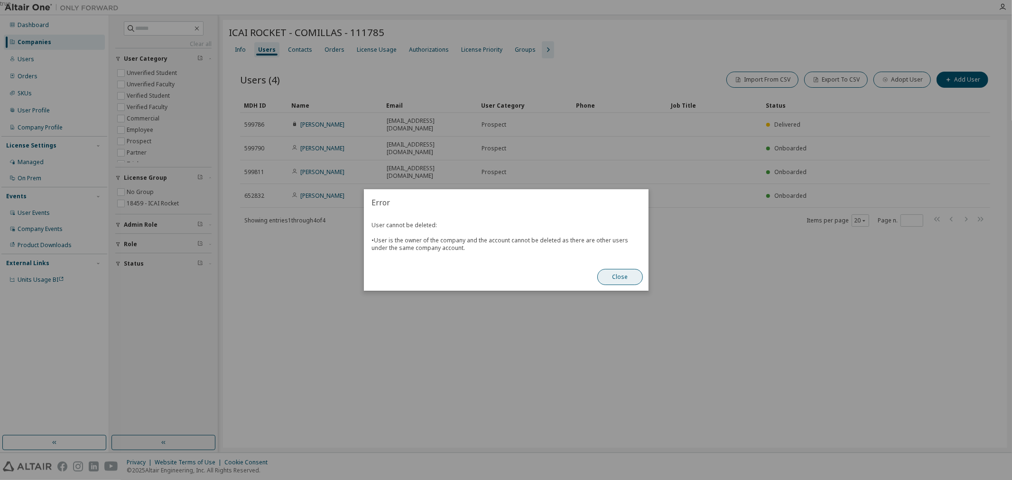
click at [615, 278] on button "Close" at bounding box center [620, 277] width 46 height 16
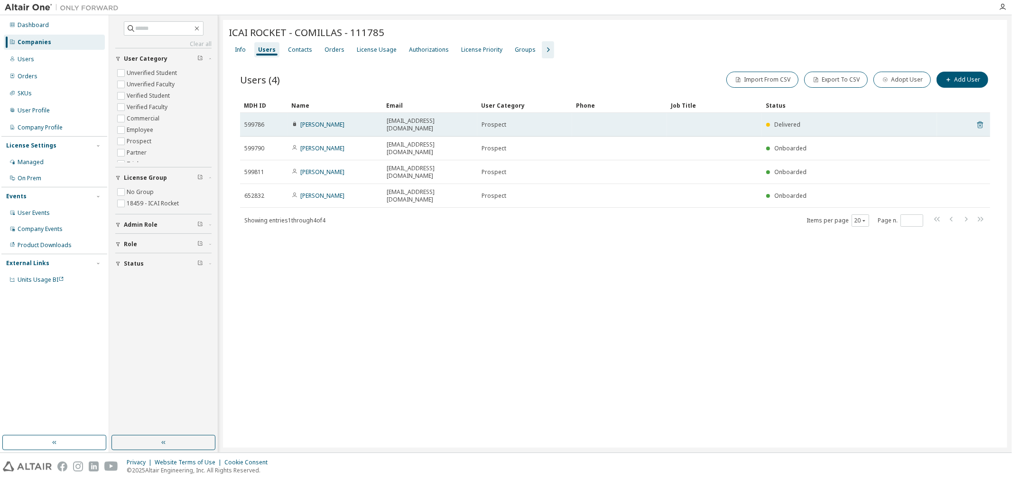
click at [980, 120] on icon at bounding box center [980, 124] width 9 height 11
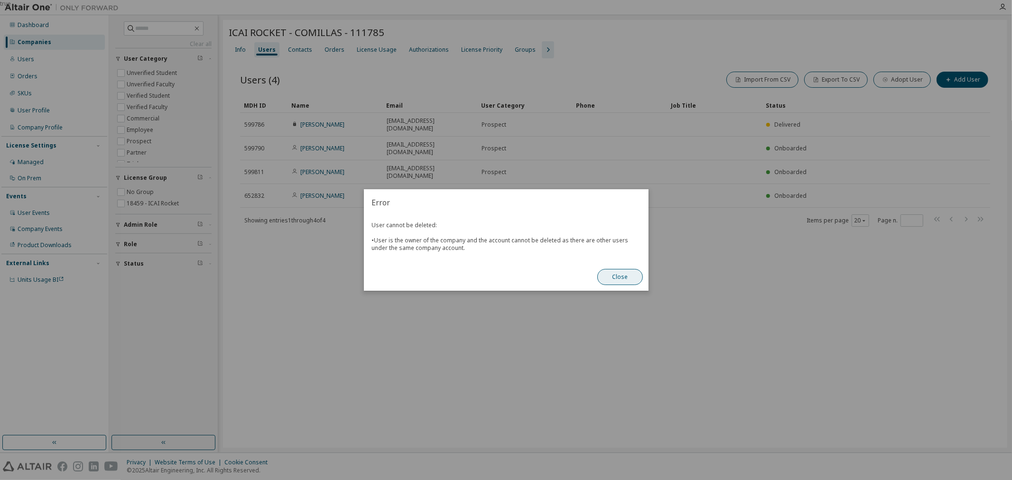
click at [607, 273] on button "Close" at bounding box center [620, 277] width 46 height 16
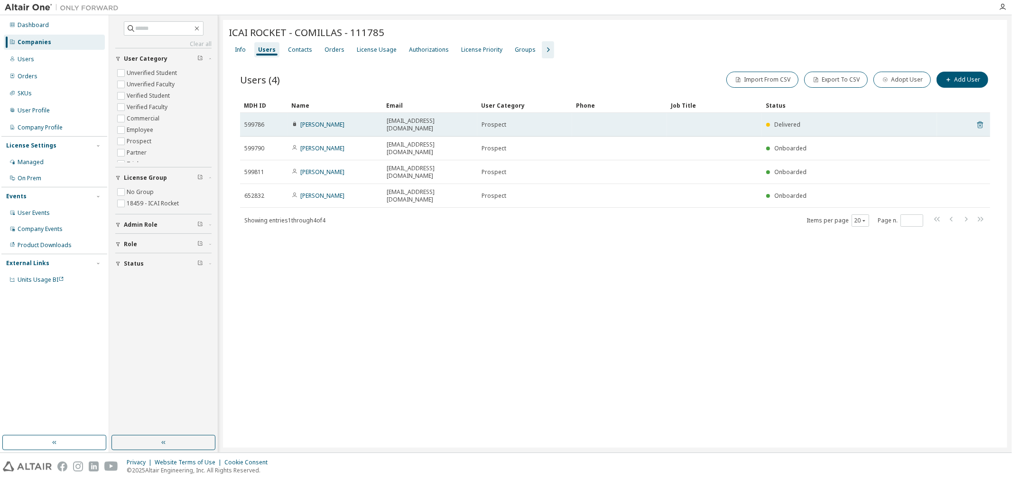
click at [983, 122] on icon at bounding box center [980, 124] width 9 height 11
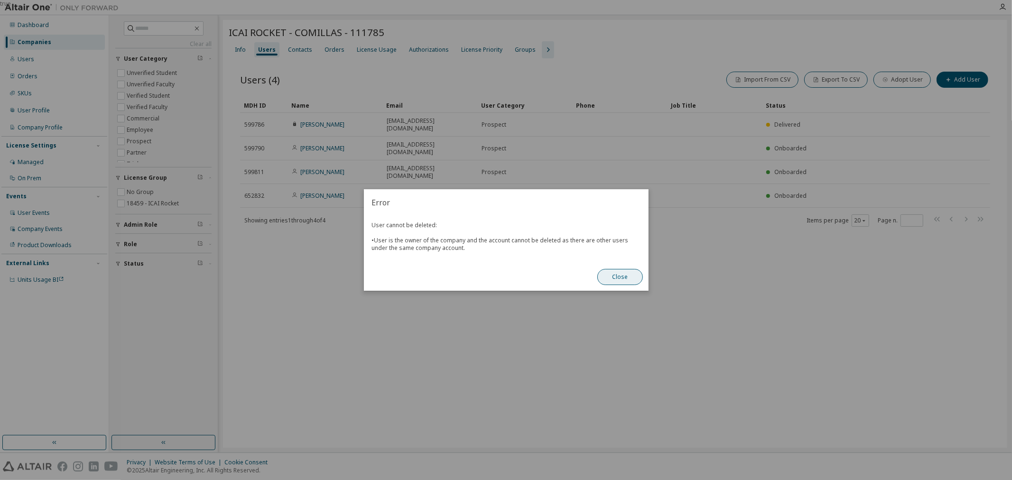
click at [615, 271] on button "Close" at bounding box center [620, 277] width 46 height 16
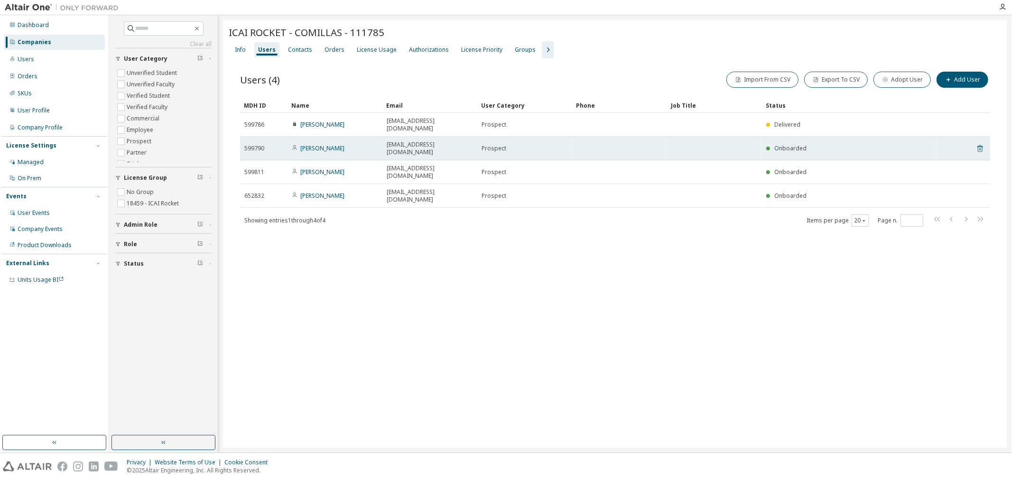
click at [979, 143] on icon at bounding box center [980, 148] width 9 height 11
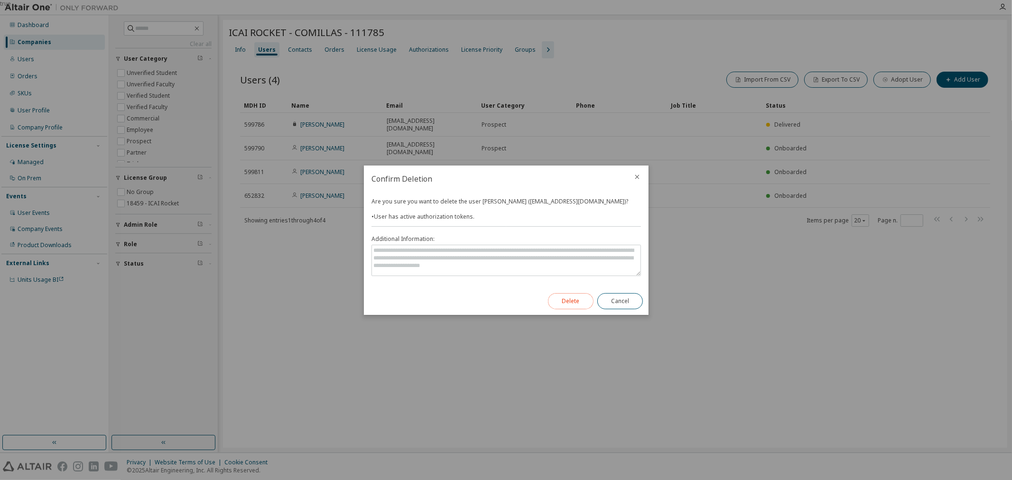
click at [584, 301] on button "Delete" at bounding box center [571, 301] width 46 height 16
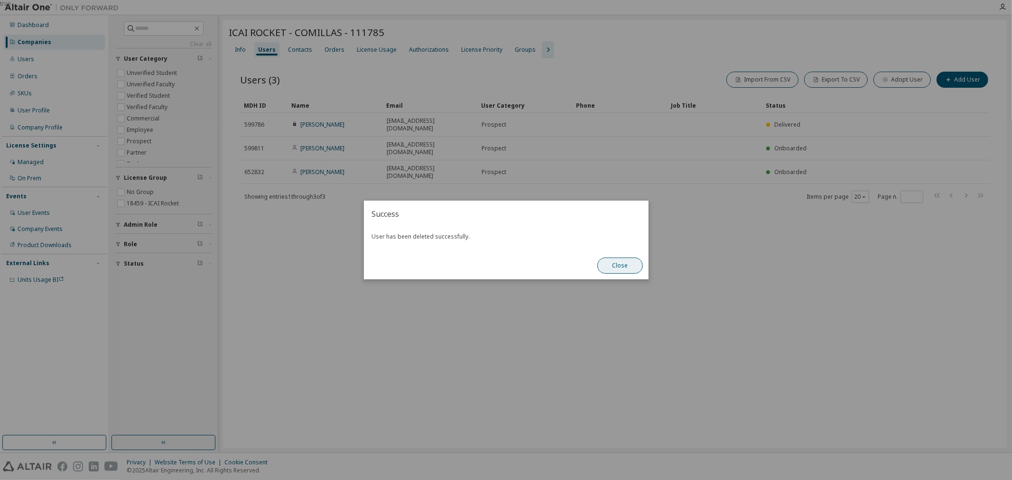
click at [620, 261] on button "Close" at bounding box center [620, 266] width 46 height 16
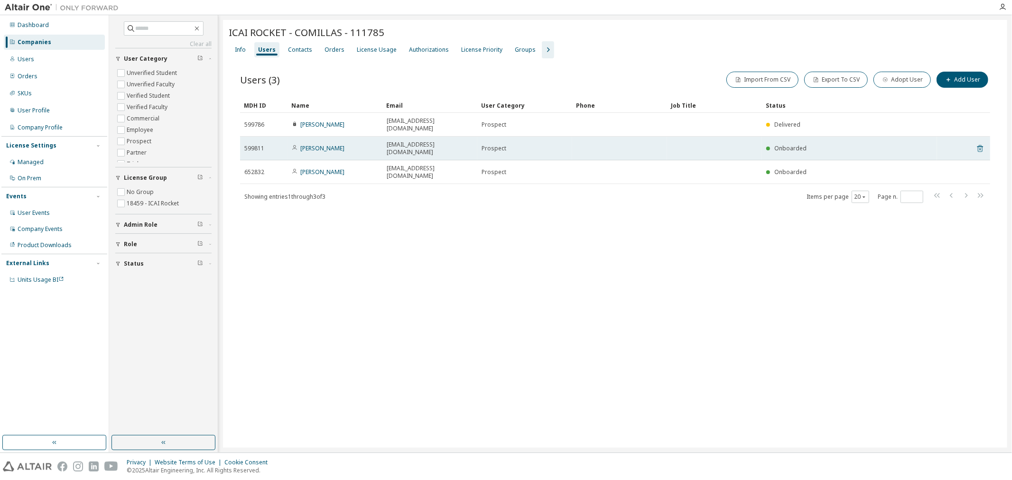
click at [982, 145] on icon at bounding box center [980, 148] width 6 height 7
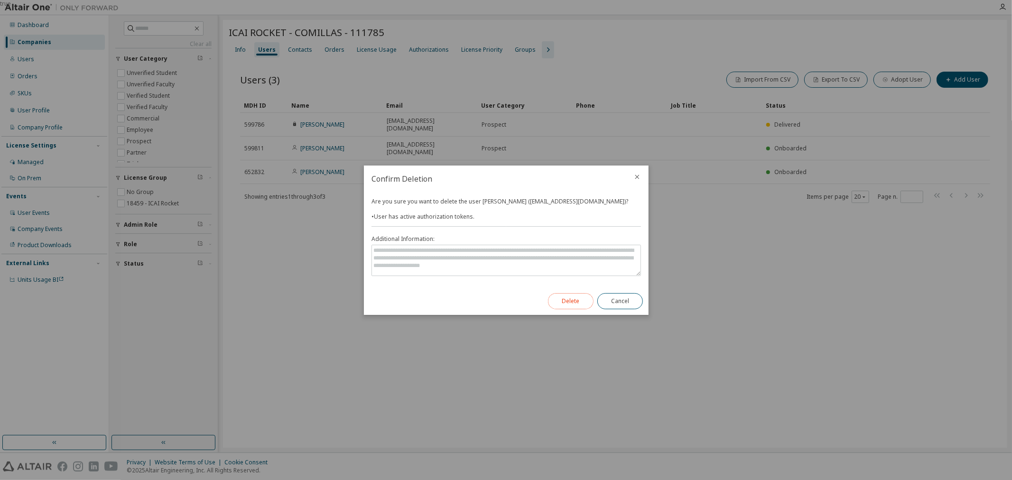
click at [557, 307] on button "Delete" at bounding box center [571, 301] width 46 height 16
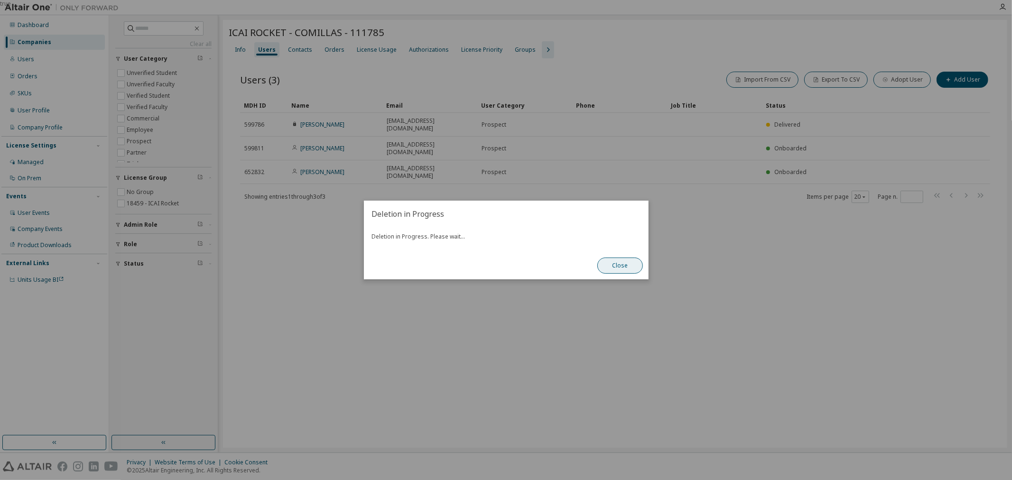
click at [617, 267] on button "Close" at bounding box center [620, 266] width 46 height 16
click at [606, 263] on button "Close" at bounding box center [620, 266] width 46 height 16
click at [317, 136] on div "true" at bounding box center [506, 240] width 1012 height 480
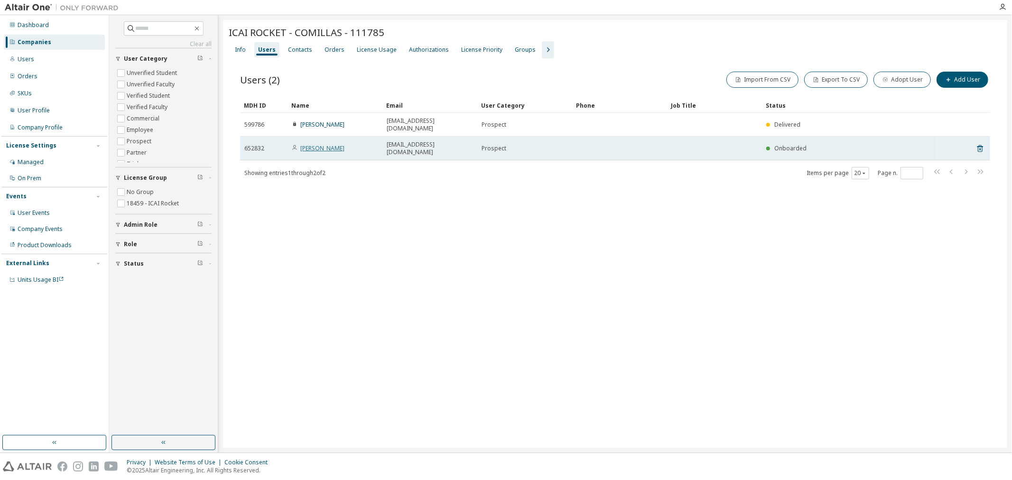
click at [318, 144] on link "Mariano Jimenez" at bounding box center [322, 148] width 44 height 8
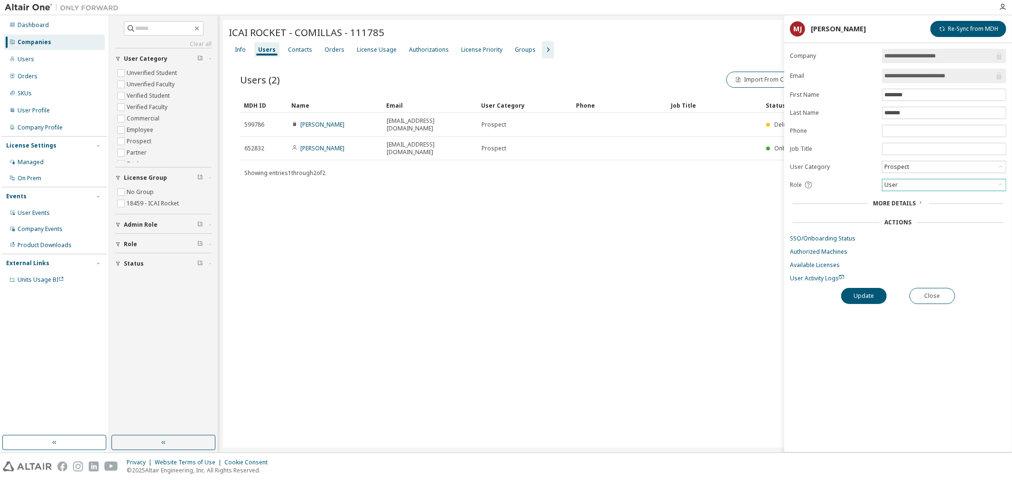
click at [912, 184] on div "User" at bounding box center [943, 184] width 123 height 11
click at [903, 212] on li "Owner" at bounding box center [943, 210] width 121 height 12
click at [870, 299] on button "Update" at bounding box center [864, 296] width 46 height 16
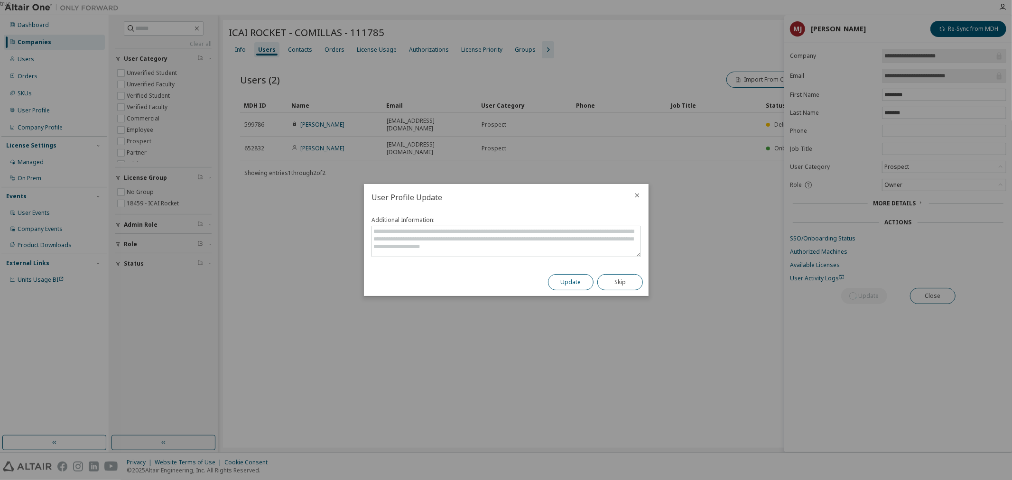
click at [569, 285] on button "Update" at bounding box center [571, 282] width 46 height 16
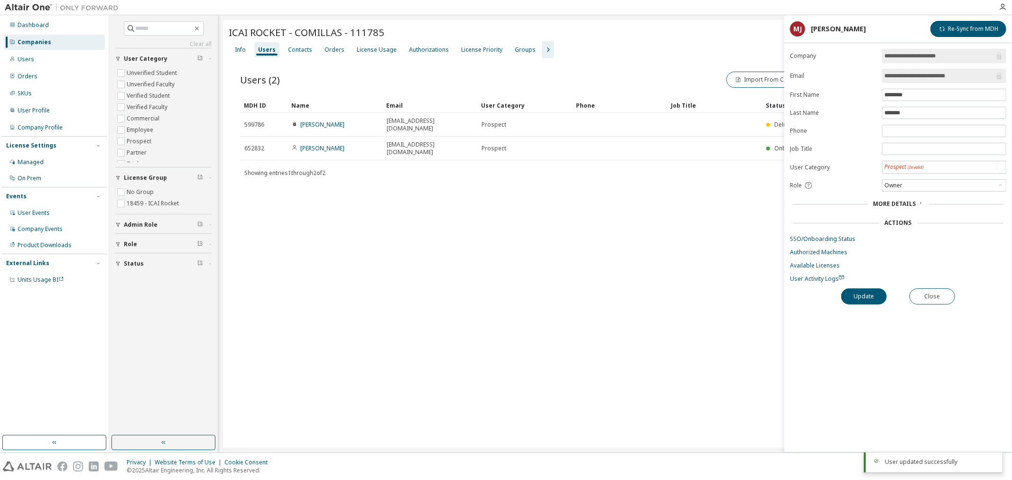
click at [674, 179] on div "Users (2) Import From CSV Export To CSV Adopt User Add User Clear Load Save Sav…" at bounding box center [615, 131] width 773 height 146
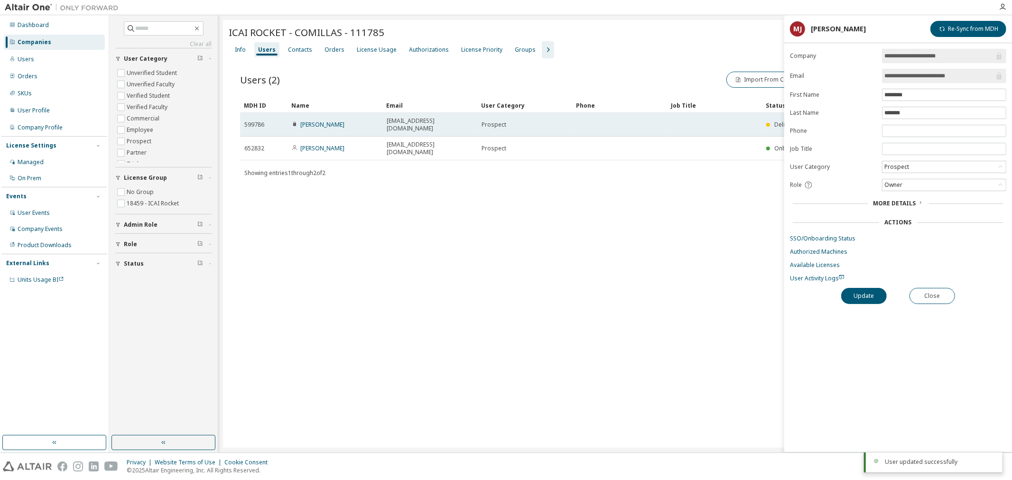
click at [411, 120] on span "202110425@alu.comillas.edu" at bounding box center [430, 124] width 86 height 15
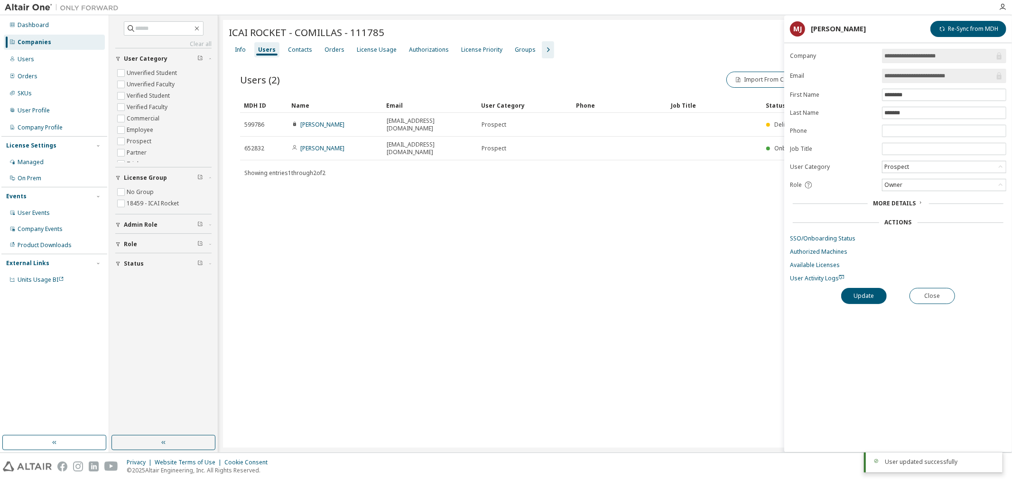
click at [931, 314] on div "**********" at bounding box center [898, 250] width 228 height 403
click at [927, 298] on button "Close" at bounding box center [932, 296] width 46 height 16
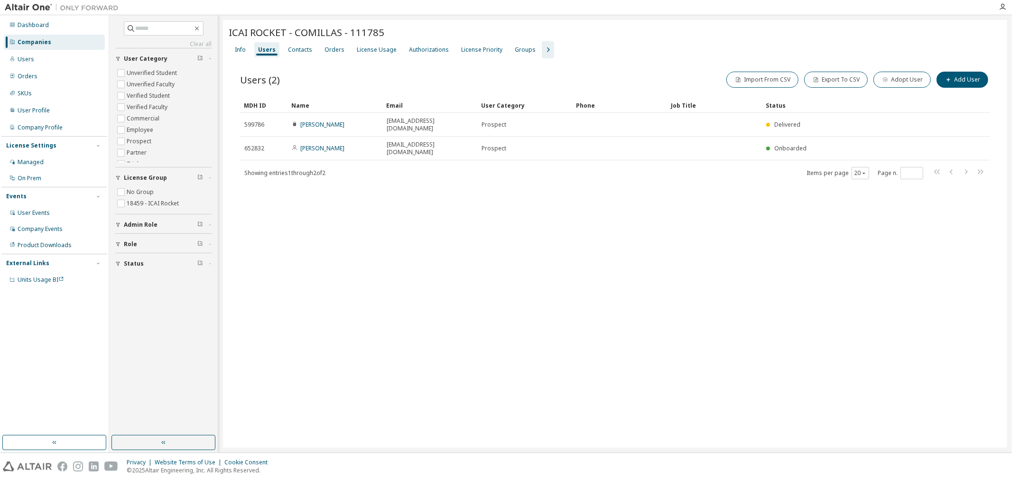
click at [320, 121] on link "Carlota Otero" at bounding box center [322, 124] width 44 height 8
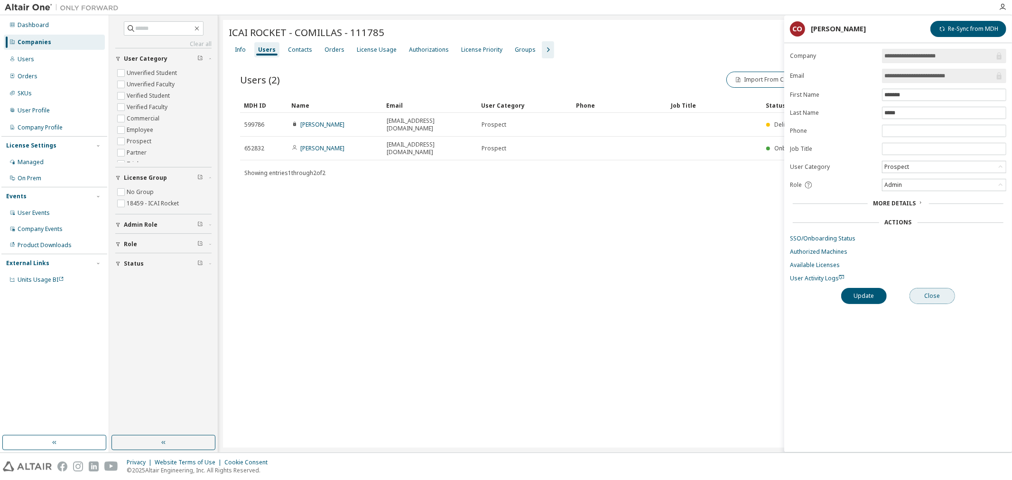
click at [912, 303] on button "Close" at bounding box center [932, 296] width 46 height 16
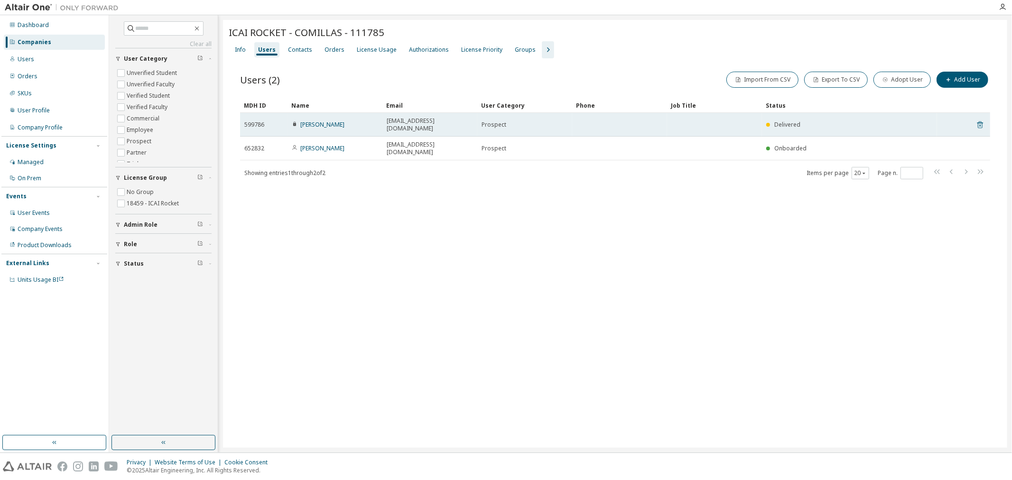
click at [977, 119] on icon at bounding box center [980, 124] width 9 height 11
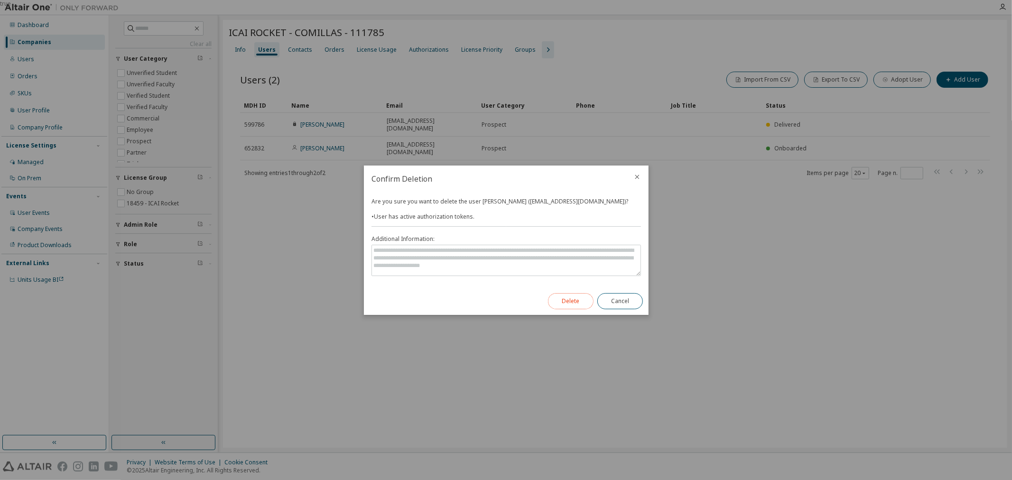
click at [560, 304] on button "Delete" at bounding box center [571, 301] width 46 height 16
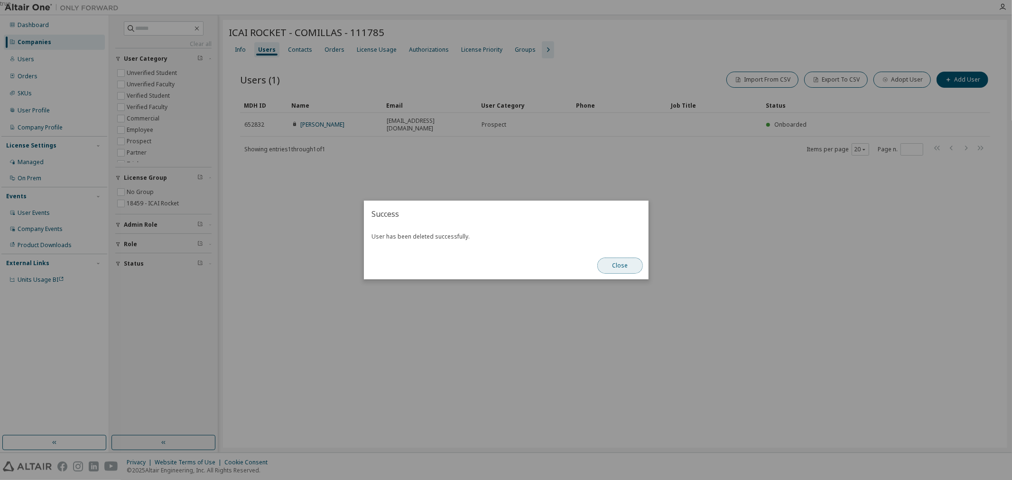
click at [617, 261] on button "Close" at bounding box center [620, 266] width 46 height 16
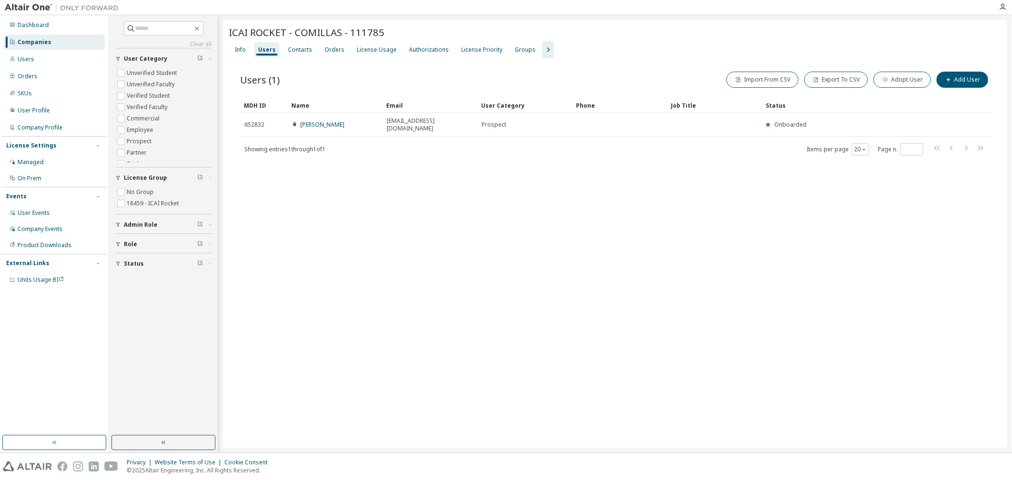
click at [594, 325] on div "ICAI ROCKET - COMILLAS - 111785 Clear Load Save Save As Field Operator Value Se…" at bounding box center [615, 234] width 784 height 428
click at [776, 76] on button "Import From CSV" at bounding box center [762, 80] width 72 height 16
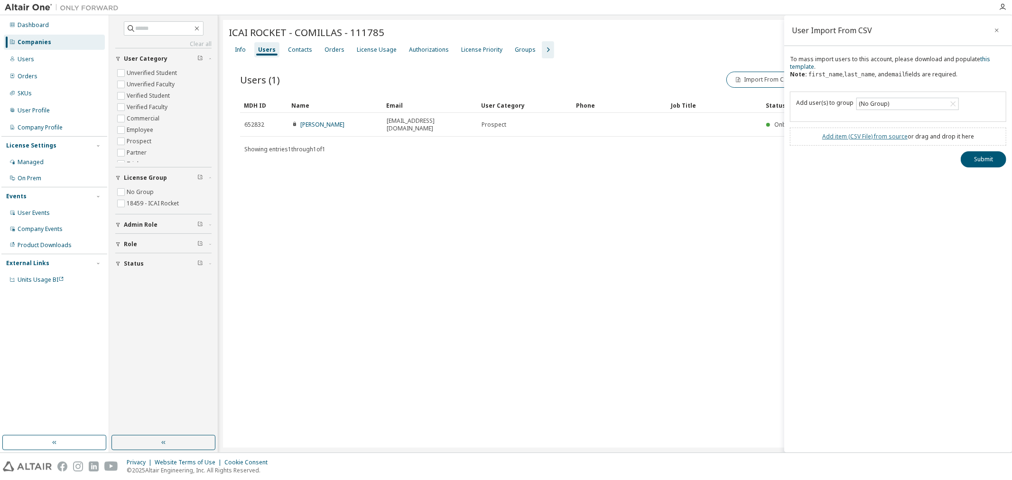
click at [857, 138] on link "Add item ( CSV File ) from source" at bounding box center [864, 136] width 85 height 8
click at [985, 176] on button "Submit" at bounding box center [983, 176] width 46 height 16
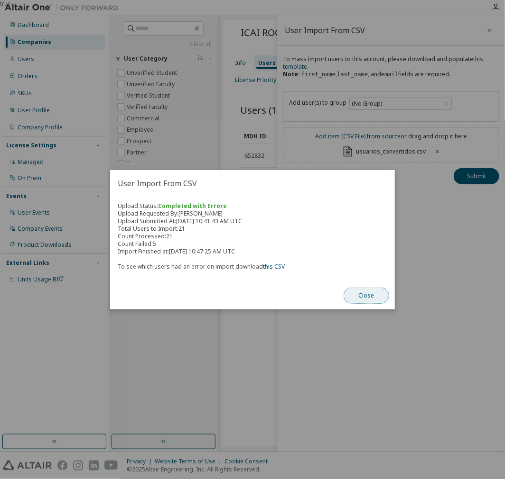
click at [369, 295] on button "Close" at bounding box center [366, 296] width 46 height 16
